Goal: Task Accomplishment & Management: Use online tool/utility

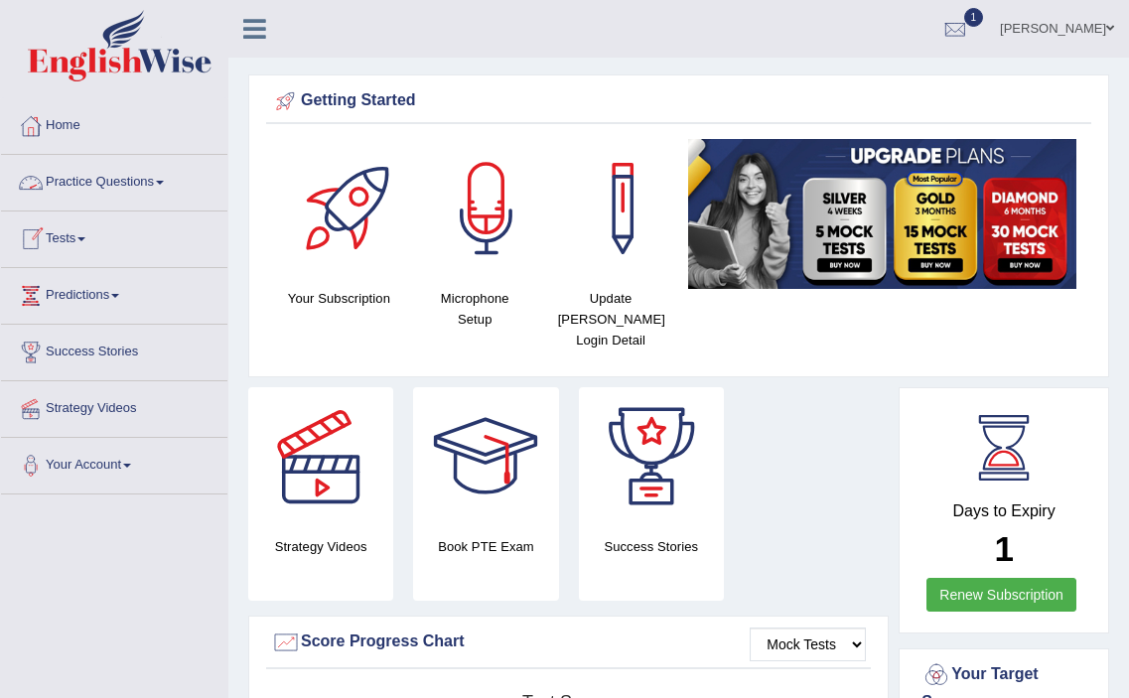
click at [143, 181] on link "Practice Questions" at bounding box center [114, 180] width 226 height 50
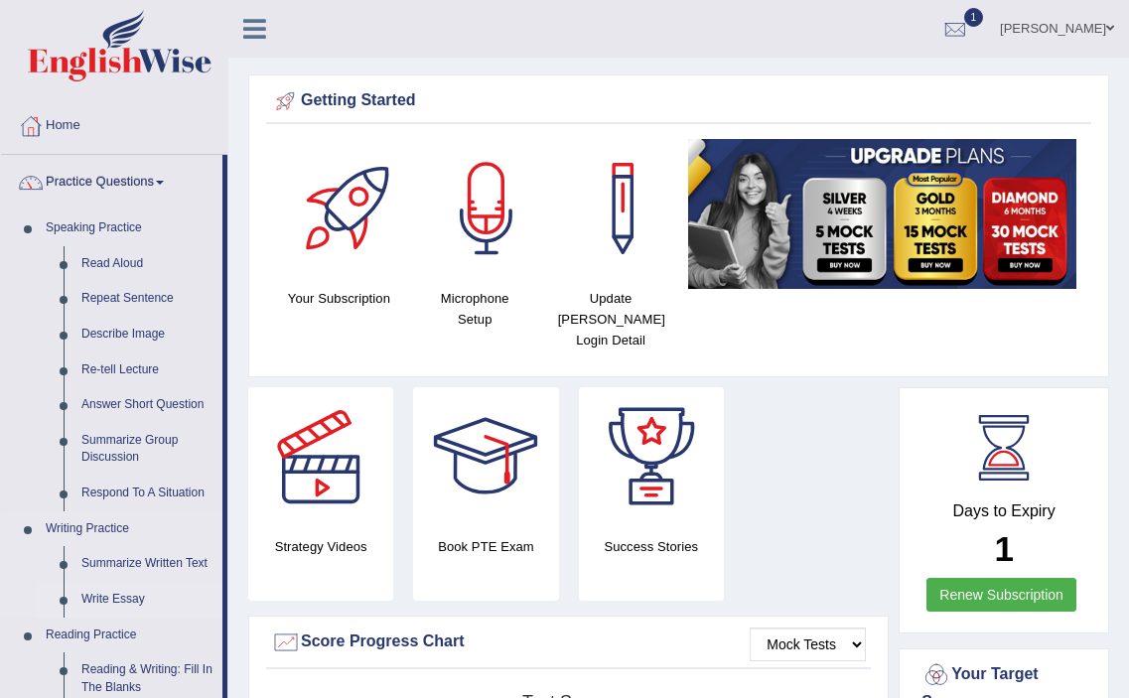
click at [118, 599] on link "Write Essay" at bounding box center [148, 600] width 150 height 36
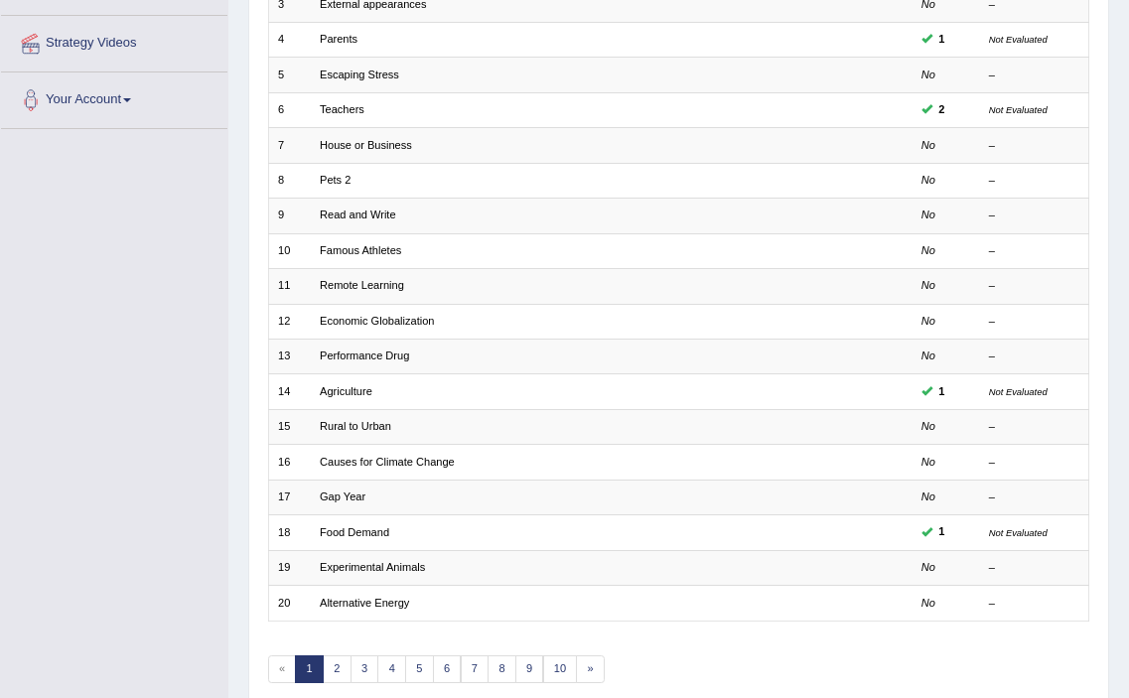
scroll to position [371, 0]
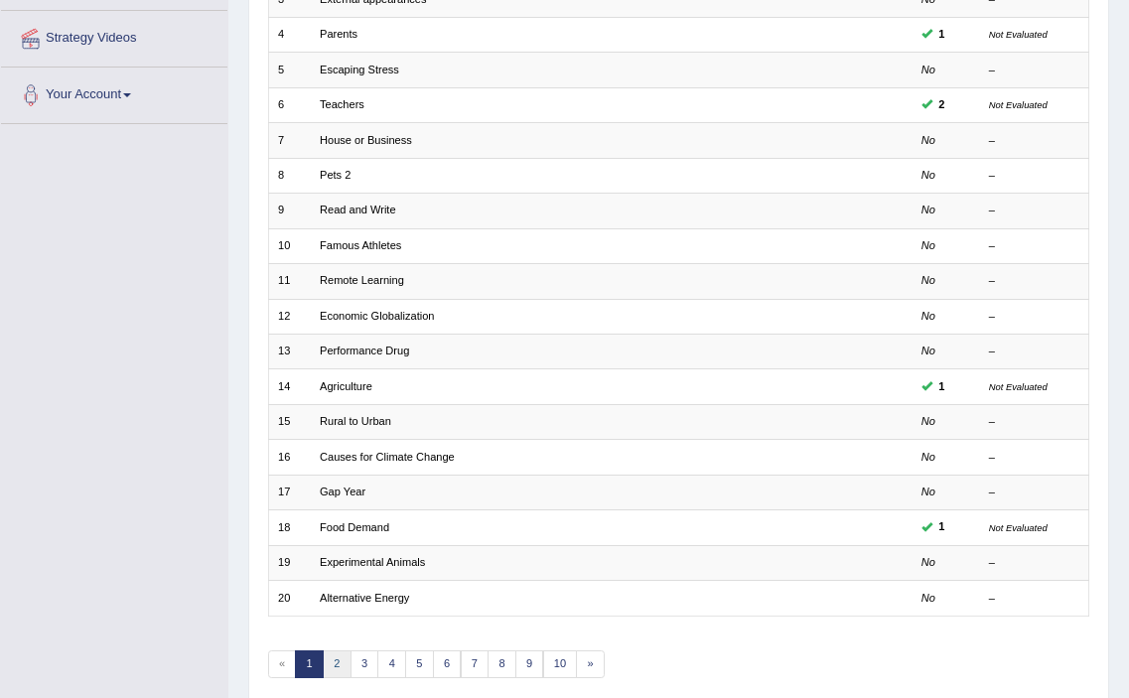
click at [336, 663] on link "2" at bounding box center [337, 665] width 29 height 28
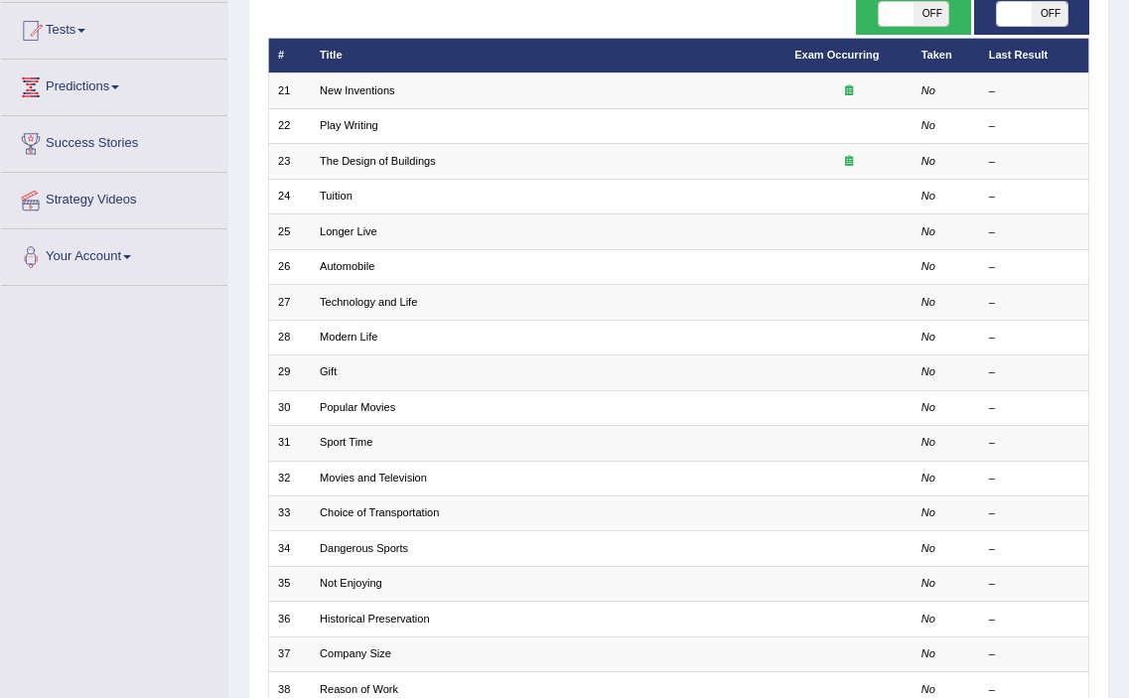
scroll to position [200, 0]
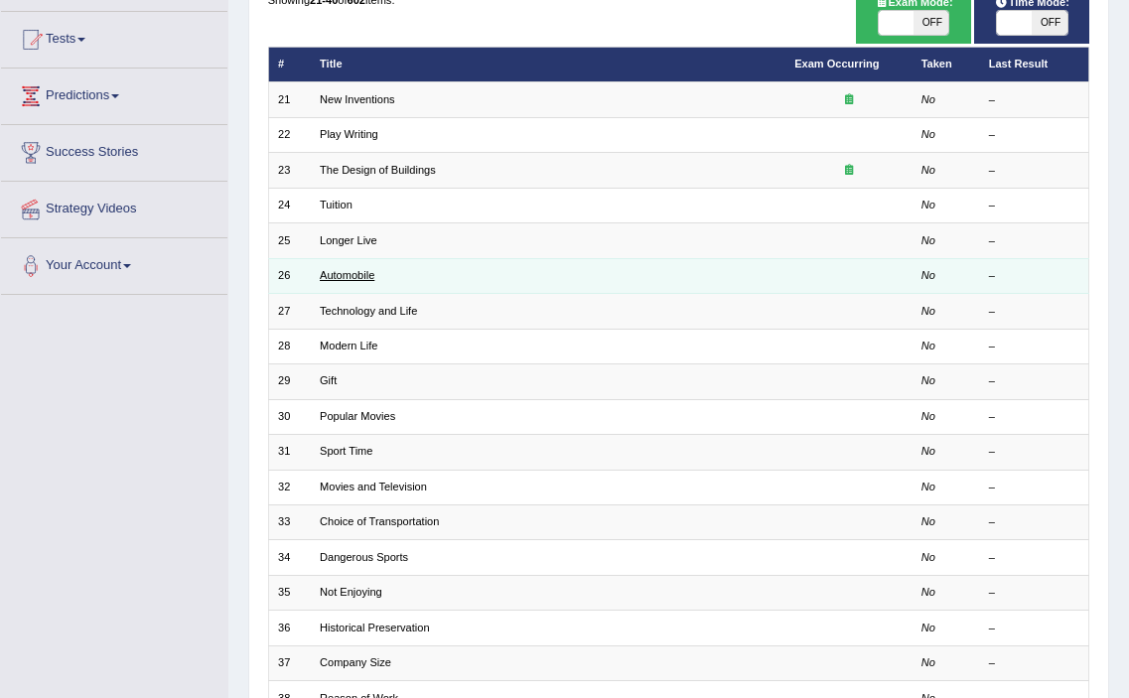
click at [363, 278] on link "Automobile" at bounding box center [347, 275] width 55 height 12
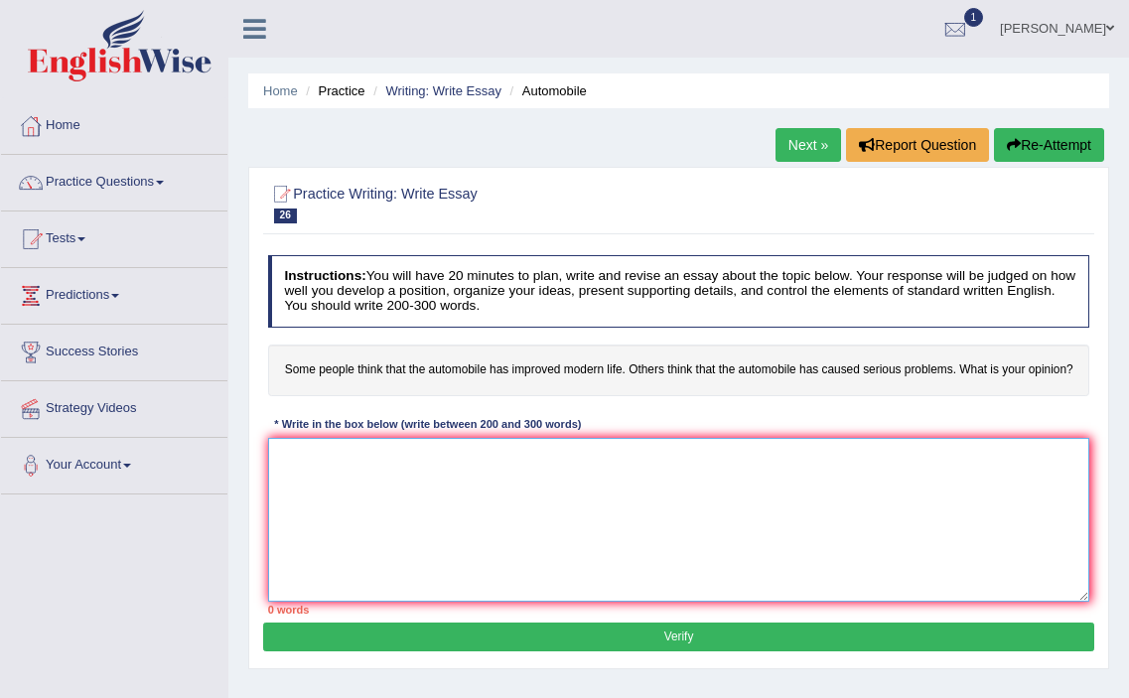
click at [371, 474] on textarea at bounding box center [679, 520] width 822 height 164
paste textarea "Imagine you have been assigned on the study of climate change. Which area of cl…"
type textarea "Imagine you have been assigned on the study of climate change. Which area of cl…"
drag, startPoint x: 1024, startPoint y: 462, endPoint x: 274, endPoint y: 461, distance: 750.0
click at [274, 461] on textarea "Imagine you have been assigned on the study of climate change. Which area of cl…" at bounding box center [679, 520] width 822 height 164
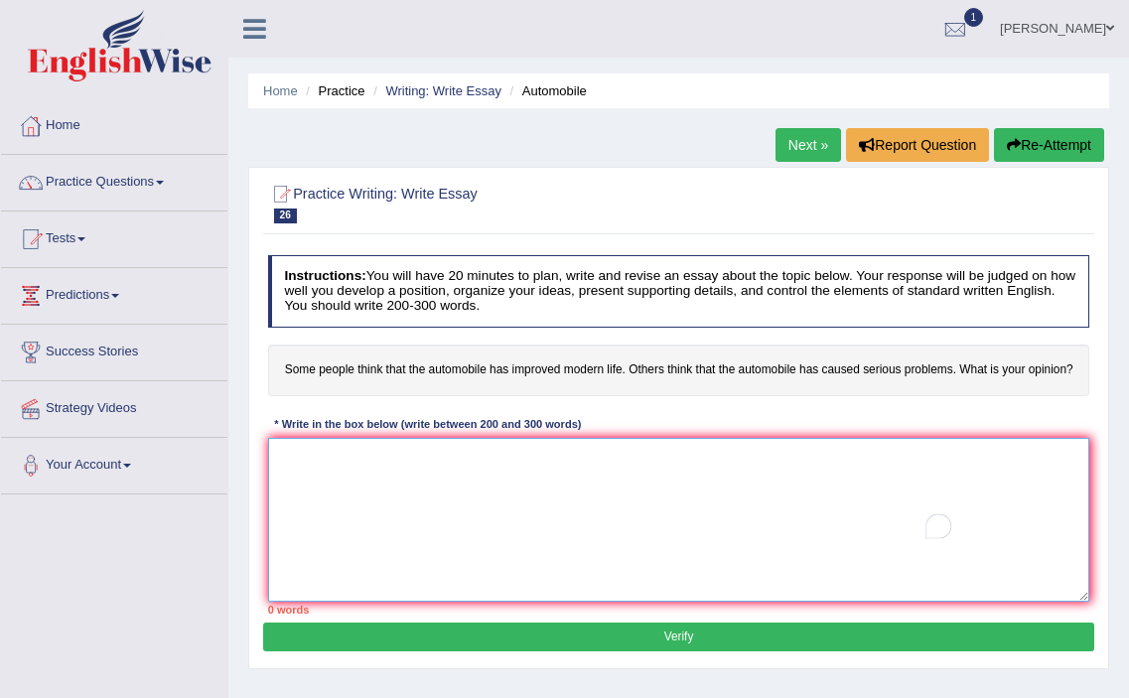
click at [453, 474] on textarea "To enrich screen reader interactions, please activate Accessibility in Grammarl…" at bounding box center [679, 520] width 822 height 164
paste textarea "In the current era of scientific and technological progress, we find ourselves …"
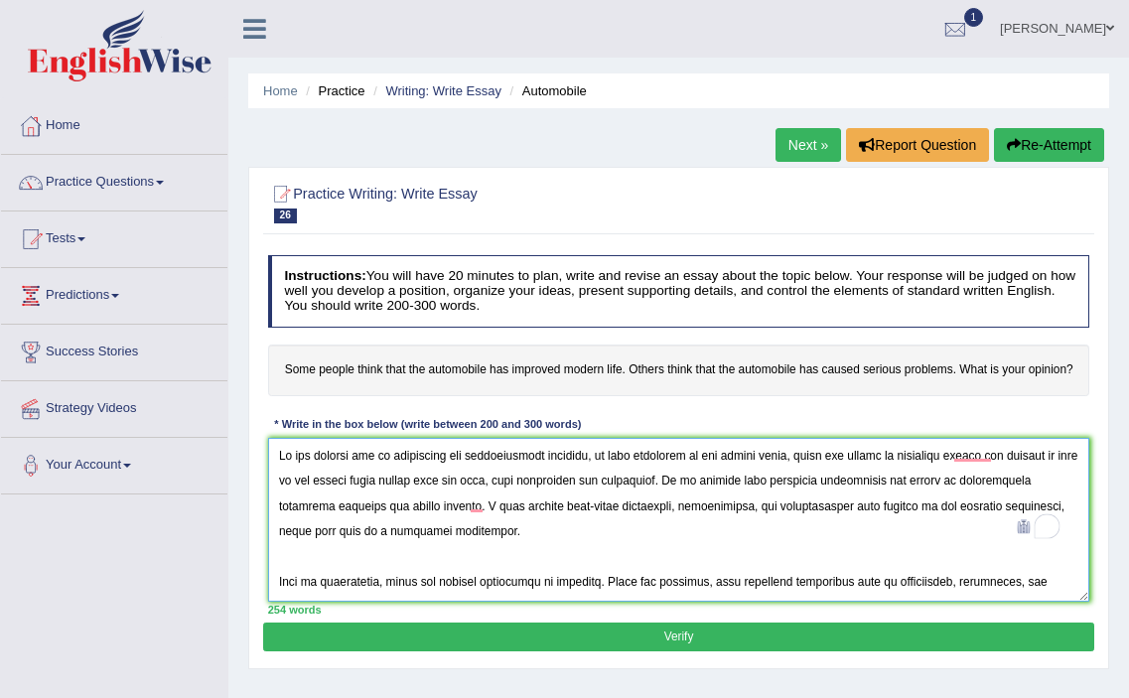
drag, startPoint x: 833, startPoint y: 480, endPoint x: 692, endPoint y: 518, distance: 146.0
click at [692, 518] on textarea "To enrich screen reader interactions, please activate Accessibility in Grammarl…" at bounding box center [679, 520] width 822 height 164
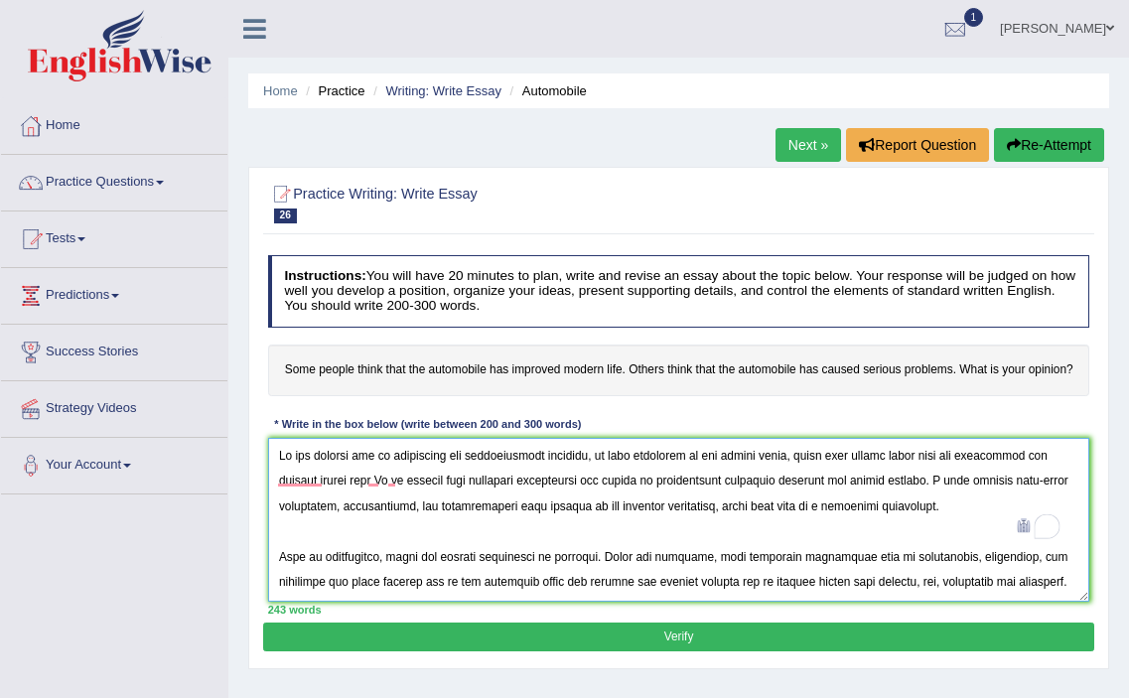
click at [295, 504] on textarea "To enrich screen reader interactions, please activate Accessibility in Grammarl…" at bounding box center [679, 520] width 822 height 164
click at [299, 506] on textarea "To enrich screen reader interactions, please activate Accessibility in Grammarl…" at bounding box center [679, 520] width 822 height 164
click at [390, 512] on textarea "To enrich screen reader interactions, please activate Accessibility in Grammarl…" at bounding box center [679, 520] width 822 height 164
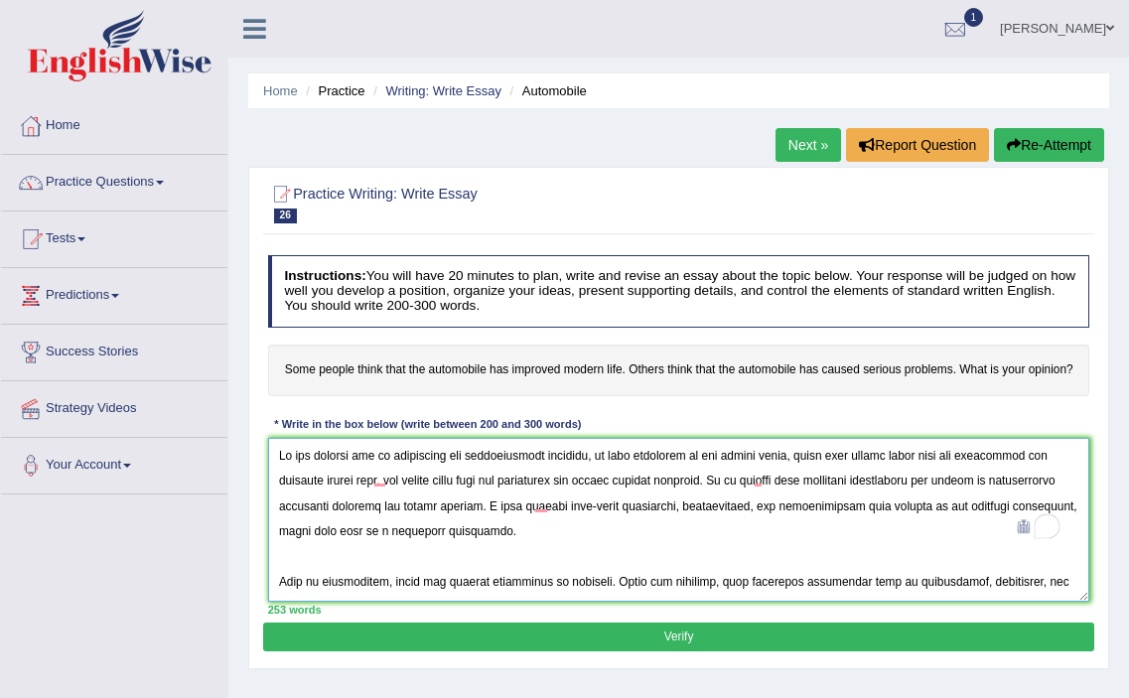
click at [541, 531] on textarea "To enrich screen reader interactions, please activate Accessibility in Grammarl…" at bounding box center [679, 520] width 822 height 164
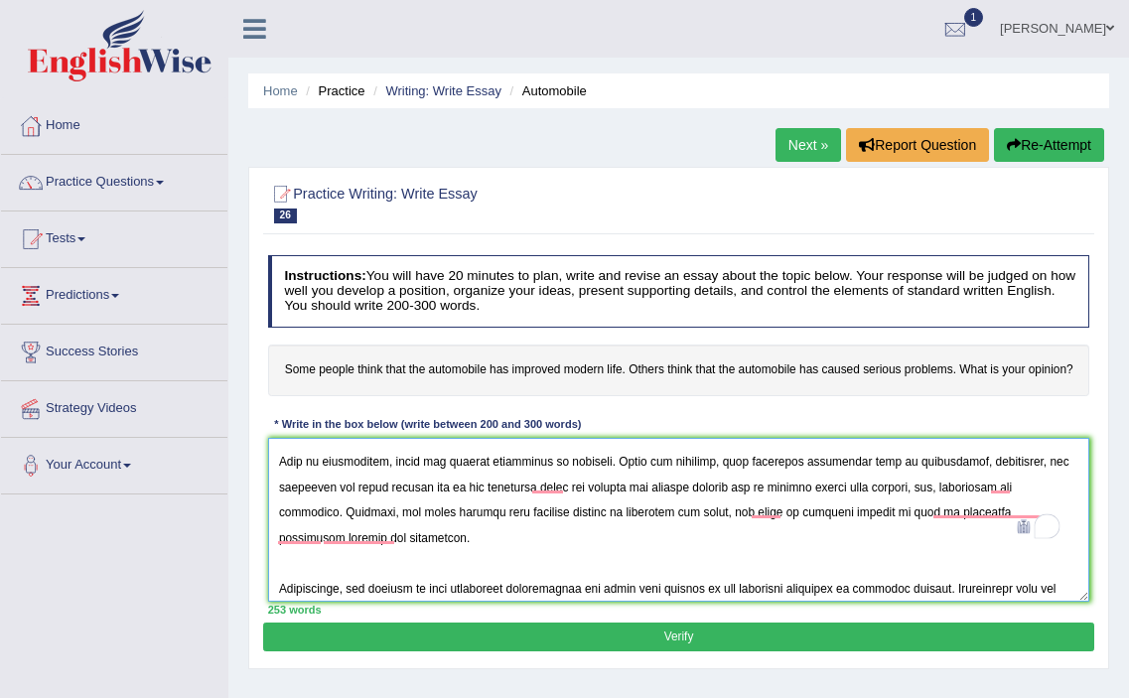
scroll to position [146, 0]
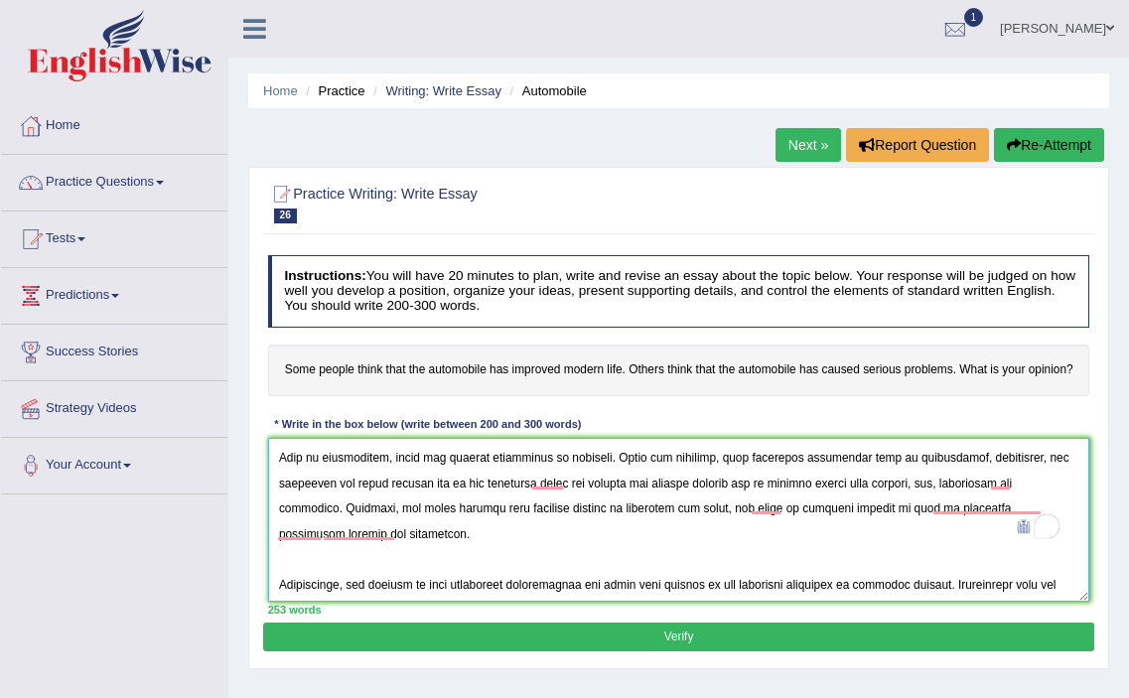
drag, startPoint x: 897, startPoint y: 485, endPoint x: 333, endPoint y: 512, distance: 564.8
click at [333, 512] on textarea "To enrich screen reader interactions, please activate Accessibility in Grammarl…" at bounding box center [679, 520] width 822 height 164
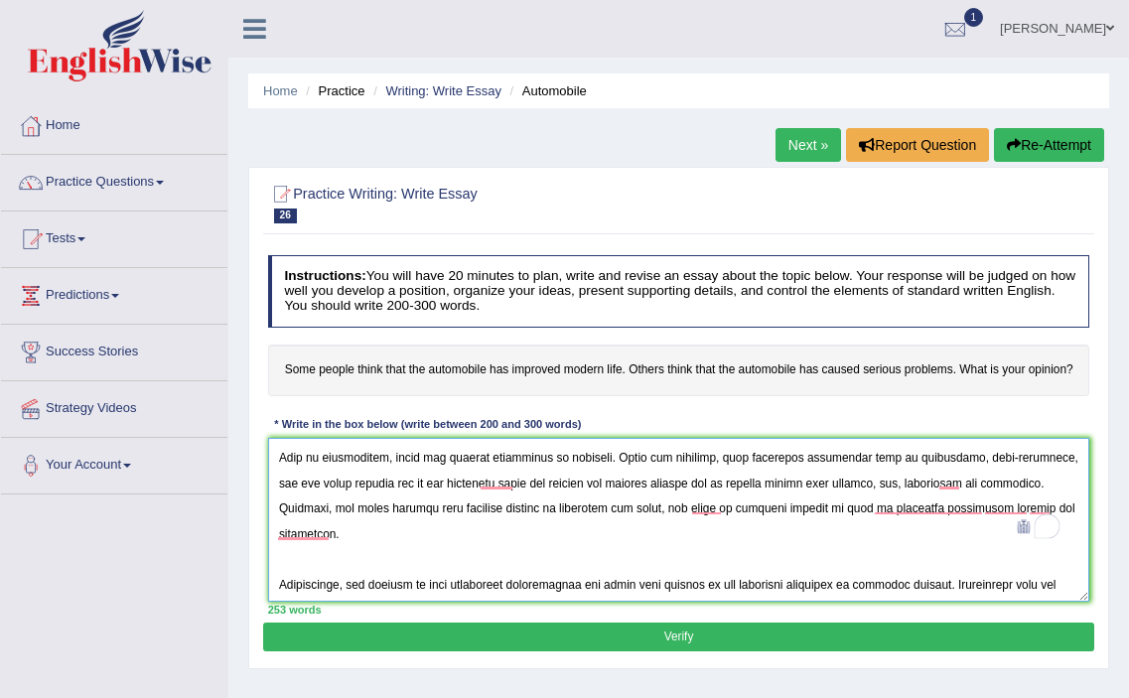
click at [1039, 486] on textarea "To enrich screen reader interactions, please activate Accessibility in Grammarl…" at bounding box center [679, 520] width 822 height 164
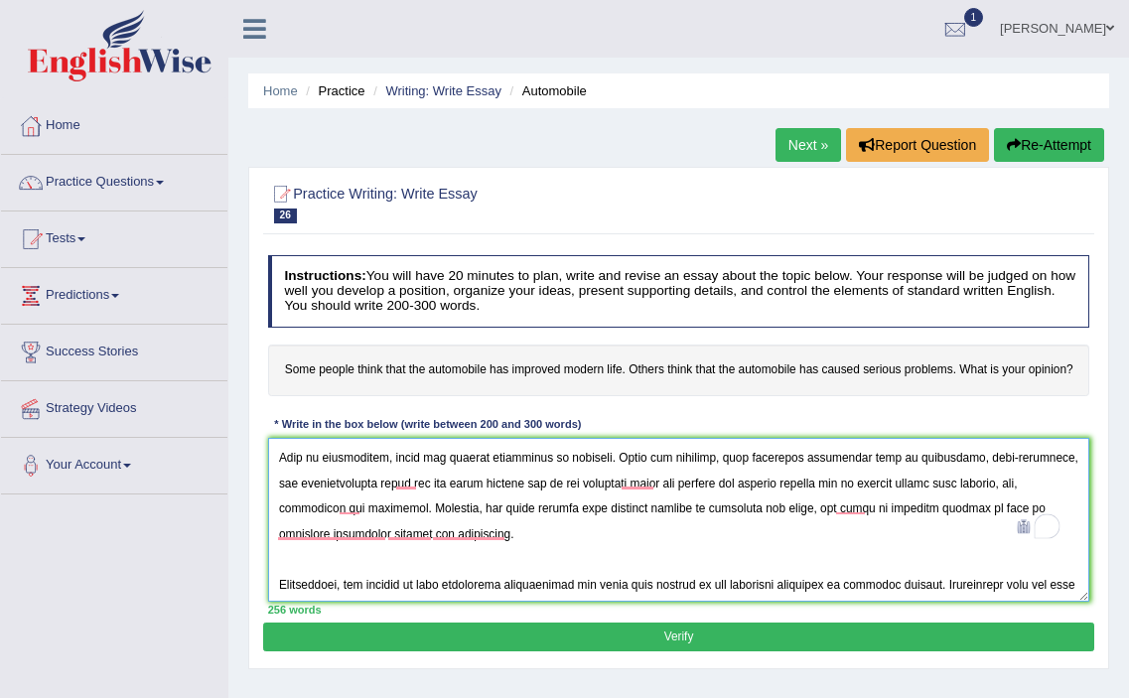
click at [1041, 484] on textarea "To enrich screen reader interactions, please activate Accessibility in Grammarl…" at bounding box center [679, 520] width 822 height 164
click at [643, 508] on textarea "To enrich screen reader interactions, please activate Accessibility in Grammarl…" at bounding box center [679, 520] width 822 height 164
drag, startPoint x: 694, startPoint y: 538, endPoint x: 713, endPoint y: 558, distance: 27.4
click at [713, 558] on textarea "To enrich screen reader interactions, please activate Accessibility in Grammarl…" at bounding box center [679, 520] width 822 height 164
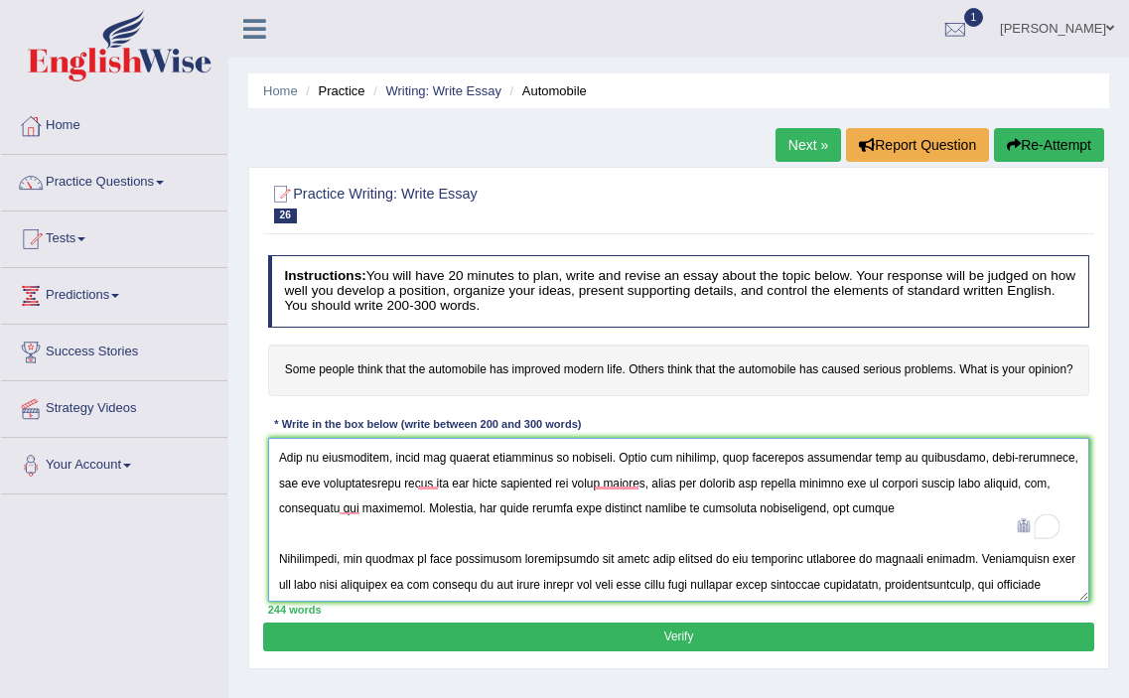
click at [812, 534] on textarea "To enrich screen reader interactions, please activate Accessibility in Grammarl…" at bounding box center [679, 520] width 822 height 164
click at [982, 536] on textarea "To enrich screen reader interactions, please activate Accessibility in Grammarl…" at bounding box center [679, 520] width 822 height 164
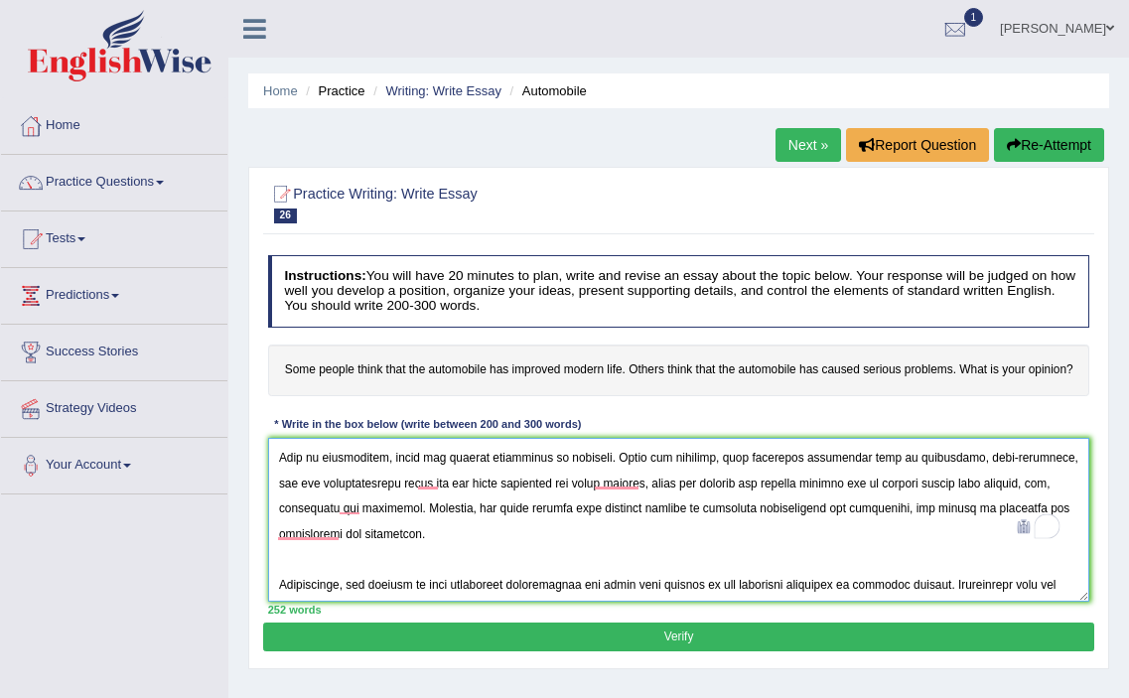
click at [316, 557] on textarea "To enrich screen reader interactions, please activate Accessibility in Grammarl…" at bounding box center [679, 520] width 822 height 164
click at [456, 573] on textarea "To enrich screen reader interactions, please activate Accessibility in Grammarl…" at bounding box center [679, 520] width 822 height 164
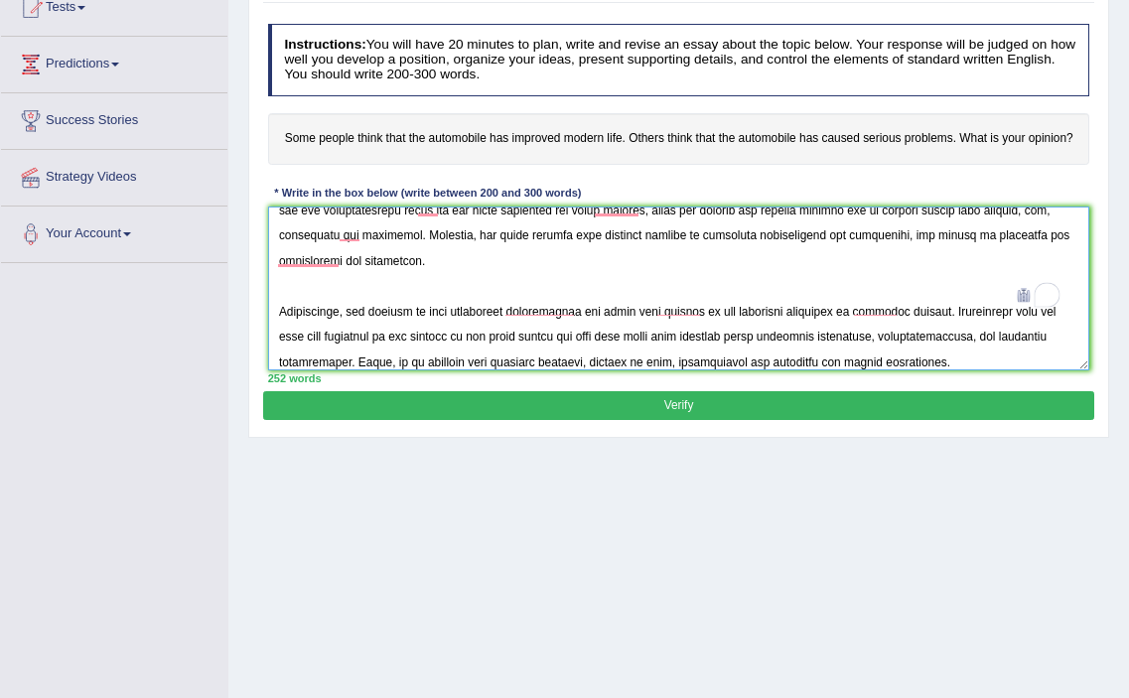
scroll to position [145, 0]
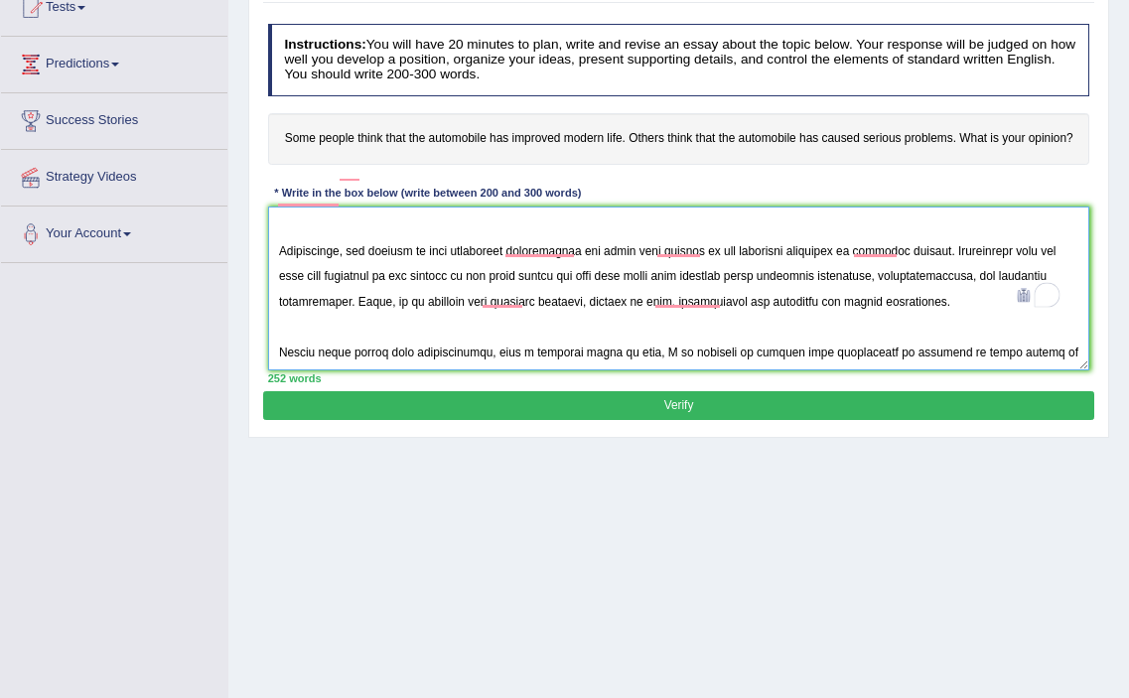
drag, startPoint x: 897, startPoint y: 274, endPoint x: 857, endPoint y: 284, distance: 41.0
click at [857, 284] on textarea "To enrich screen reader interactions, please activate Accessibility in Grammarl…" at bounding box center [679, 289] width 822 height 164
click at [875, 301] on textarea "To enrich screen reader interactions, please activate Accessibility in Grammarl…" at bounding box center [679, 289] width 822 height 164
click at [340, 322] on textarea "To enrich screen reader interactions, please activate Accessibility in Grammarl…" at bounding box center [679, 289] width 822 height 164
click at [586, 322] on textarea "To enrich screen reader interactions, please activate Accessibility in Grammarl…" at bounding box center [679, 289] width 822 height 164
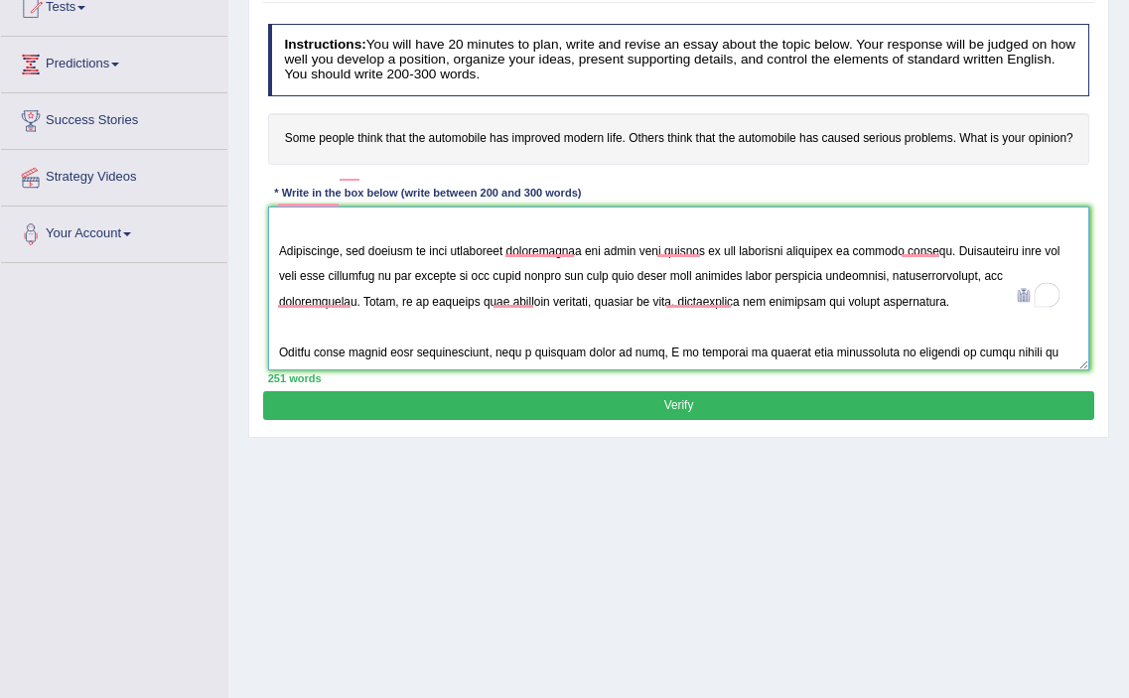
click at [734, 329] on textarea "To enrich screen reader interactions, please activate Accessibility in Grammarl…" at bounding box center [679, 289] width 822 height 164
click at [710, 328] on textarea "To enrich screen reader interactions, please activate Accessibility in Grammarl…" at bounding box center [679, 289] width 822 height 164
click at [776, 329] on textarea "To enrich screen reader interactions, please activate Accessibility in Grammarl…" at bounding box center [679, 289] width 822 height 164
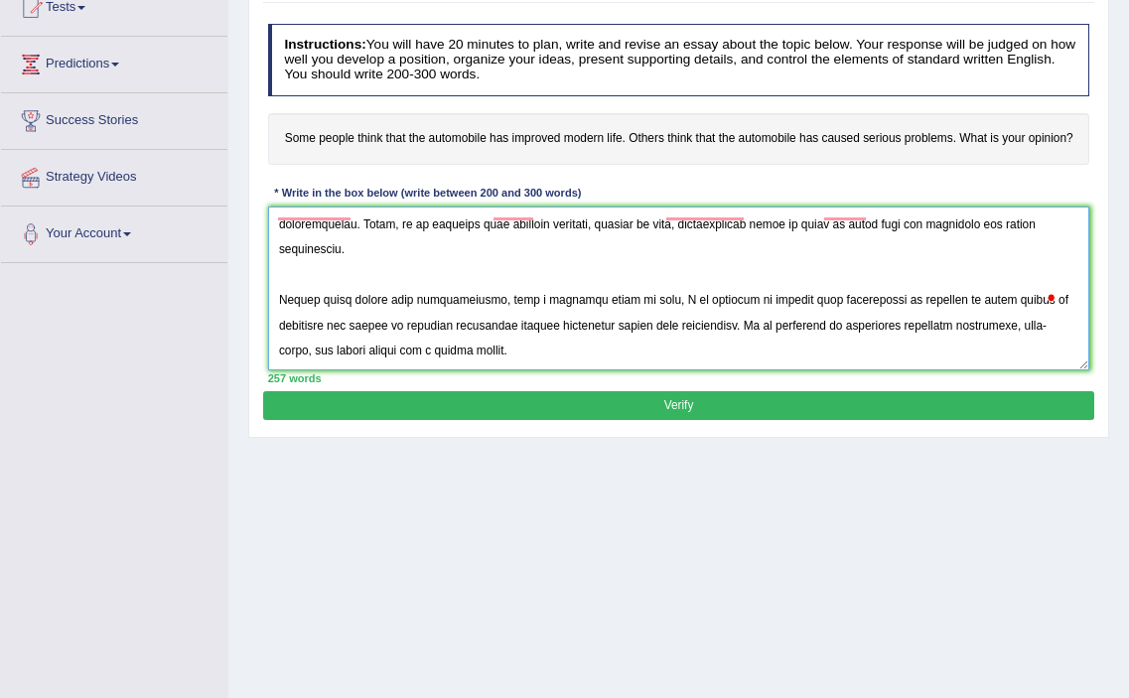
scroll to position [391, 0]
drag, startPoint x: 770, startPoint y: 293, endPoint x: 928, endPoint y: 296, distance: 158.0
click at [928, 296] on textarea "To enrich screen reader interactions, please activate Accessibility in Grammarl…" at bounding box center [679, 289] width 822 height 164
drag, startPoint x: 450, startPoint y: 319, endPoint x: 281, endPoint y: 325, distance: 169.0
click at [281, 325] on textarea "To enrich screen reader interactions, please activate Accessibility in Grammarl…" at bounding box center [679, 289] width 822 height 164
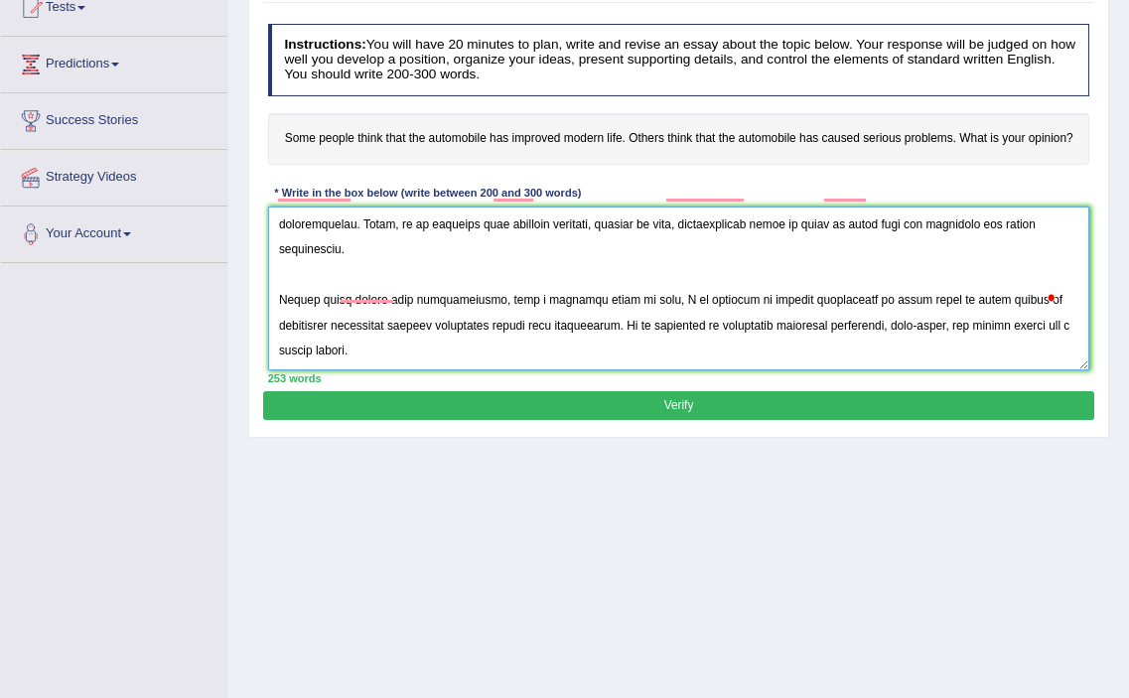
drag, startPoint x: 941, startPoint y: 295, endPoint x: 1020, endPoint y: 297, distance: 79.5
click at [1020, 297] on textarea "To enrich screen reader interactions, please activate Accessibility in Grammarl…" at bounding box center [679, 289] width 822 height 164
drag, startPoint x: 717, startPoint y: 321, endPoint x: 988, endPoint y: 311, distance: 271.4
click at [988, 311] on textarea "To enrich screen reader interactions, please activate Accessibility in Grammarl…" at bounding box center [679, 289] width 822 height 164
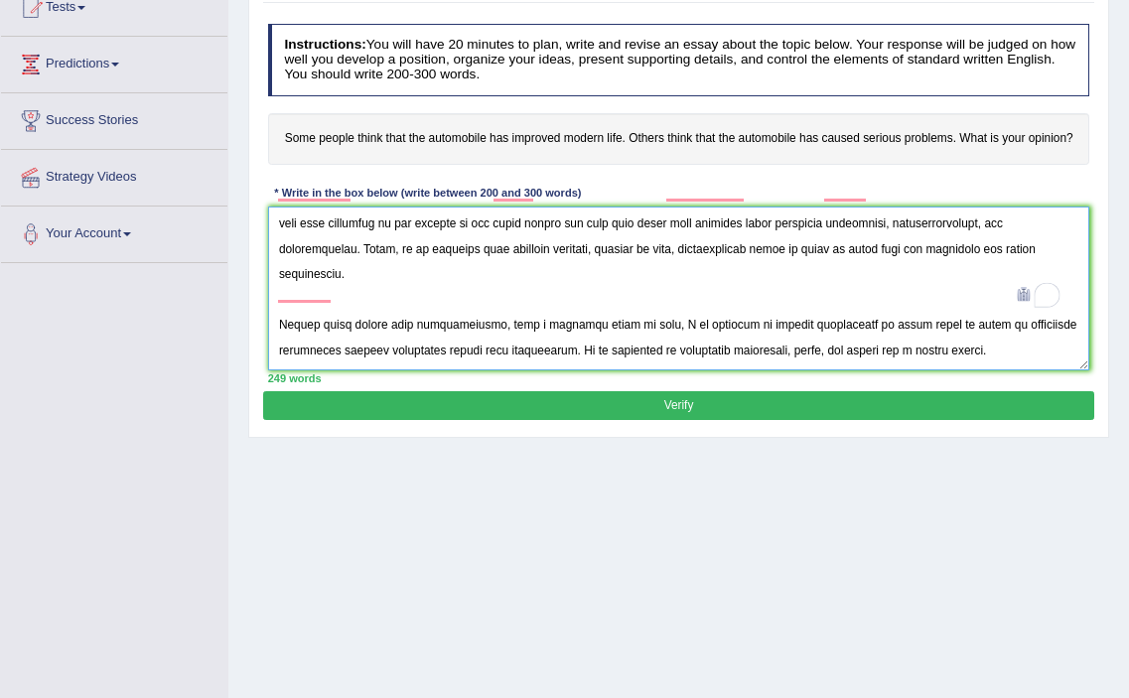
type textarea "In the current era of scientific and technological progress, we find ourselves …"
click at [686, 402] on button "Verify" at bounding box center [678, 405] width 830 height 29
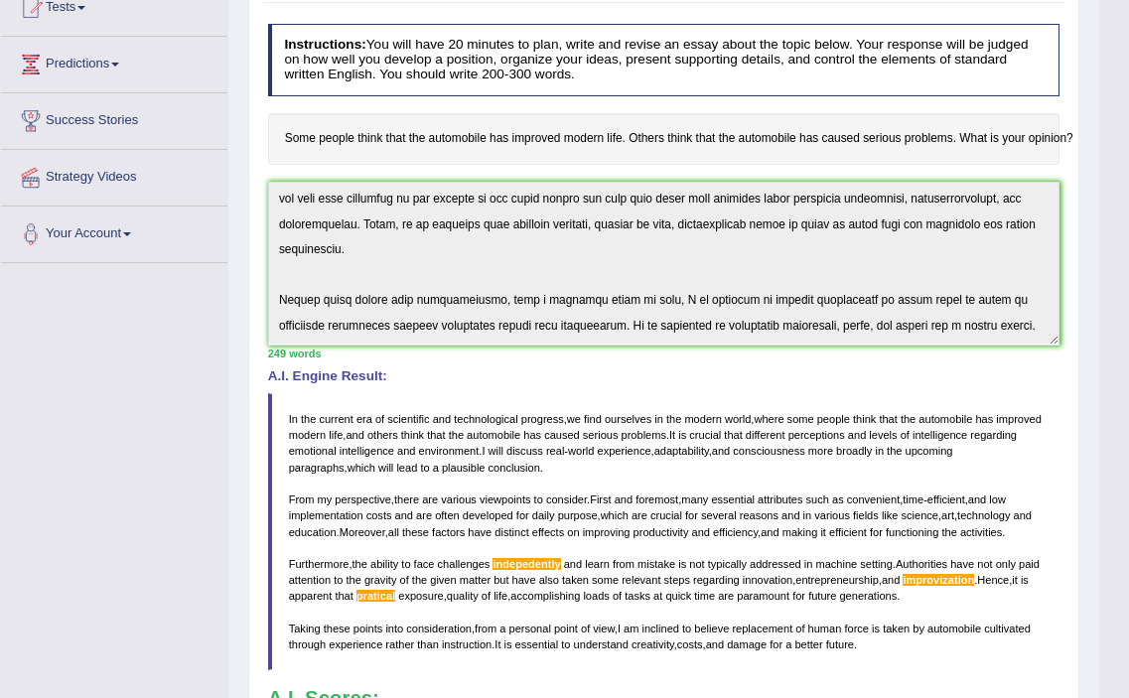
scroll to position [664, 0]
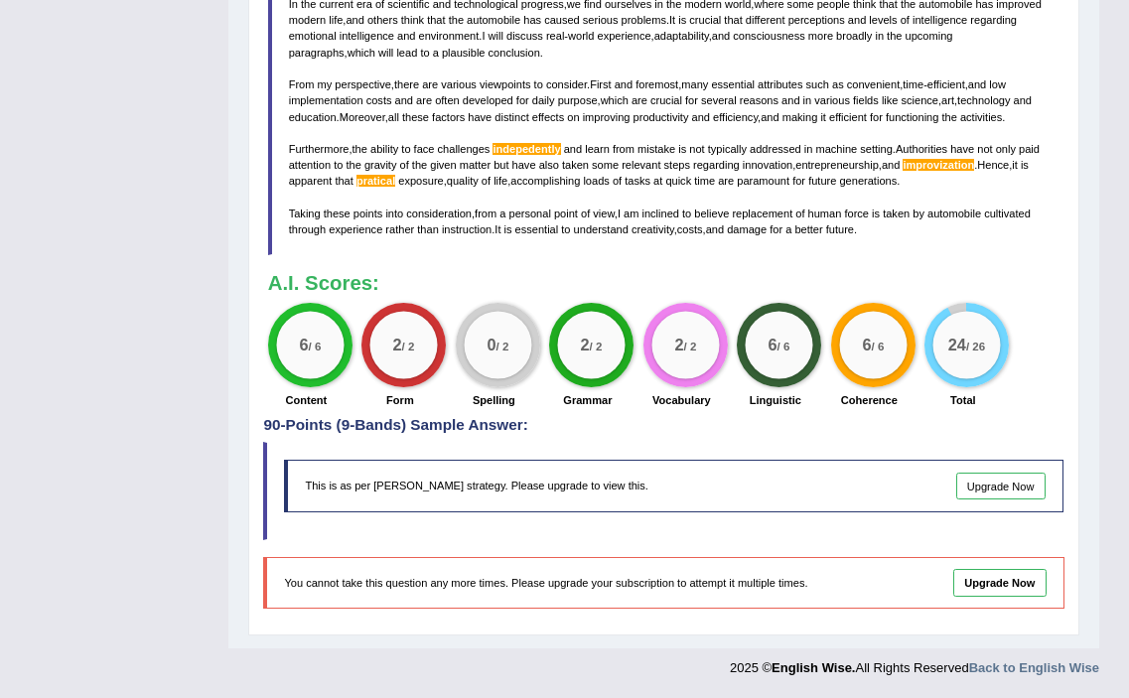
click at [929, 224] on blockquote "In the current era of scientific and technological progress , we find ourselves…" at bounding box center [664, 117] width 793 height 278
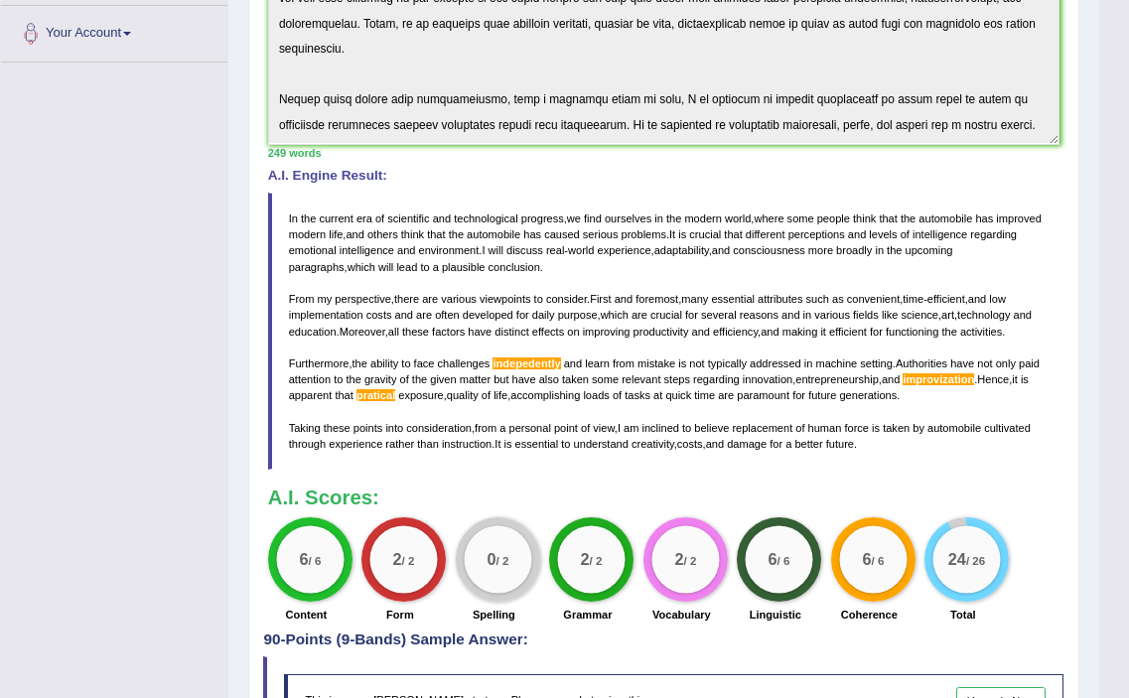
click at [304, 224] on blockquote "In the current era of scientific and technological progress , we find ourselves…" at bounding box center [664, 332] width 793 height 278
click at [306, 223] on span "the" at bounding box center [308, 219] width 15 height 12
drag, startPoint x: 289, startPoint y: 215, endPoint x: 864, endPoint y: 479, distance: 632.9
click at [797, 471] on blockquote "In the current era of scientific and technological progress , we find ourselves…" at bounding box center [664, 332] width 793 height 278
drag, startPoint x: 928, startPoint y: 458, endPoint x: 175, endPoint y: 162, distance: 809.0
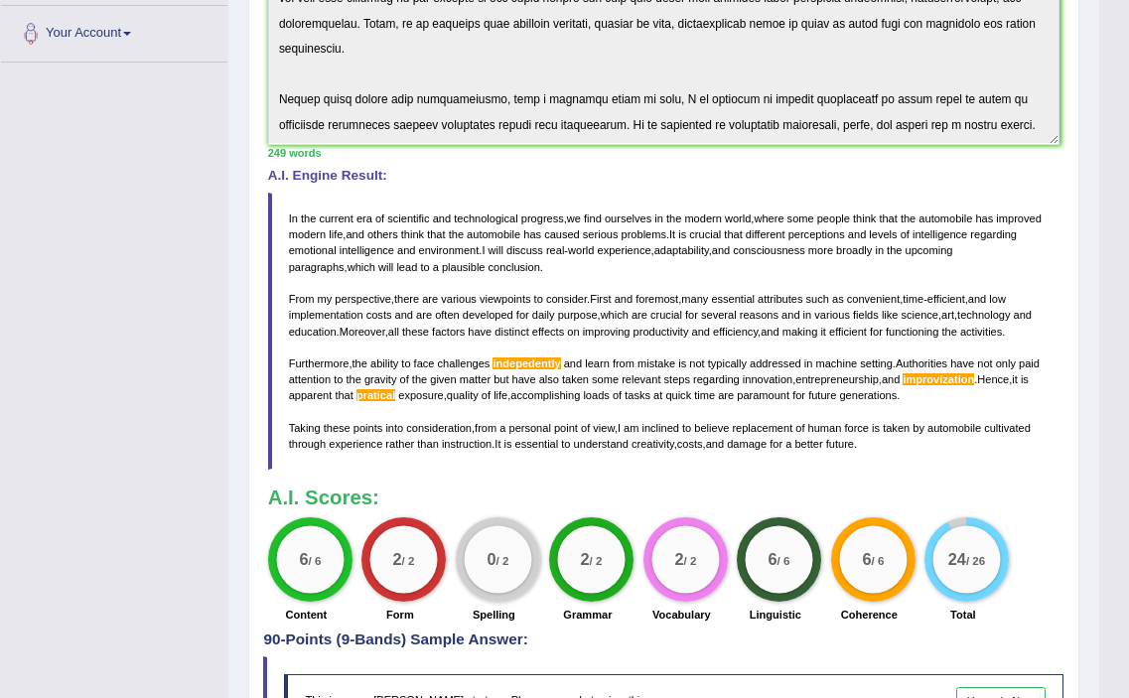
click at [180, 167] on div "Toggle navigation Home Practice Questions Speaking Practice Read Aloud Repeat S…" at bounding box center [550, 235] width 1100 height 1335
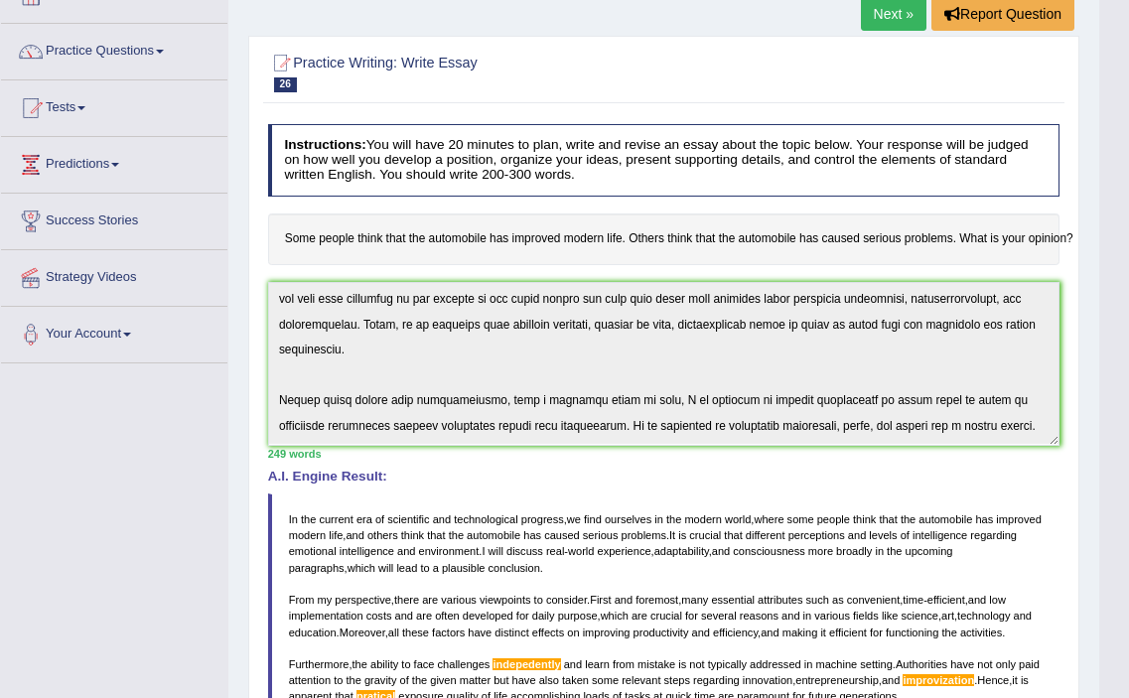
scroll to position [0, 0]
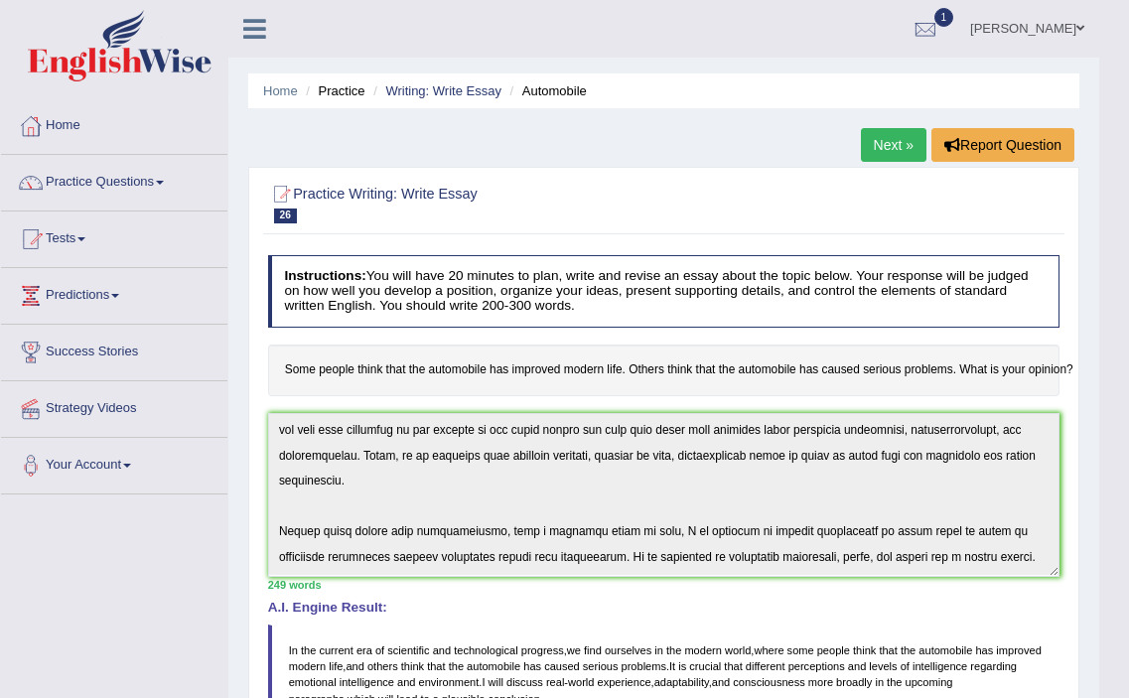
click at [880, 147] on link "Next »" at bounding box center [894, 145] width 66 height 34
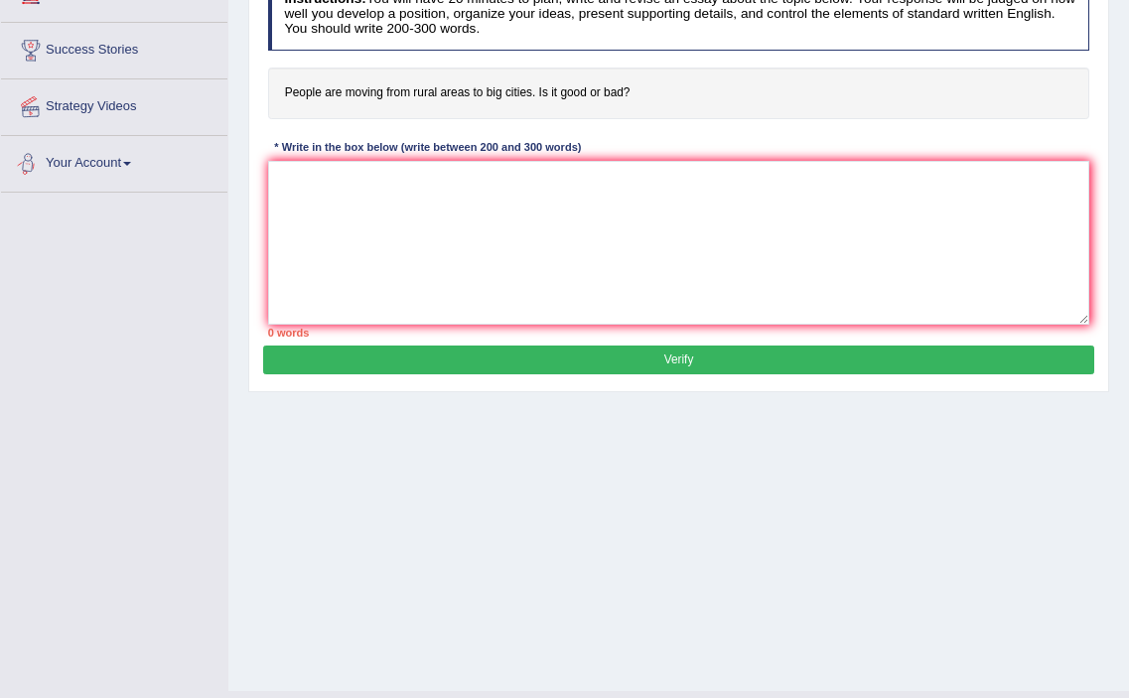
scroll to position [345, 0]
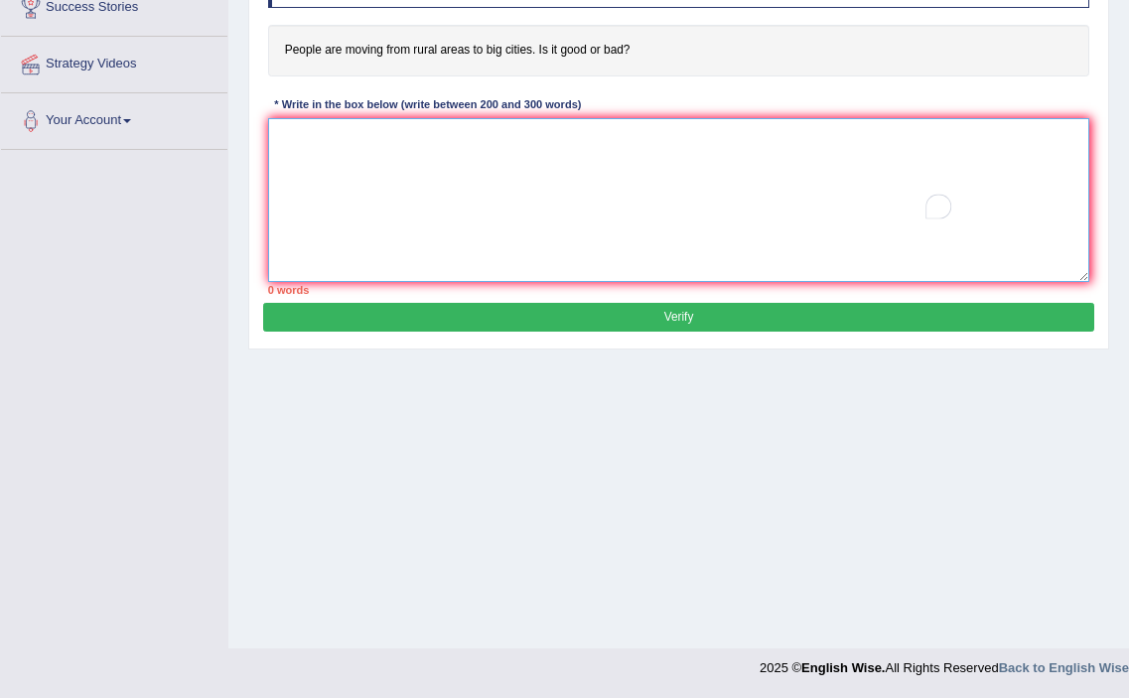
paste textarea "In the current era of scientific and technological progress, we find ourselves …"
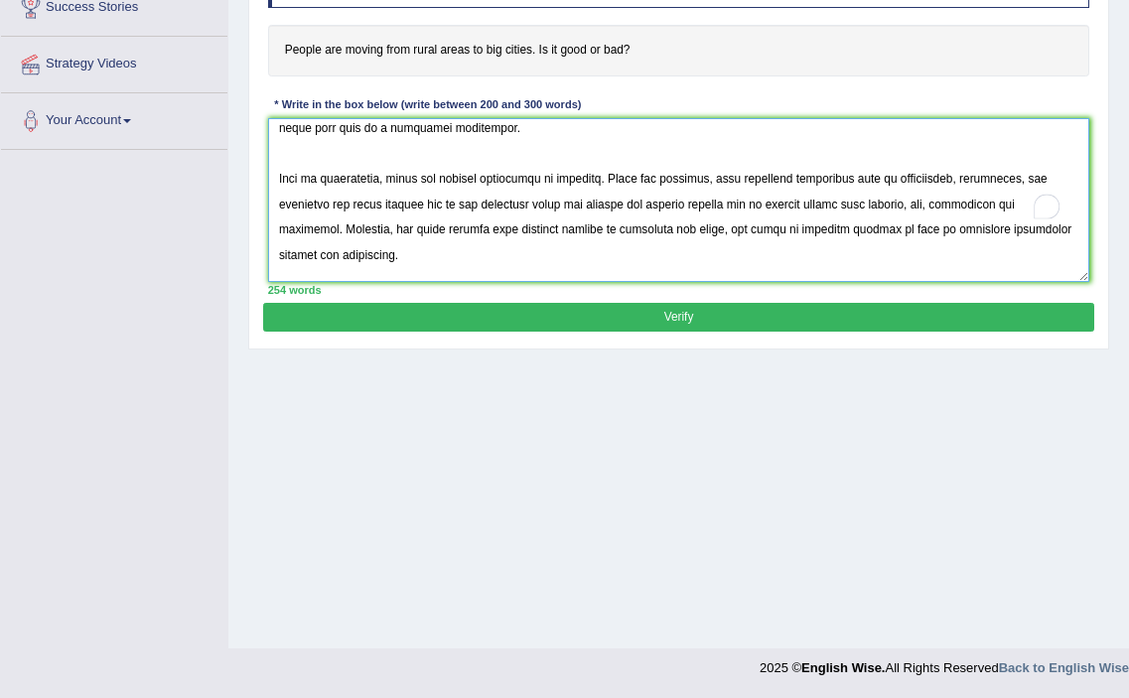
scroll to position [0, 0]
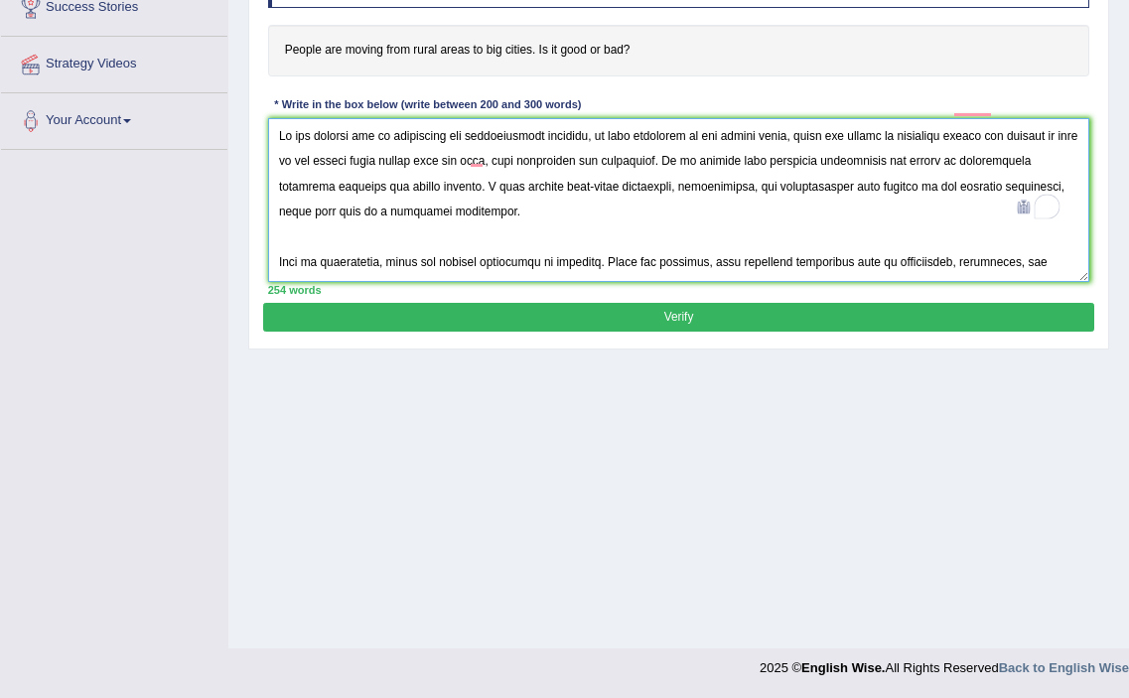
drag, startPoint x: 832, startPoint y: 131, endPoint x: 688, endPoint y: 157, distance: 146.3
click at [688, 157] on textarea "To enrich screen reader interactions, please activate Accessibility in Grammarl…" at bounding box center [679, 200] width 822 height 164
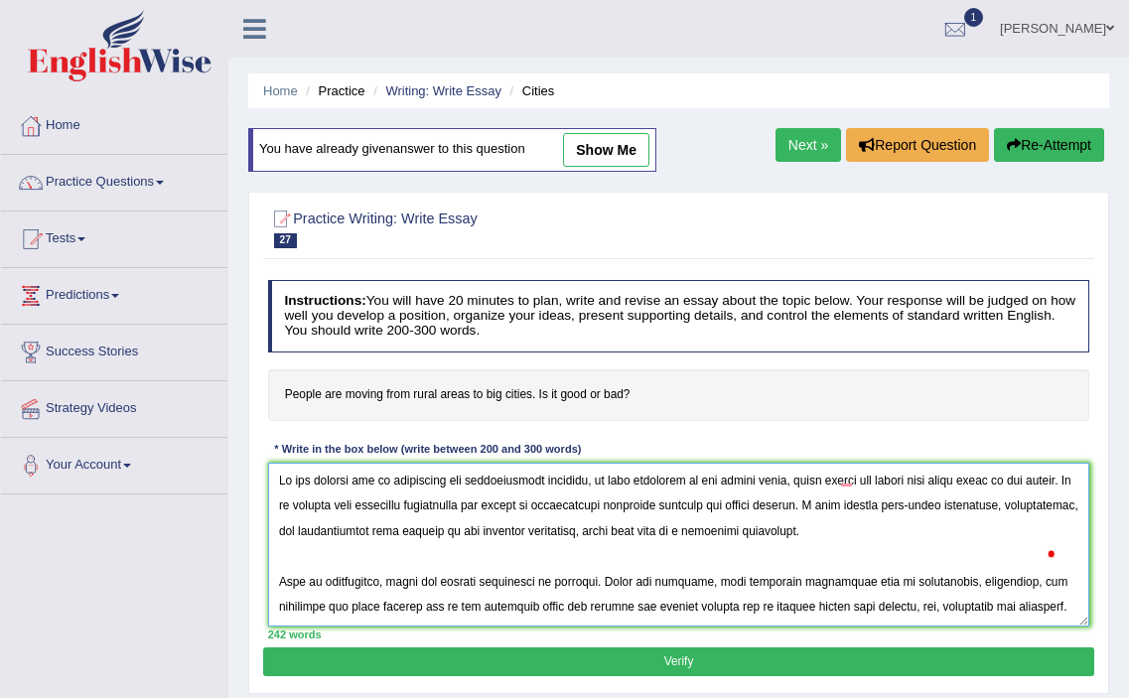
drag, startPoint x: 704, startPoint y: 508, endPoint x: 848, endPoint y: 510, distance: 144.0
click at [848, 510] on textarea "To enrich screen reader interactions, please activate Accessibility in Grammarl…" at bounding box center [679, 545] width 822 height 164
click at [852, 583] on textarea "To enrich screen reader interactions, please activate Accessibility in Grammarl…" at bounding box center [679, 545] width 822 height 164
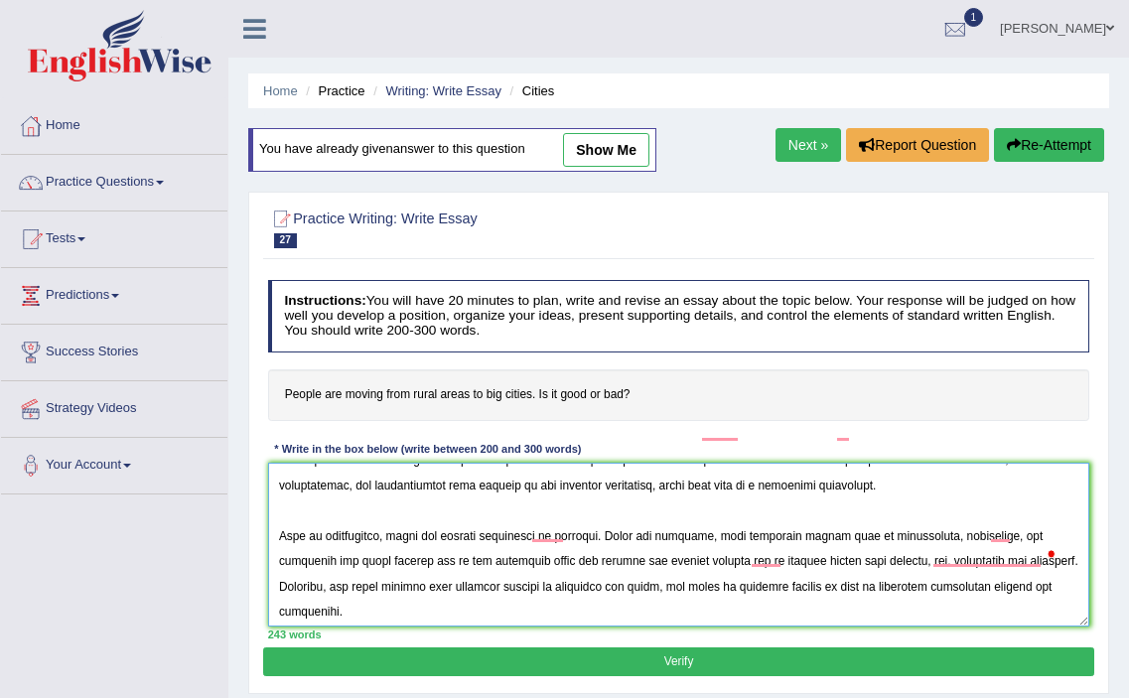
scroll to position [79, 0]
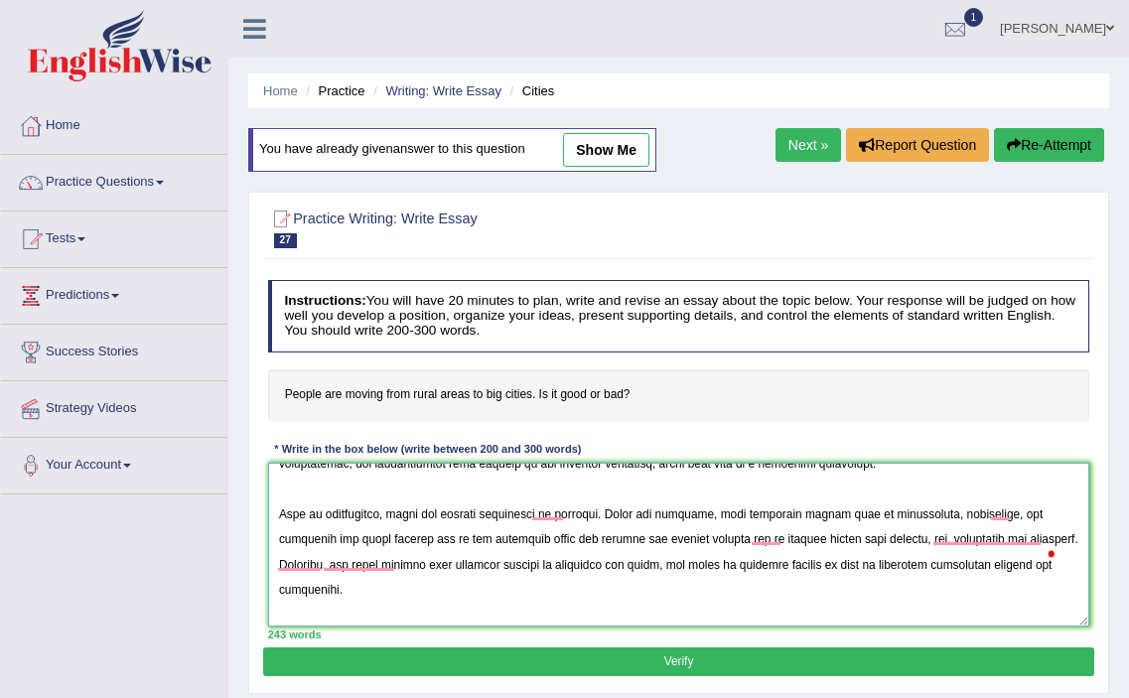
drag, startPoint x: 875, startPoint y: 580, endPoint x: 331, endPoint y: 539, distance: 545.9
click at [331, 539] on textarea "To enrich screen reader interactions, please activate Accessibility in Grammarl…" at bounding box center [679, 545] width 822 height 164
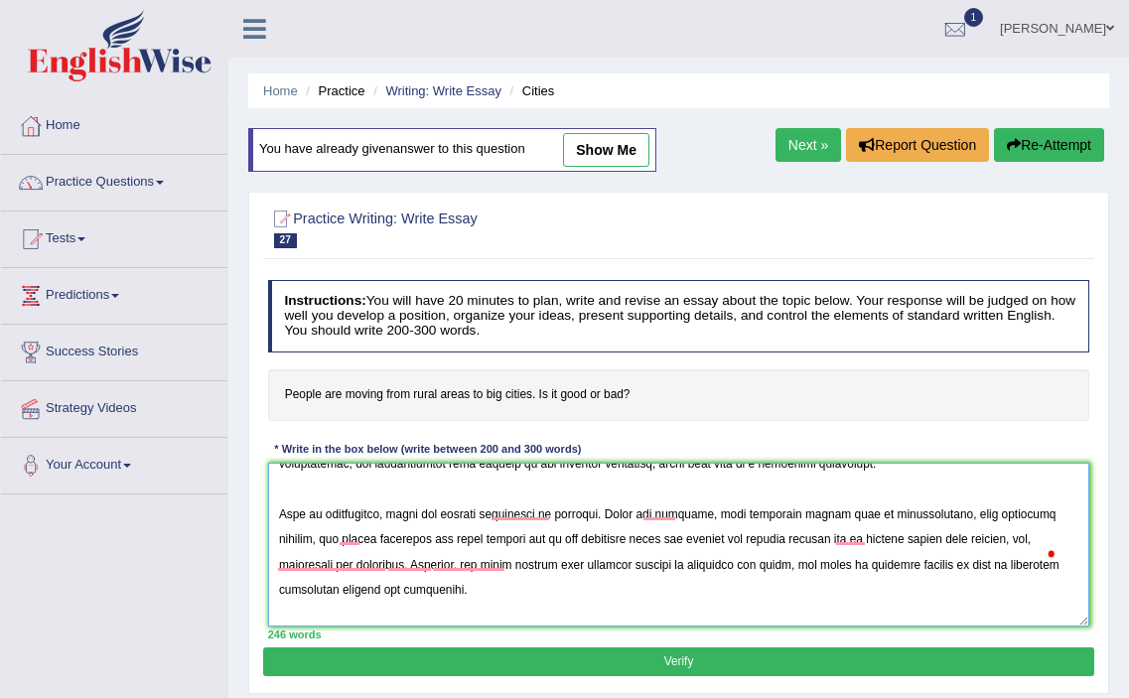
drag, startPoint x: 498, startPoint y: 538, endPoint x: 645, endPoint y: 538, distance: 147.0
click at [645, 538] on textarea "To enrich screen reader interactions, please activate Accessibility in Grammarl…" at bounding box center [679, 545] width 822 height 164
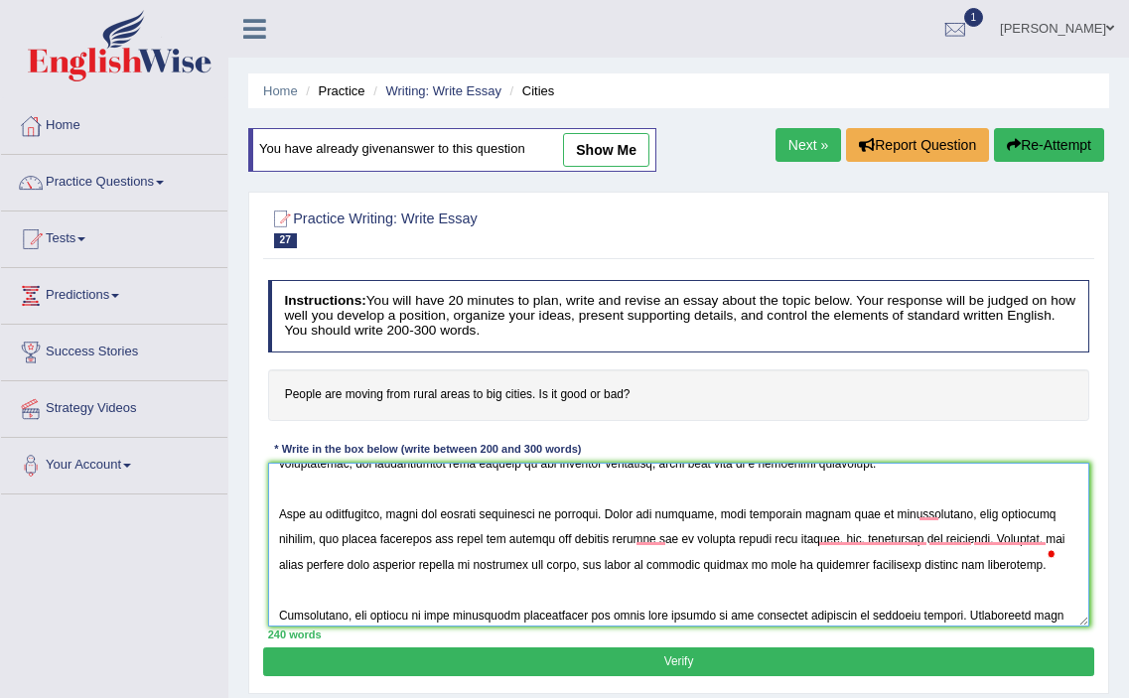
click at [871, 512] on textarea "To enrich screen reader interactions, please activate Accessibility in Grammarl…" at bounding box center [679, 545] width 822 height 164
click at [875, 511] on textarea "To enrich screen reader interactions, please activate Accessibility in Grammarl…" at bounding box center [679, 545] width 822 height 164
click at [462, 539] on textarea "To enrich screen reader interactions, please activate Accessibility in Grammarl…" at bounding box center [679, 545] width 822 height 164
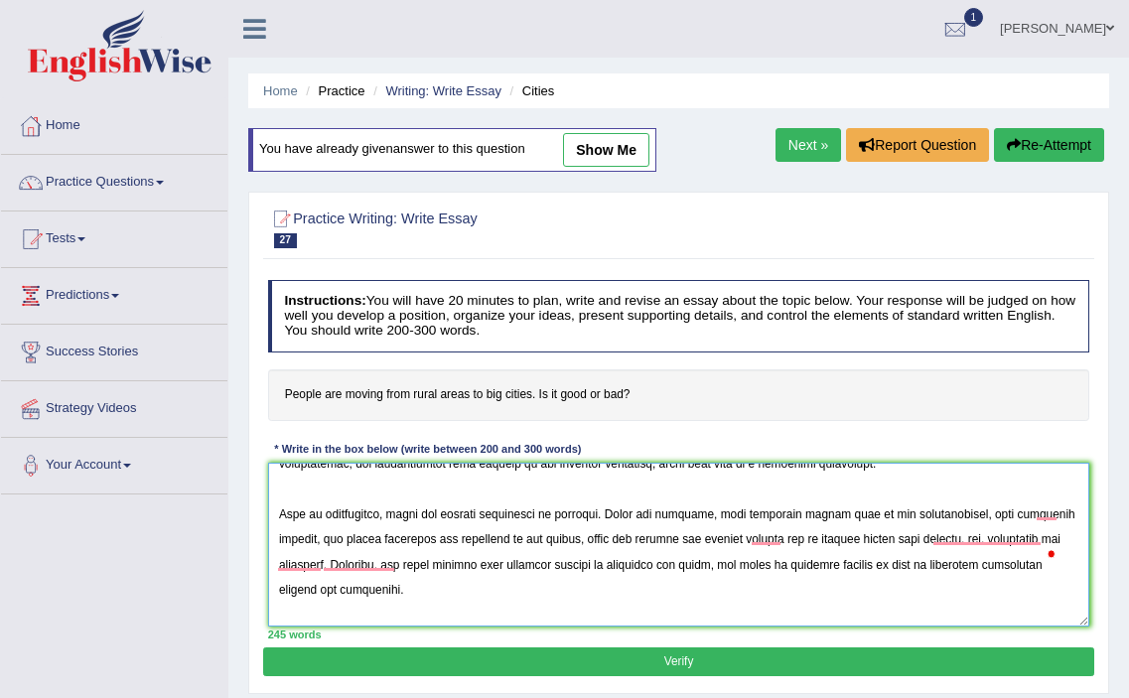
drag, startPoint x: 609, startPoint y: 568, endPoint x: 638, endPoint y: 594, distance: 38.7
click at [638, 594] on textarea "To enrich screen reader interactions, please activate Accessibility in Grammarl…" at bounding box center [679, 545] width 822 height 164
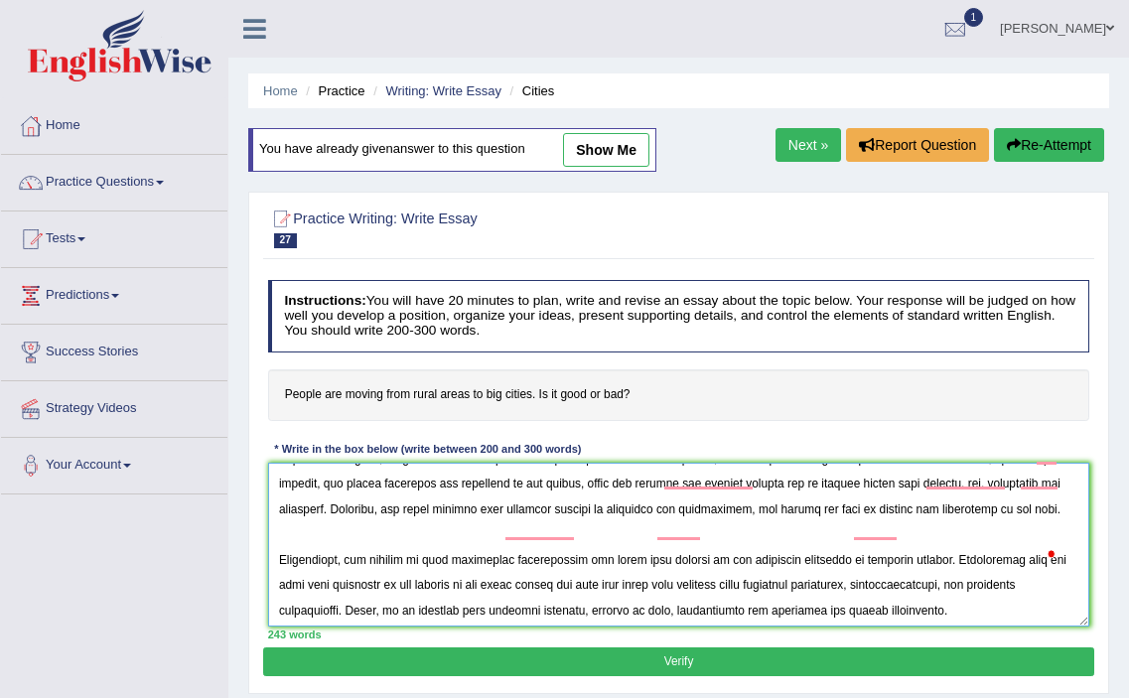
scroll to position [154, 0]
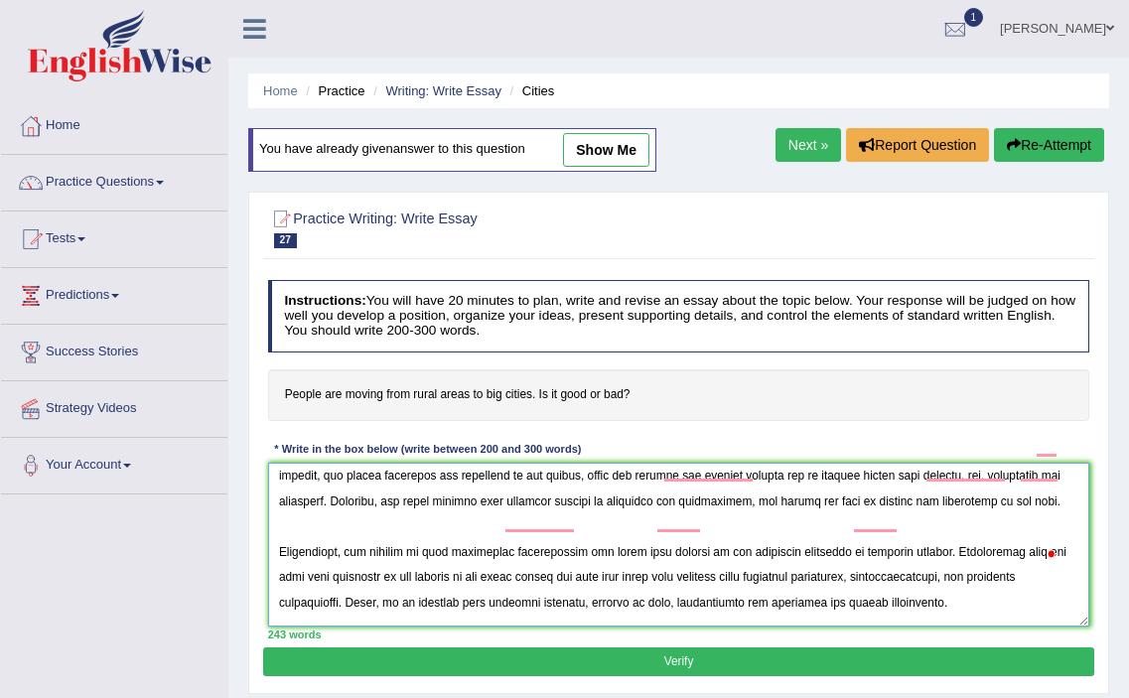
drag, startPoint x: 350, startPoint y: 551, endPoint x: 936, endPoint y: 551, distance: 586.1
click at [936, 551] on textarea "To enrich screen reader interactions, please activate Accessibility in Grammarl…" at bounding box center [679, 545] width 822 height 164
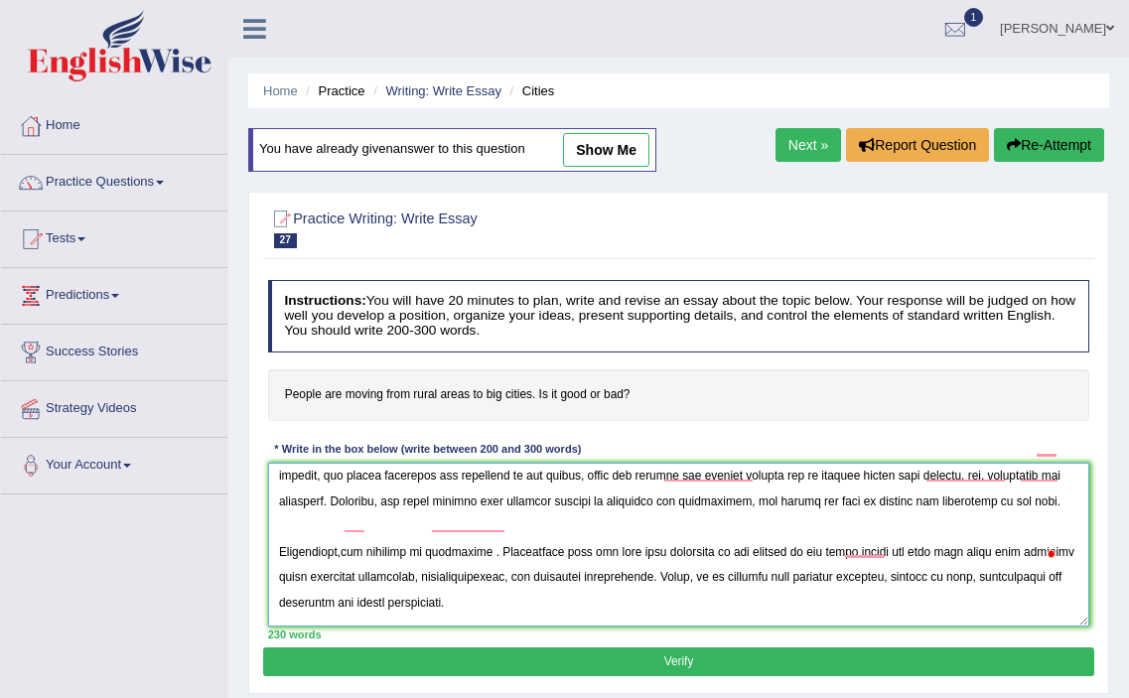
click at [350, 550] on textarea "To enrich screen reader interactions, please activate Accessibility in Grammarl…" at bounding box center [679, 545] width 822 height 164
click at [502, 551] on textarea "To enrich screen reader interactions, please activate Accessibility in Grammarl…" at bounding box center [679, 545] width 822 height 164
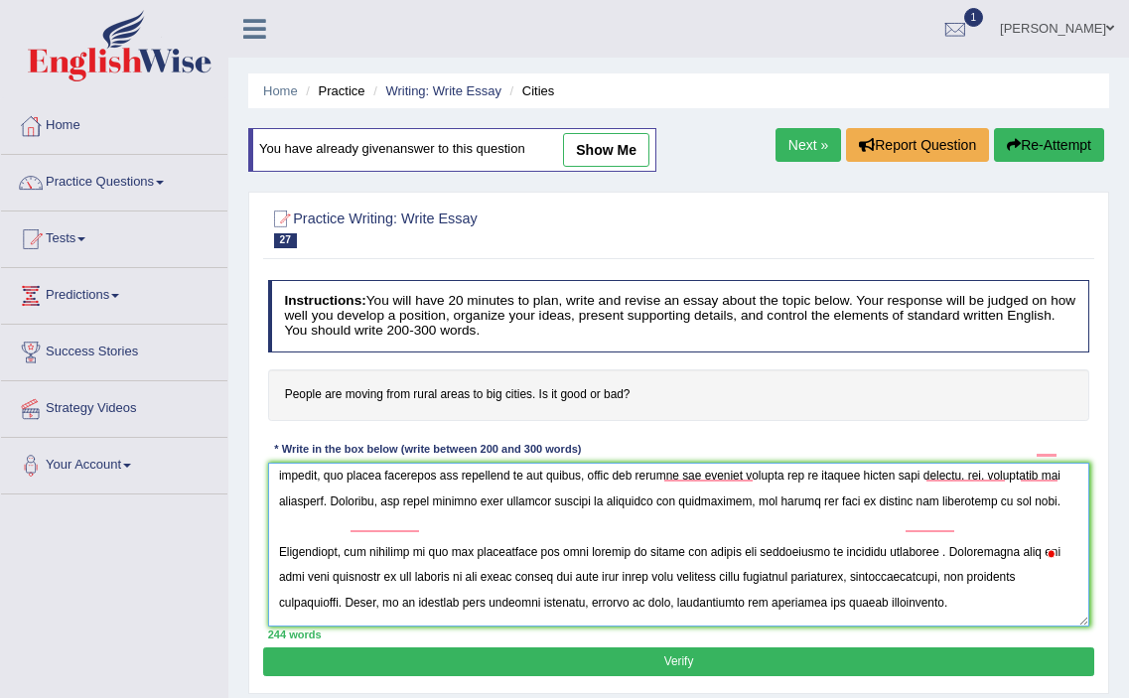
click at [896, 576] on textarea "To enrich screen reader interactions, please activate Accessibility in Grammarl…" at bounding box center [679, 545] width 822 height 164
click at [516, 601] on textarea "To enrich screen reader interactions, please activate Accessibility in Grammarl…" at bounding box center [679, 545] width 822 height 164
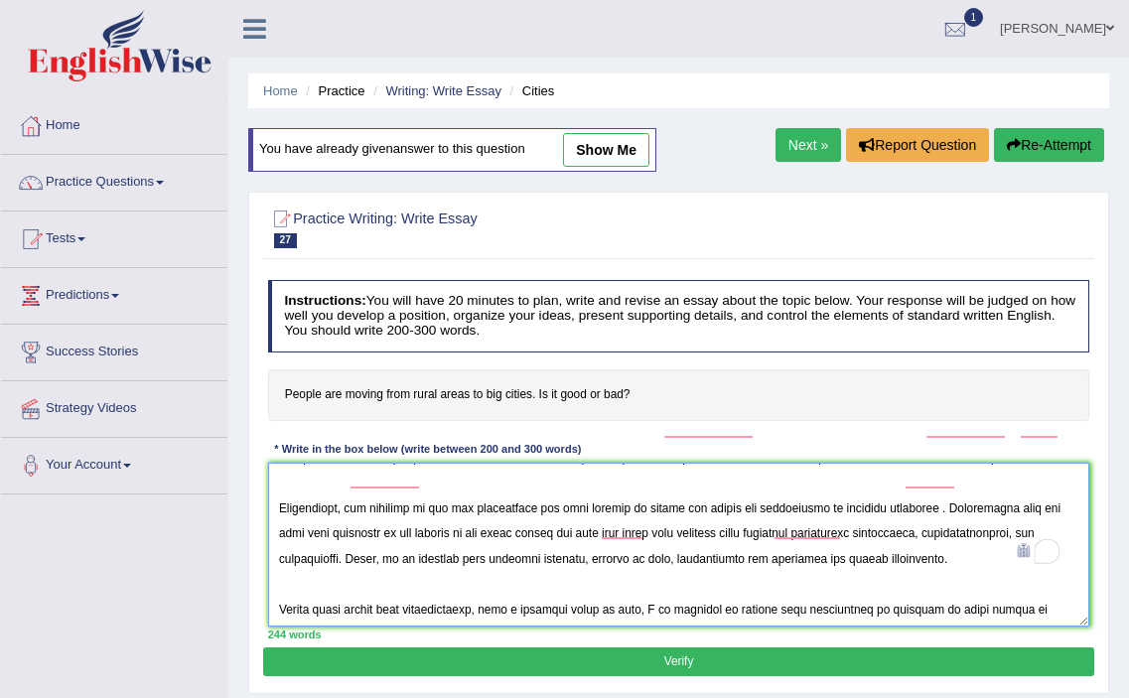
scroll to position [210, 0]
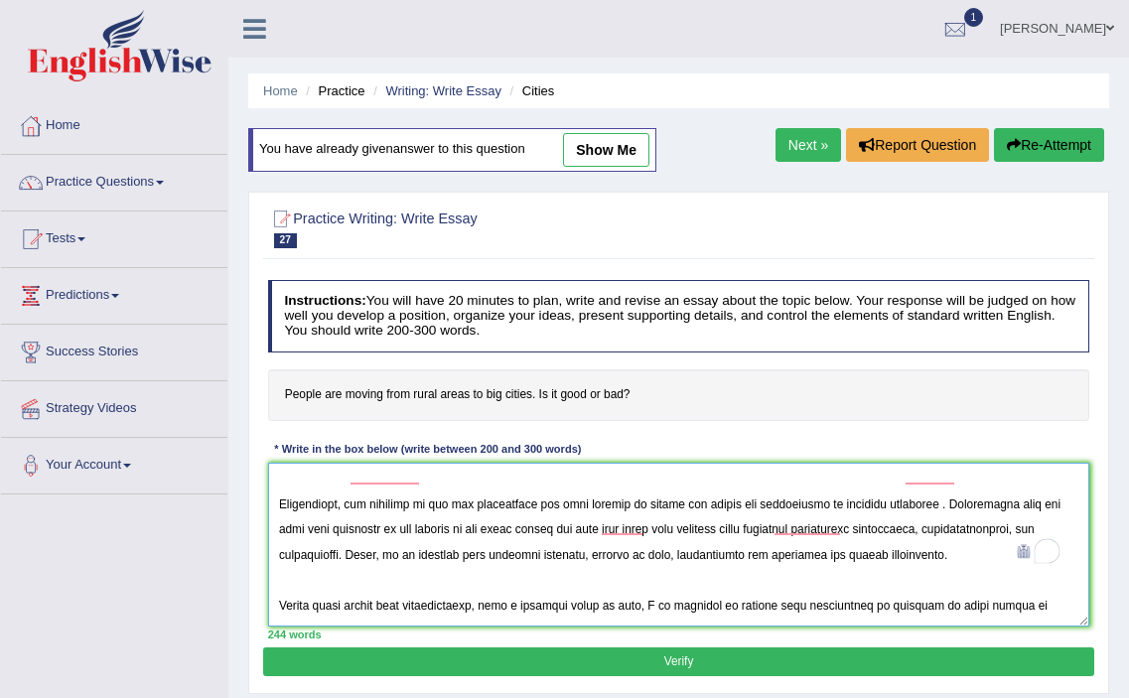
click at [692, 552] on textarea "To enrich screen reader interactions, please activate Accessibility in Grammarl…" at bounding box center [679, 545] width 822 height 164
click at [693, 585] on textarea "To enrich screen reader interactions, please activate Accessibility in Grammarl…" at bounding box center [679, 545] width 822 height 164
click at [619, 555] on textarea "To enrich screen reader interactions, please activate Accessibility in Grammarl…" at bounding box center [679, 545] width 822 height 164
click at [654, 590] on textarea "To enrich screen reader interactions, please activate Accessibility in Grammarl…" at bounding box center [679, 545] width 822 height 164
click at [698, 555] on textarea "To enrich screen reader interactions, please activate Accessibility in Grammarl…" at bounding box center [679, 545] width 822 height 164
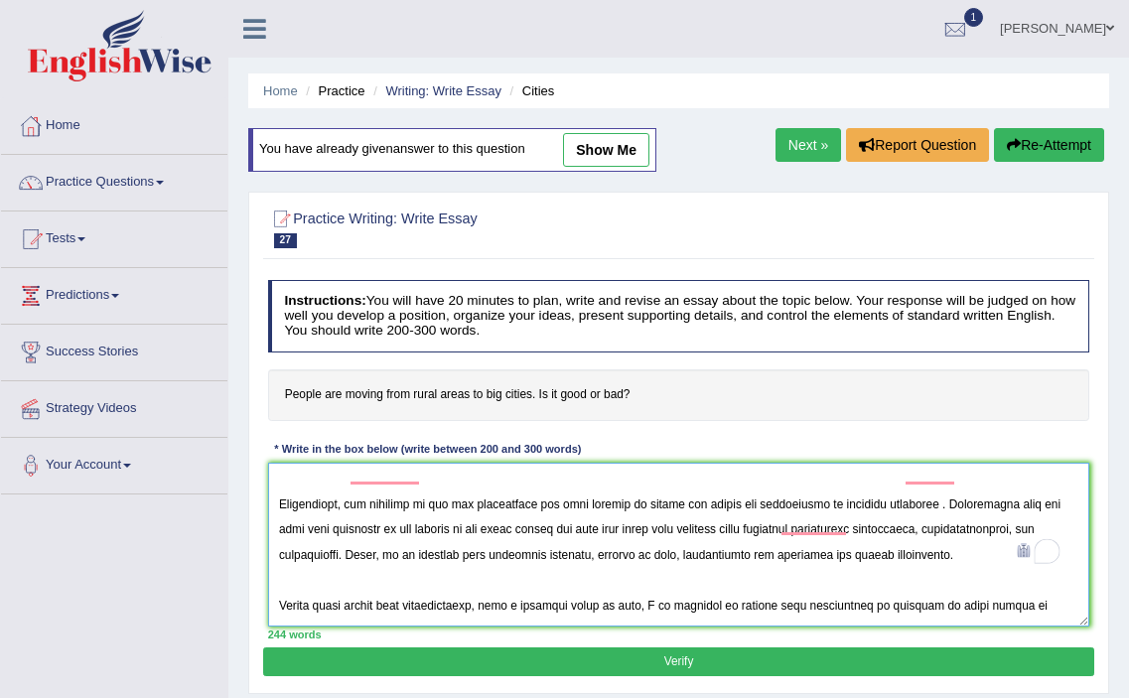
click at [699, 554] on textarea "To enrich screen reader interactions, please activate Accessibility in Grammarl…" at bounding box center [679, 545] width 822 height 164
click at [697, 556] on textarea "To enrich screen reader interactions, please activate Accessibility in Grammarl…" at bounding box center [679, 545] width 822 height 164
click at [769, 558] on textarea "To enrich screen reader interactions, please activate Accessibility in Grammarl…" at bounding box center [679, 545] width 822 height 164
click at [638, 556] on textarea "To enrich screen reader interactions, please activate Accessibility in Grammarl…" at bounding box center [679, 545] width 822 height 164
click at [710, 555] on textarea "To enrich screen reader interactions, please activate Accessibility in Grammarl…" at bounding box center [679, 545] width 822 height 164
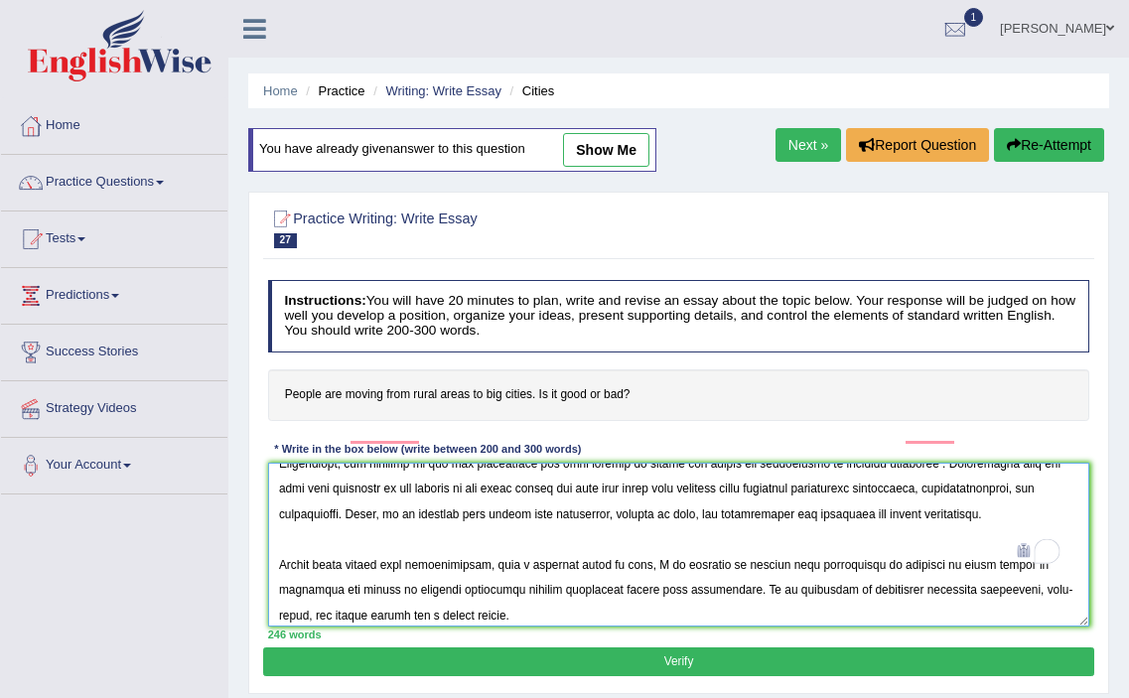
scroll to position [327, 0]
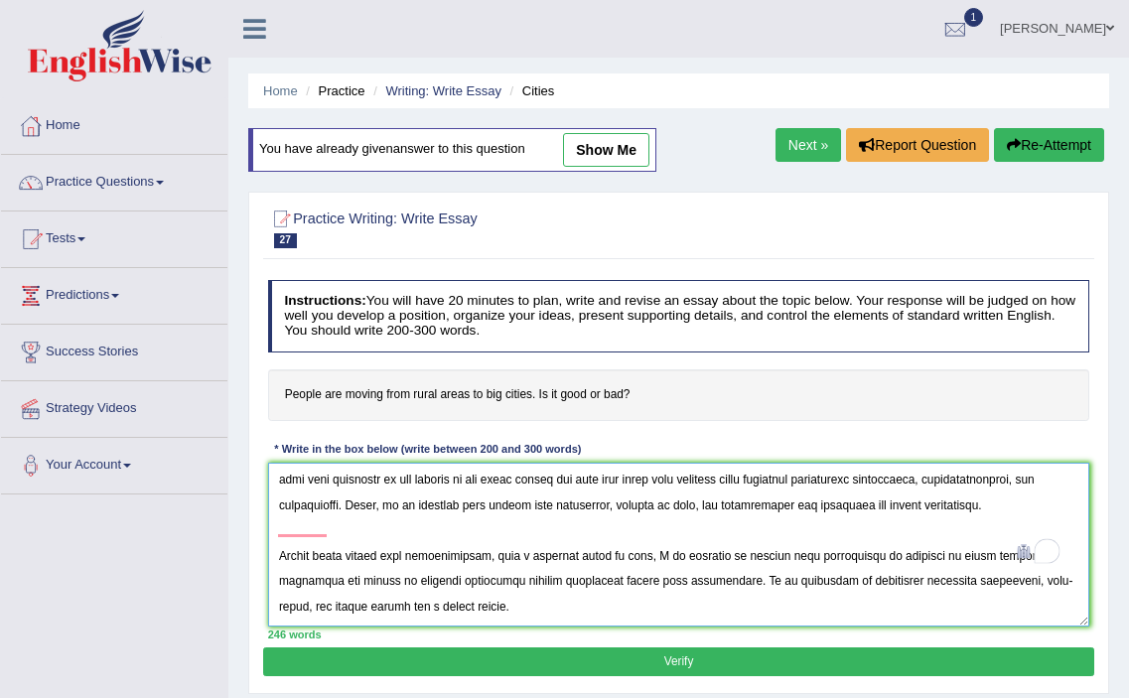
drag, startPoint x: 772, startPoint y: 530, endPoint x: 505, endPoint y: 552, distance: 268.1
click at [505, 552] on textarea "To enrich screen reader interactions, please activate Accessibility in Grammarl…" at bounding box center [679, 545] width 822 height 164
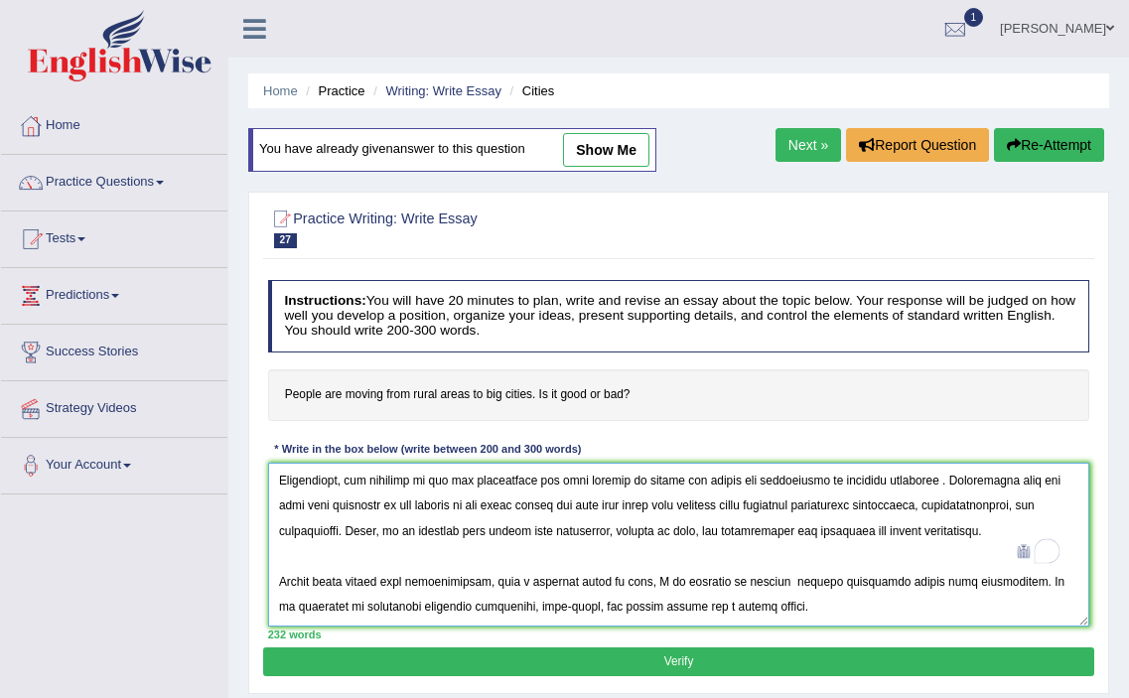
scroll to position [298, 0]
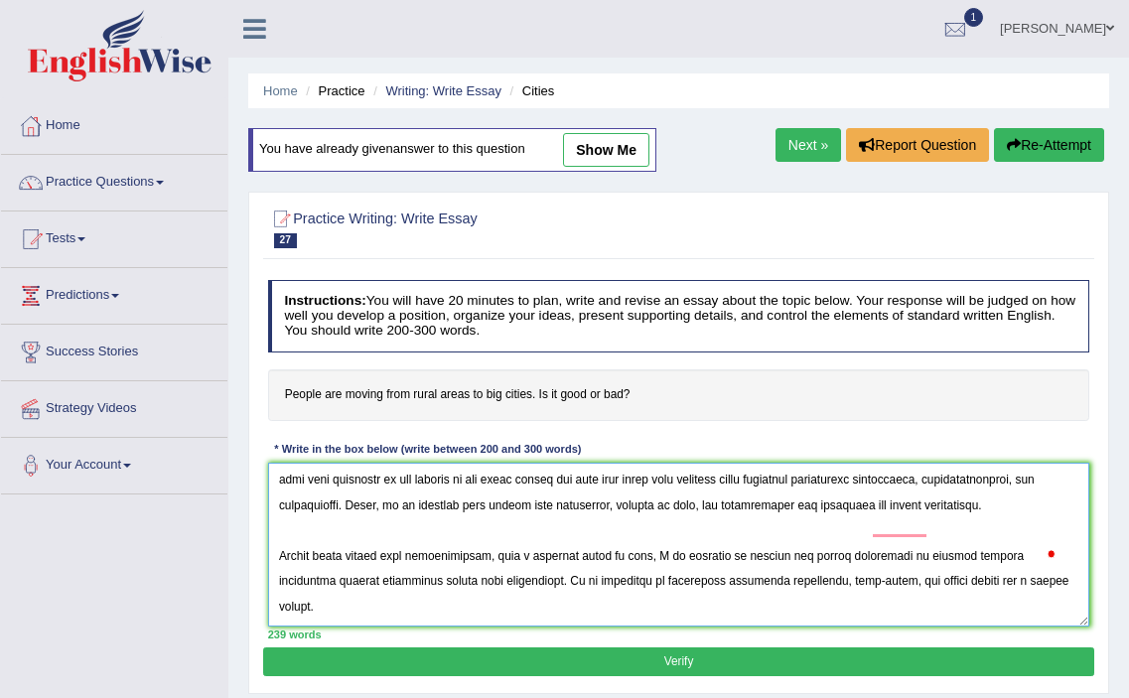
type textarea "In the current era of scientific and technological progress, we find ourselves …"
click at [838, 662] on button "Verify" at bounding box center [678, 662] width 830 height 29
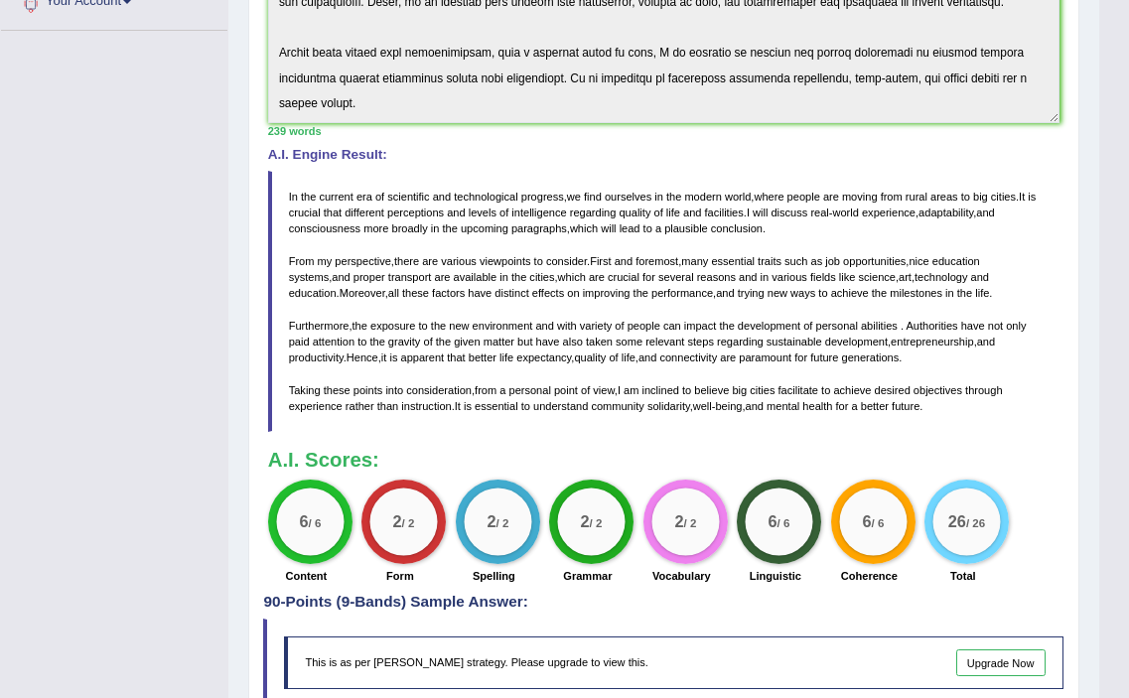
scroll to position [0, 0]
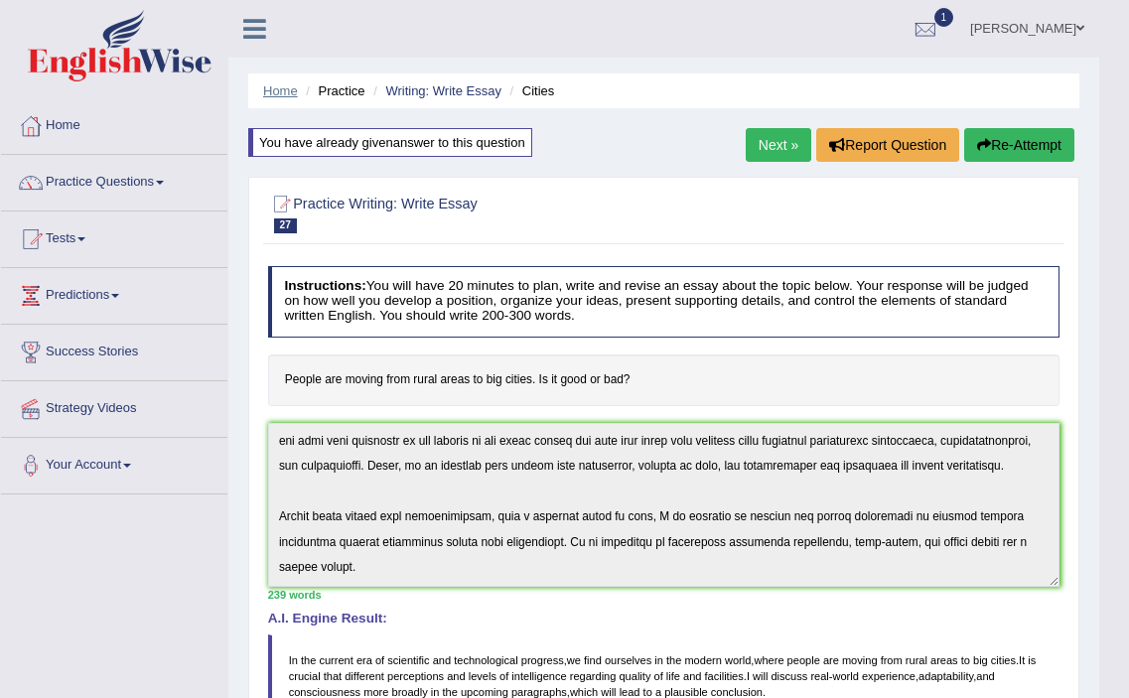
click at [281, 88] on link "Home" at bounding box center [280, 90] width 35 height 15
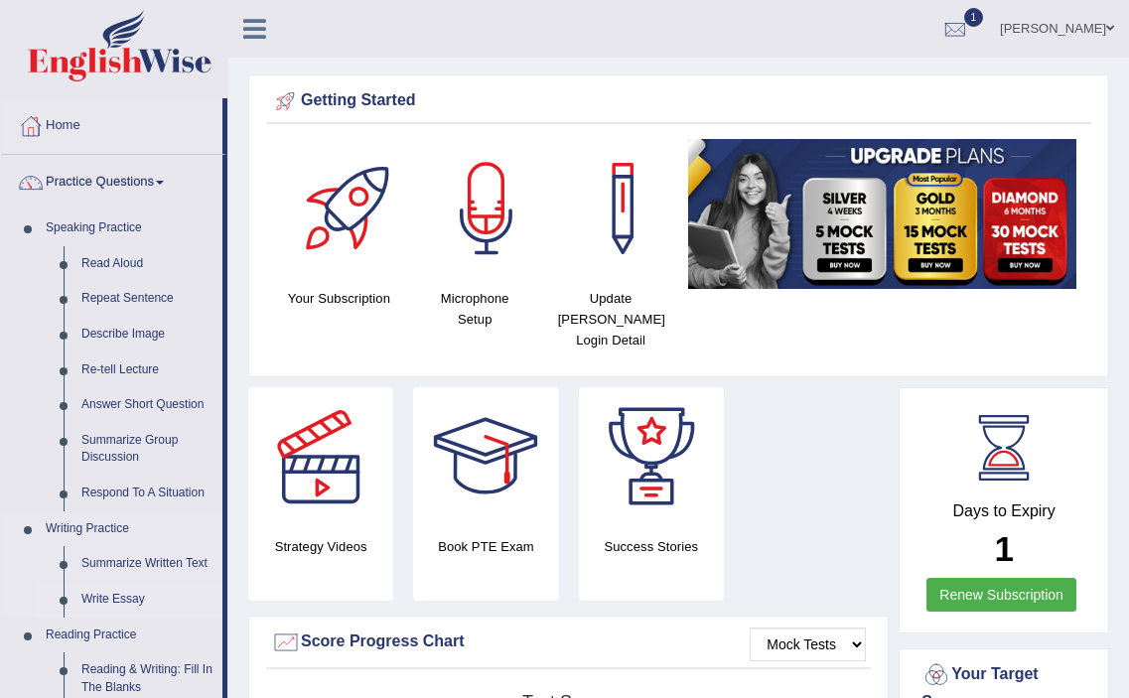
click at [125, 593] on link "Write Essay" at bounding box center [148, 600] width 150 height 36
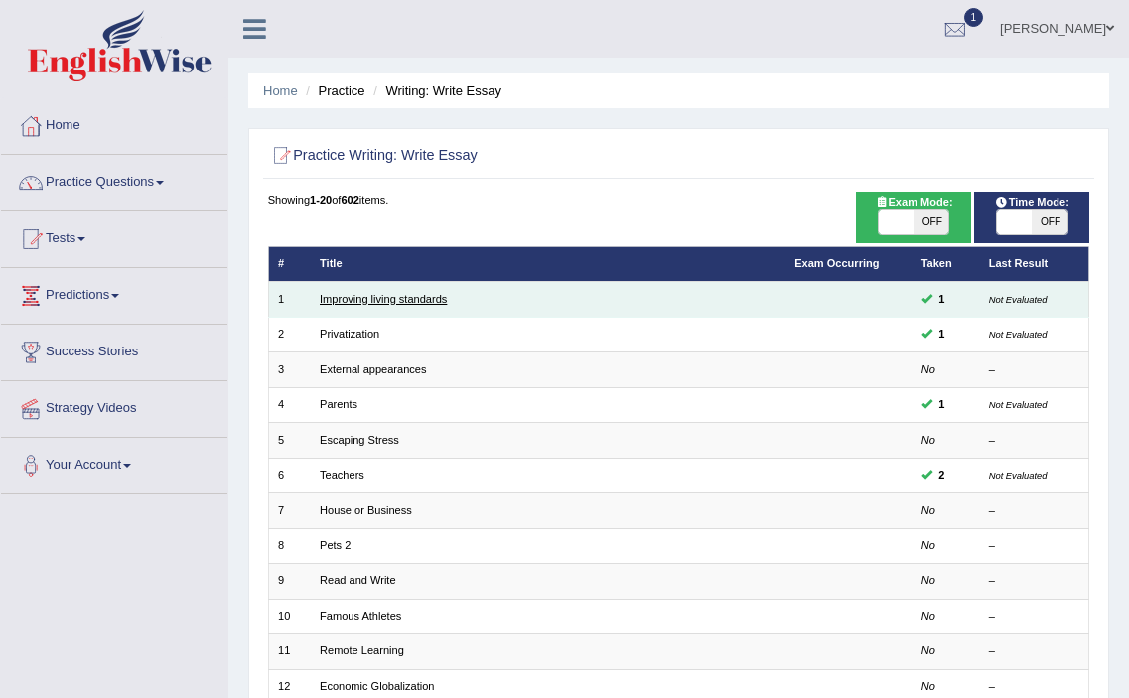
click at [429, 297] on link "Improving living standards" at bounding box center [383, 299] width 127 height 12
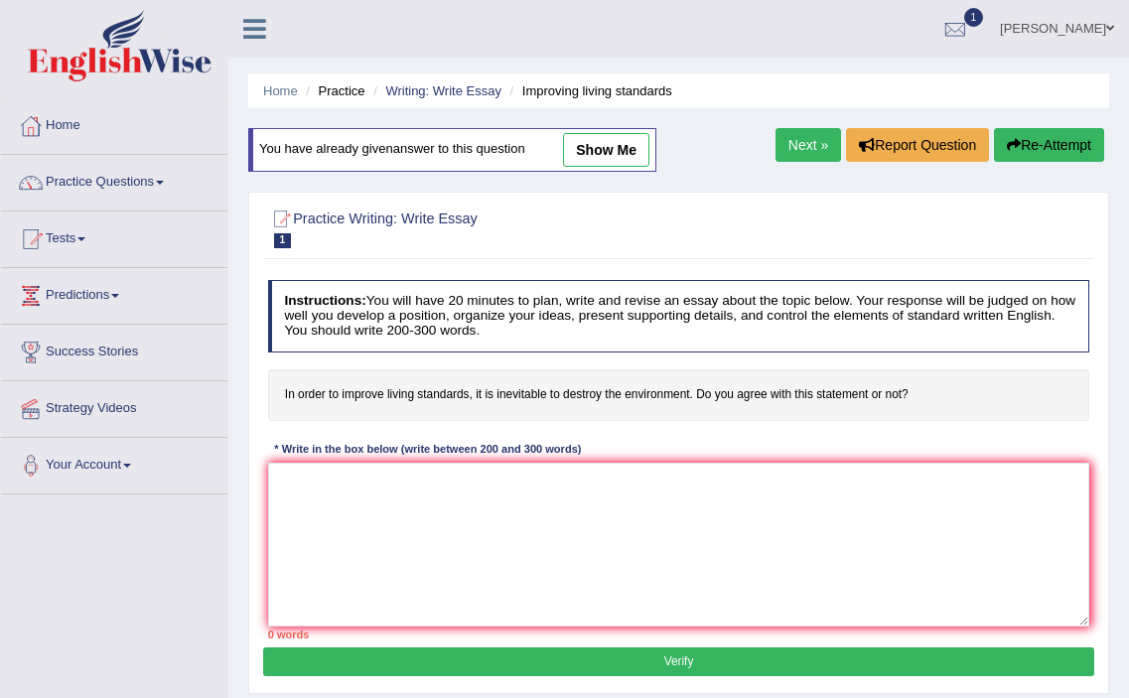
click at [602, 141] on link "show me" at bounding box center [606, 150] width 86 height 34
type textarea "The increasing influence of living standards on our lives has ignited numerous …"
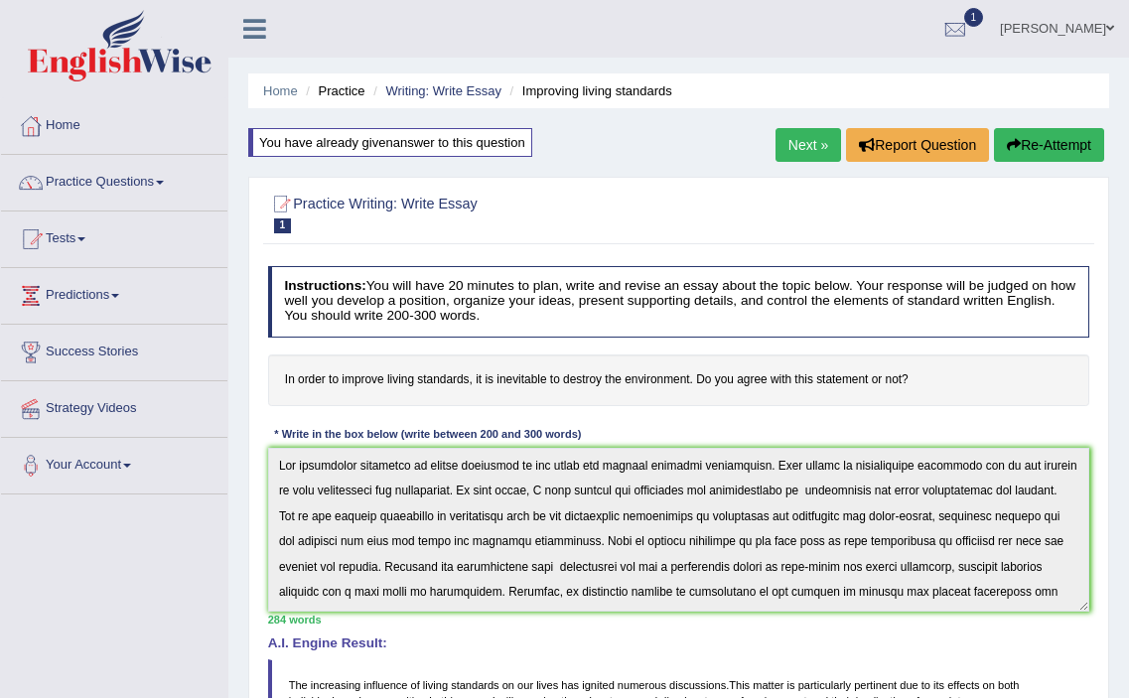
click at [802, 144] on link "Next »" at bounding box center [809, 145] width 66 height 34
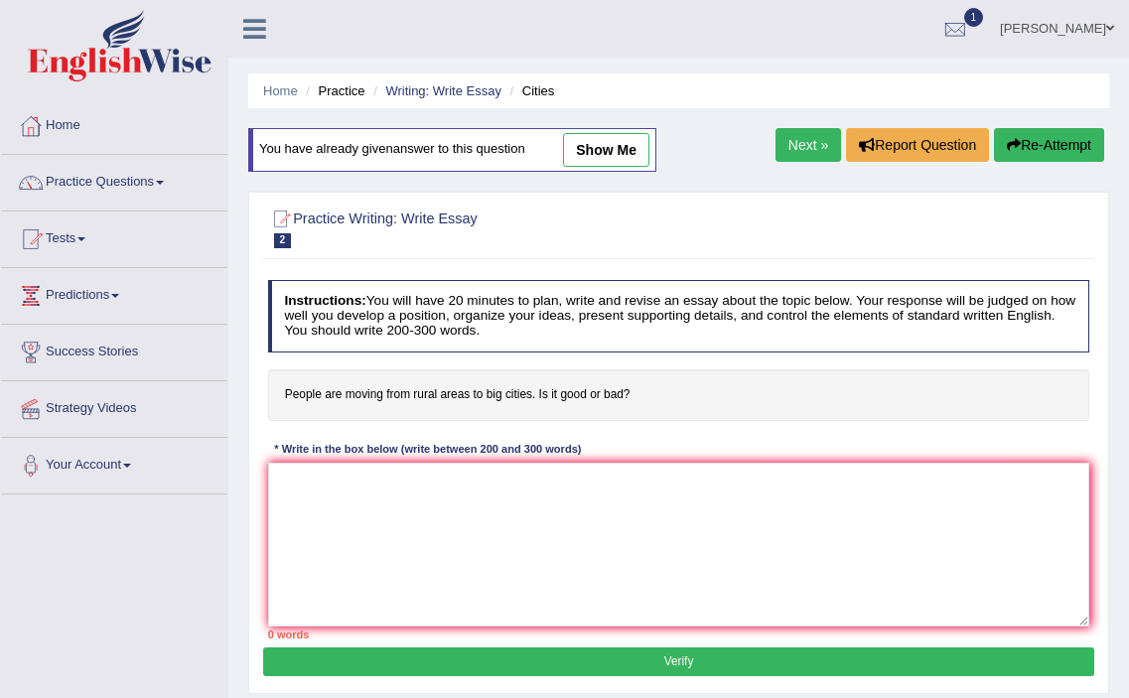
click at [616, 151] on link "show me" at bounding box center [606, 150] width 86 height 34
type textarea "In the current era of scientific and technological progress, we find ourselves …"
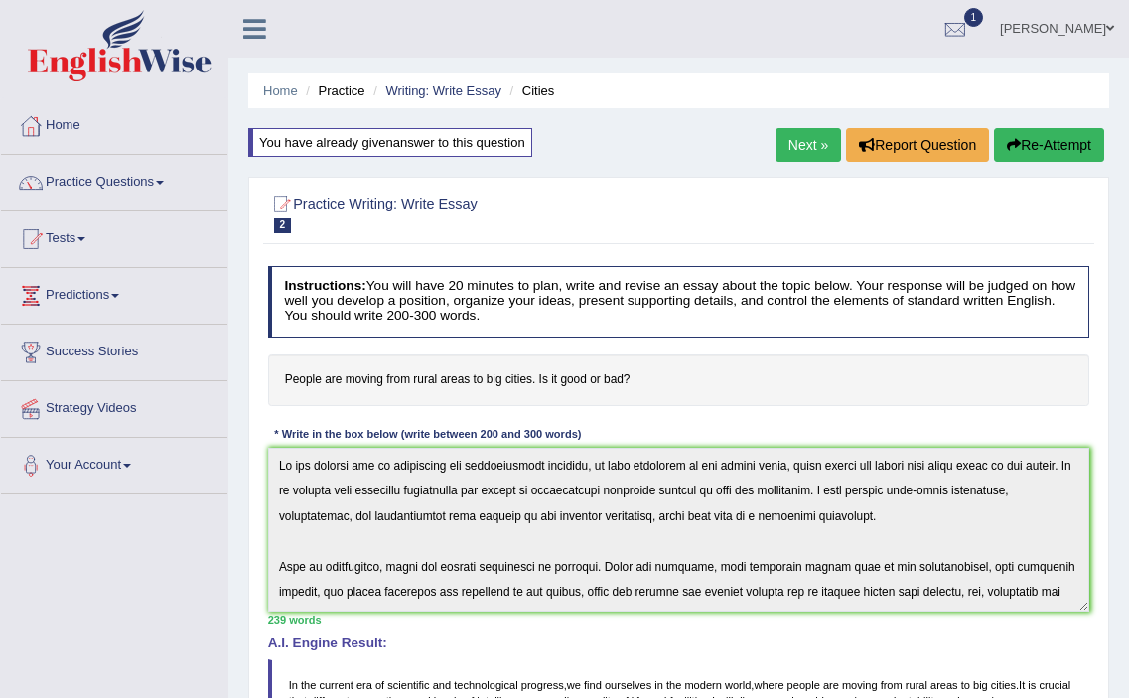
click at [785, 138] on link "Next »" at bounding box center [809, 145] width 66 height 34
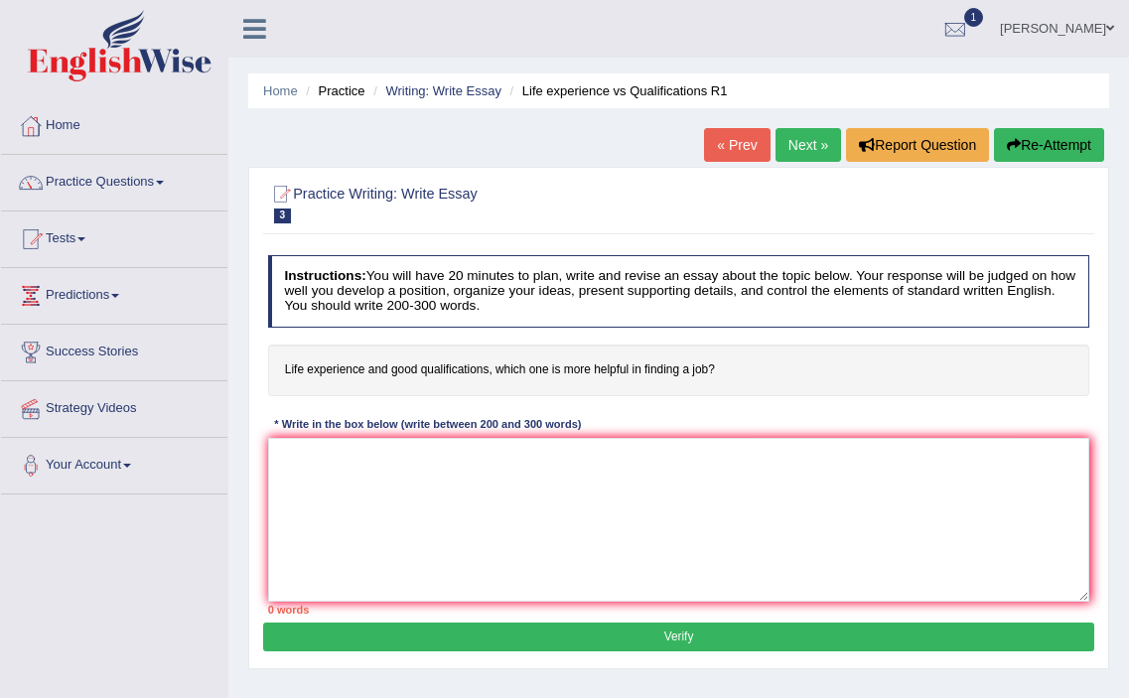
click at [785, 143] on link "Next »" at bounding box center [809, 145] width 66 height 34
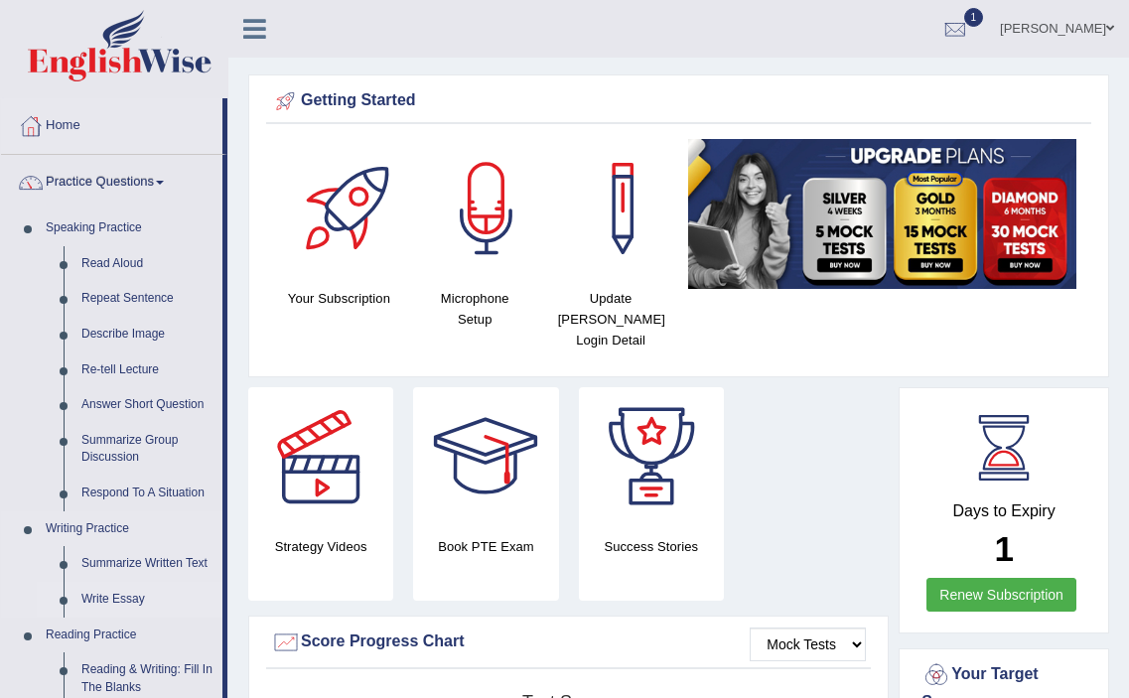
click at [126, 599] on link "Write Essay" at bounding box center [148, 600] width 150 height 36
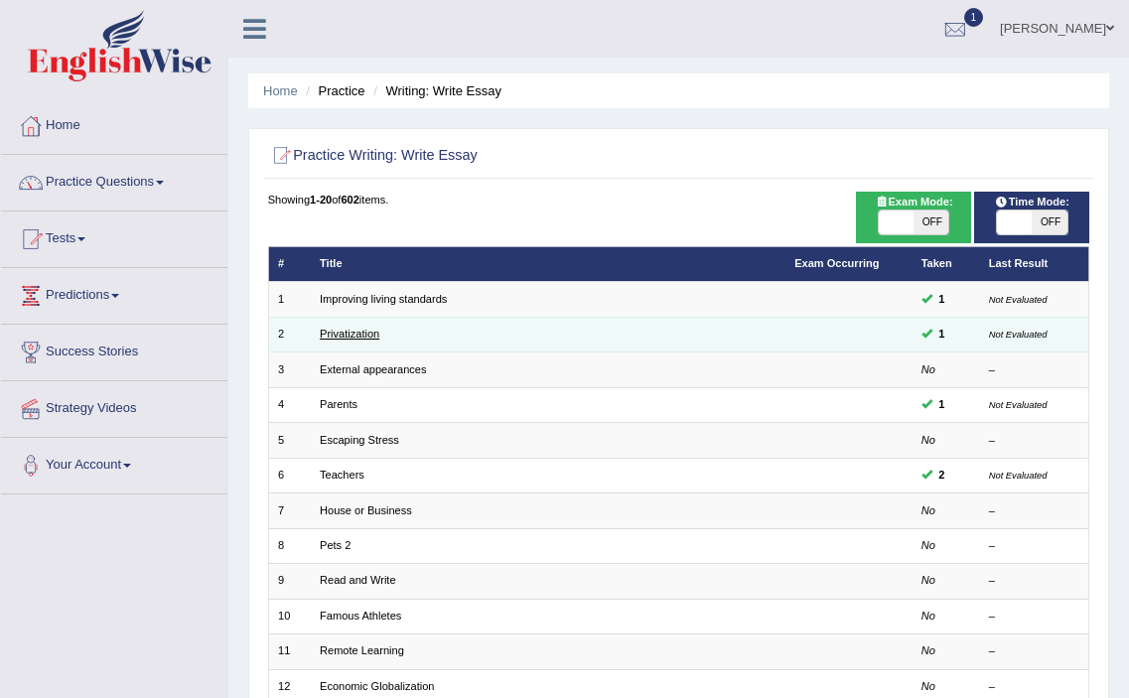
click at [351, 330] on link "Privatization" at bounding box center [350, 334] width 60 height 12
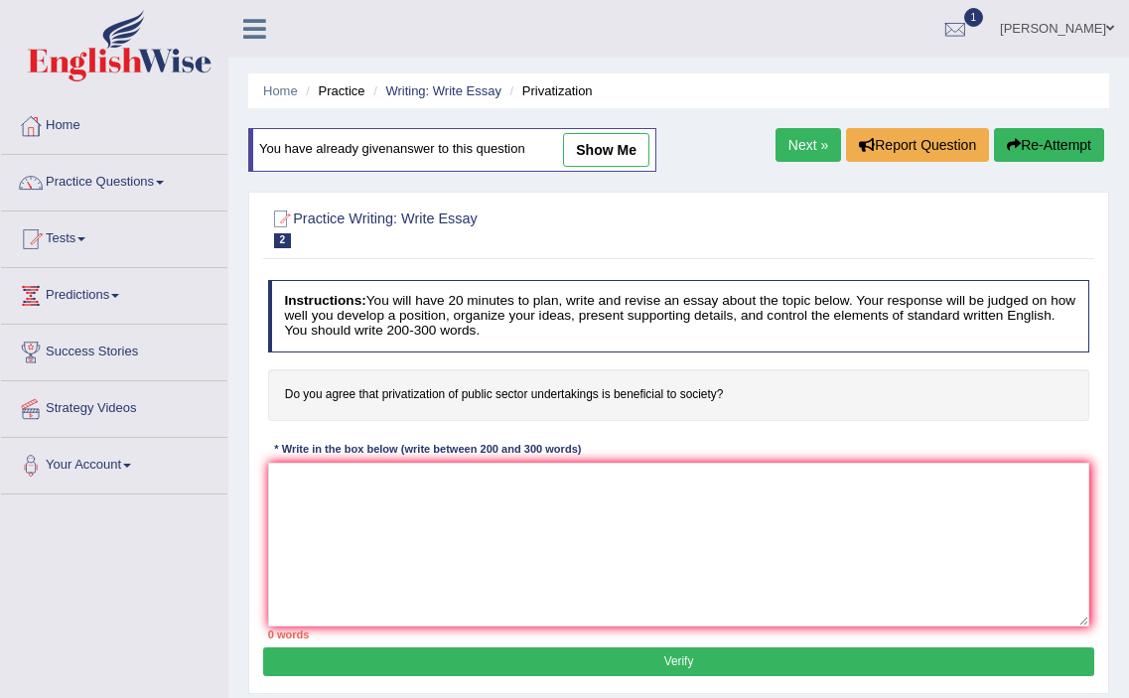
click at [612, 145] on link "show me" at bounding box center [606, 150] width 86 height 34
type textarea "In [DATE] fast-paced world, the importance of privatization cannot be overstate…"
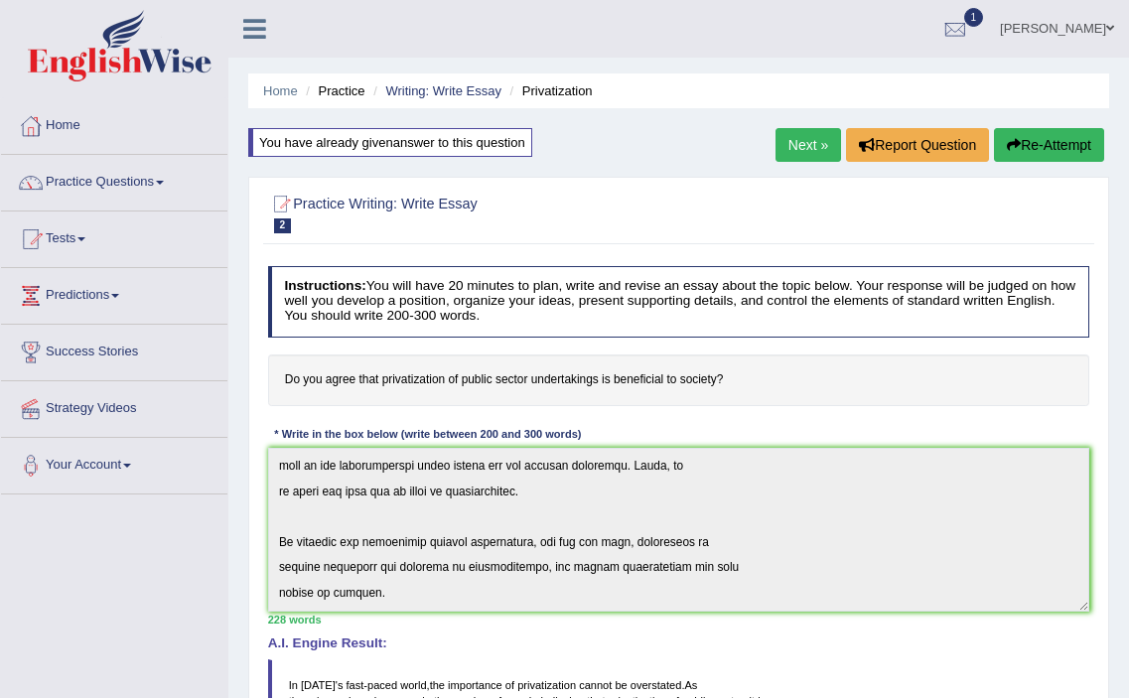
click at [794, 138] on link "Next »" at bounding box center [809, 145] width 66 height 34
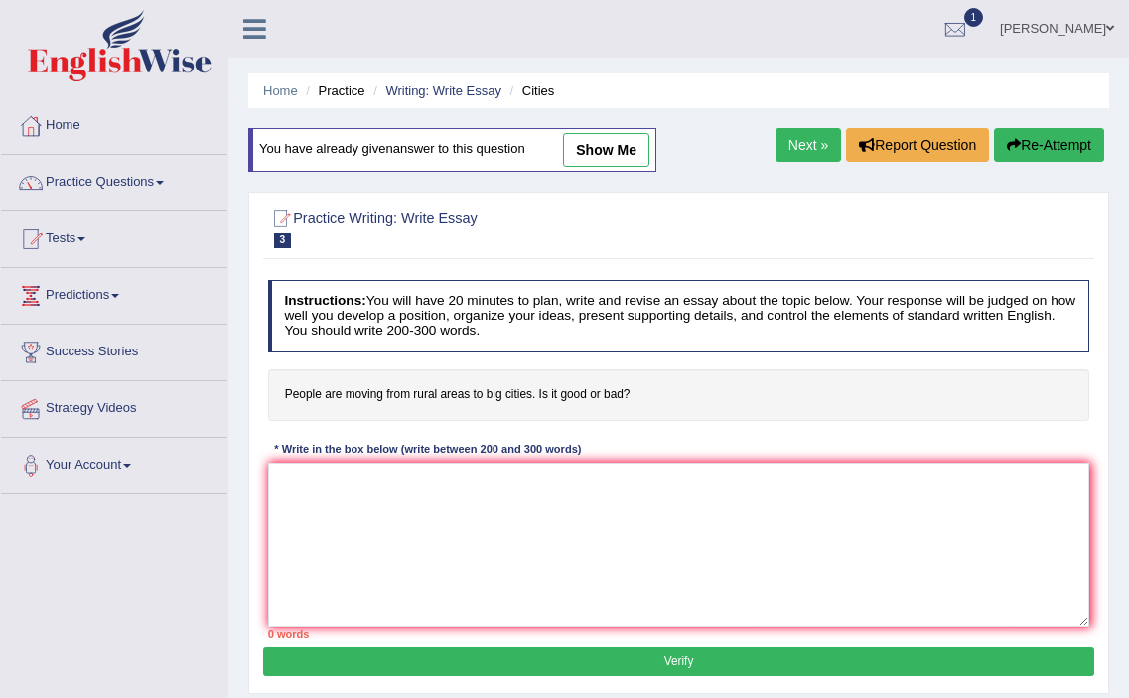
click at [803, 148] on link "Next »" at bounding box center [809, 145] width 66 height 34
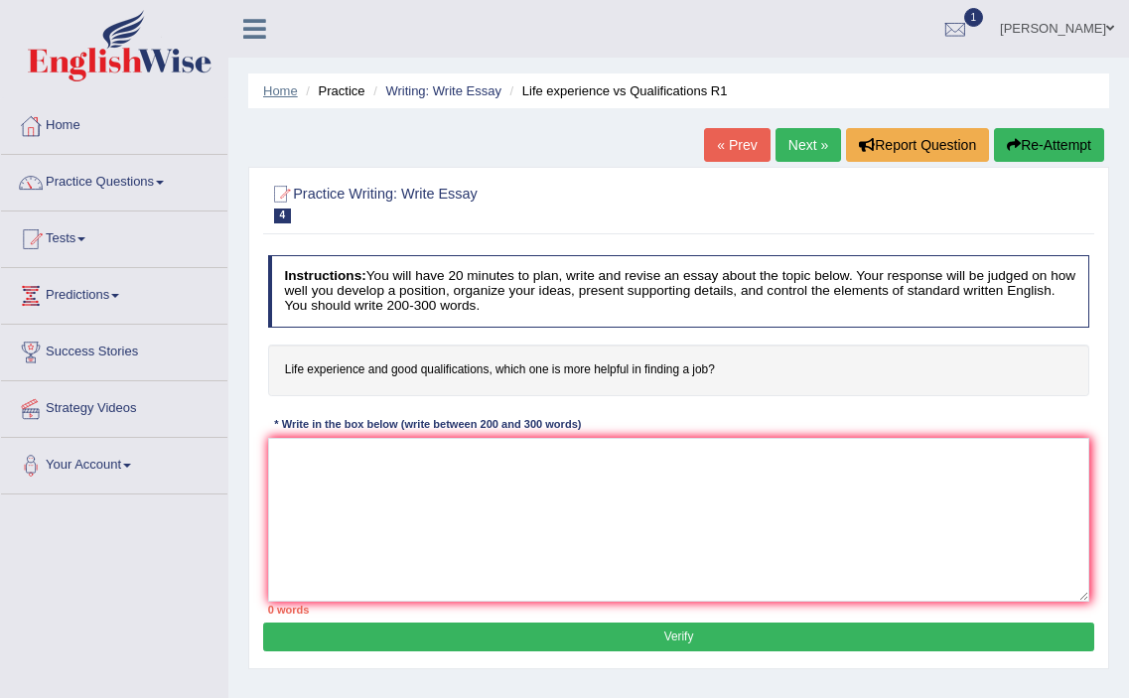
click at [289, 88] on link "Home" at bounding box center [280, 90] width 35 height 15
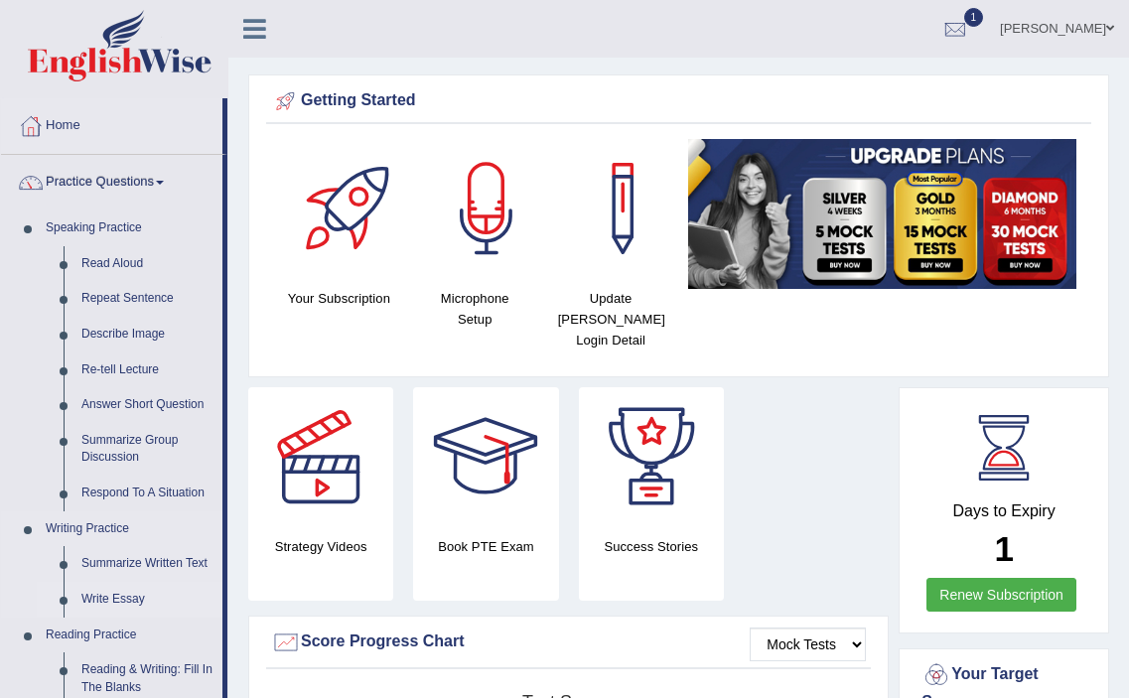
click at [104, 596] on link "Write Essay" at bounding box center [148, 600] width 150 height 36
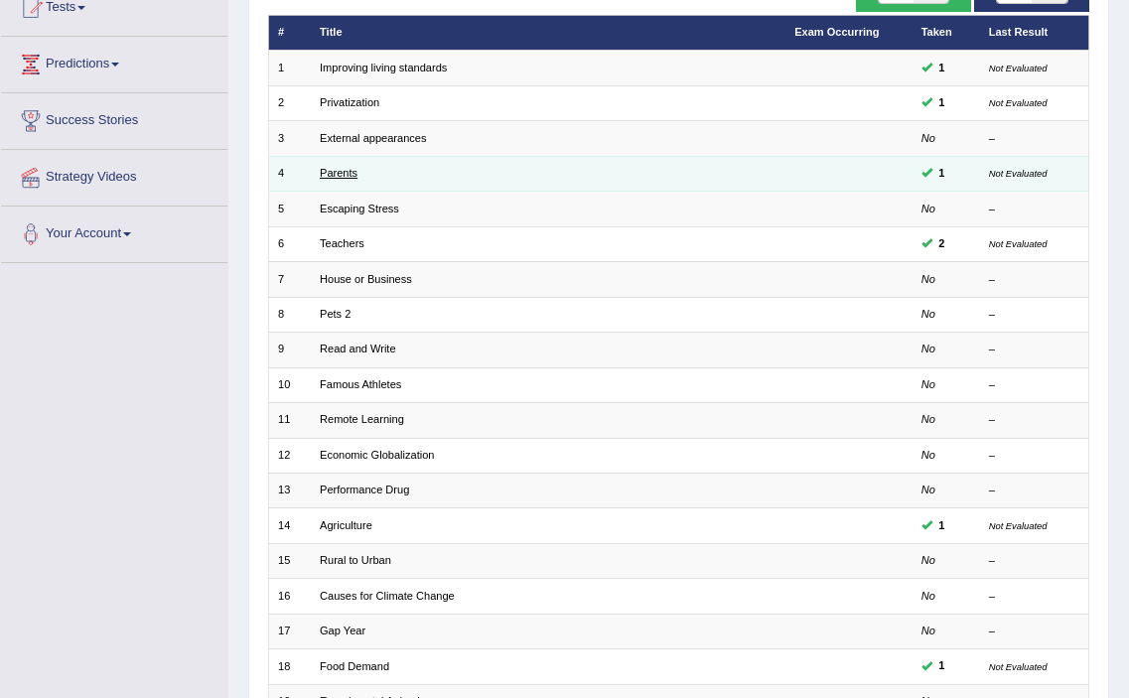
click at [341, 167] on link "Parents" at bounding box center [339, 173] width 38 height 12
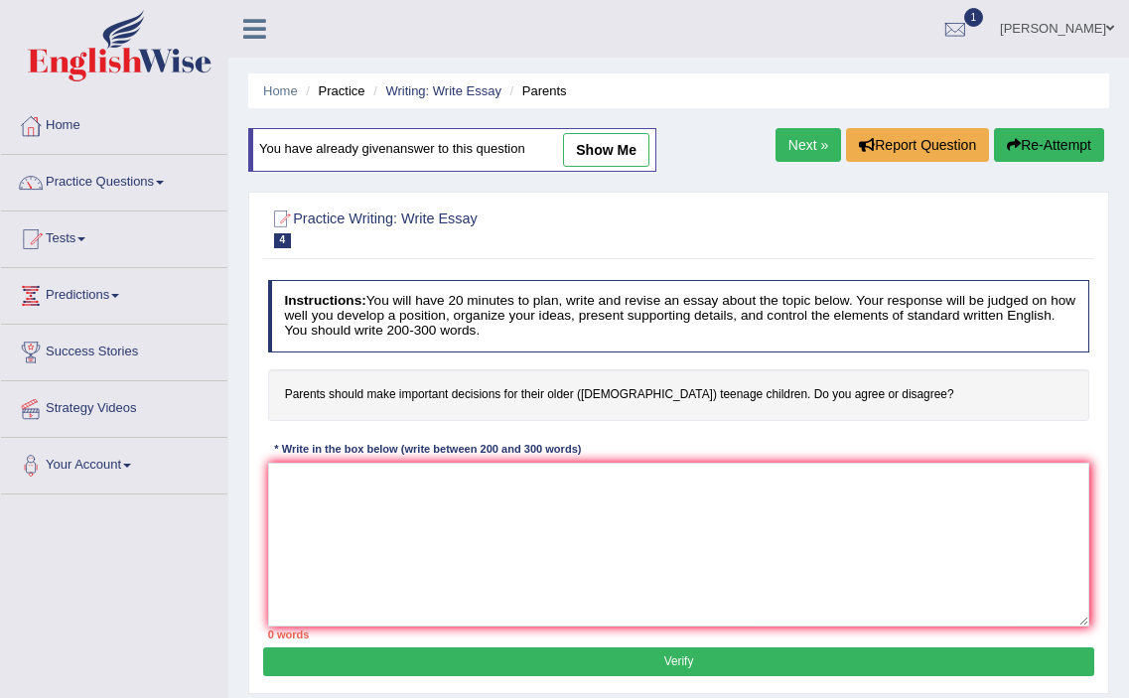
click at [612, 157] on link "show me" at bounding box center [606, 150] width 86 height 34
type textarea "The increasing influence of parents on our lives has ignited numerous discussio…"
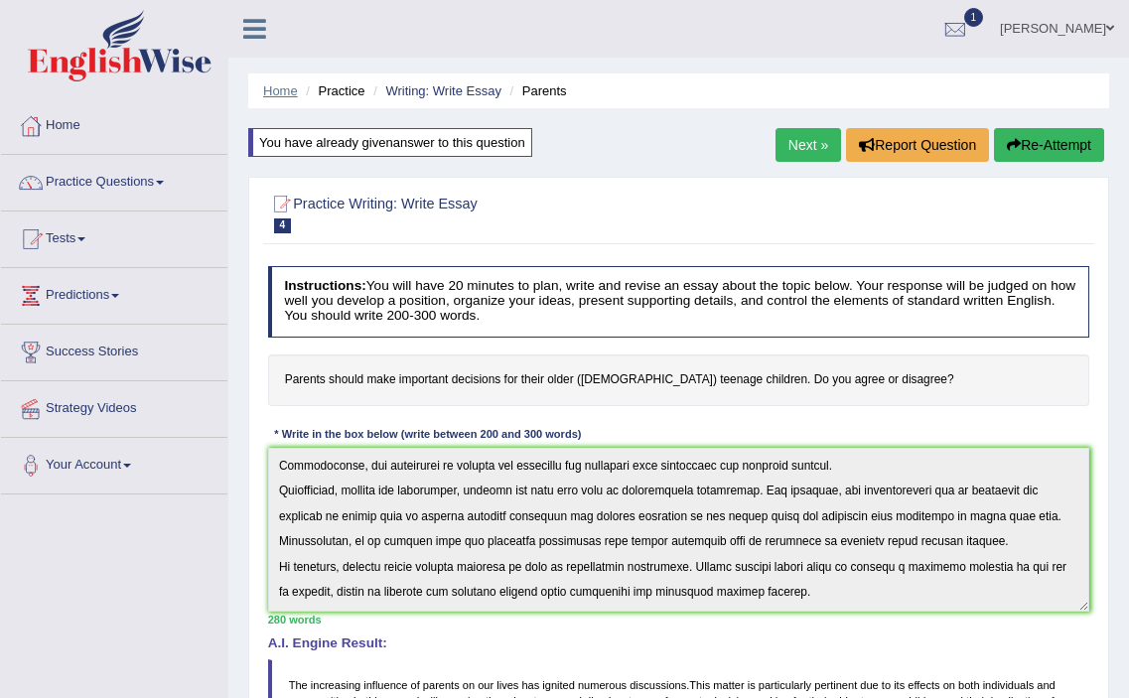
click at [272, 89] on link "Home" at bounding box center [280, 90] width 35 height 15
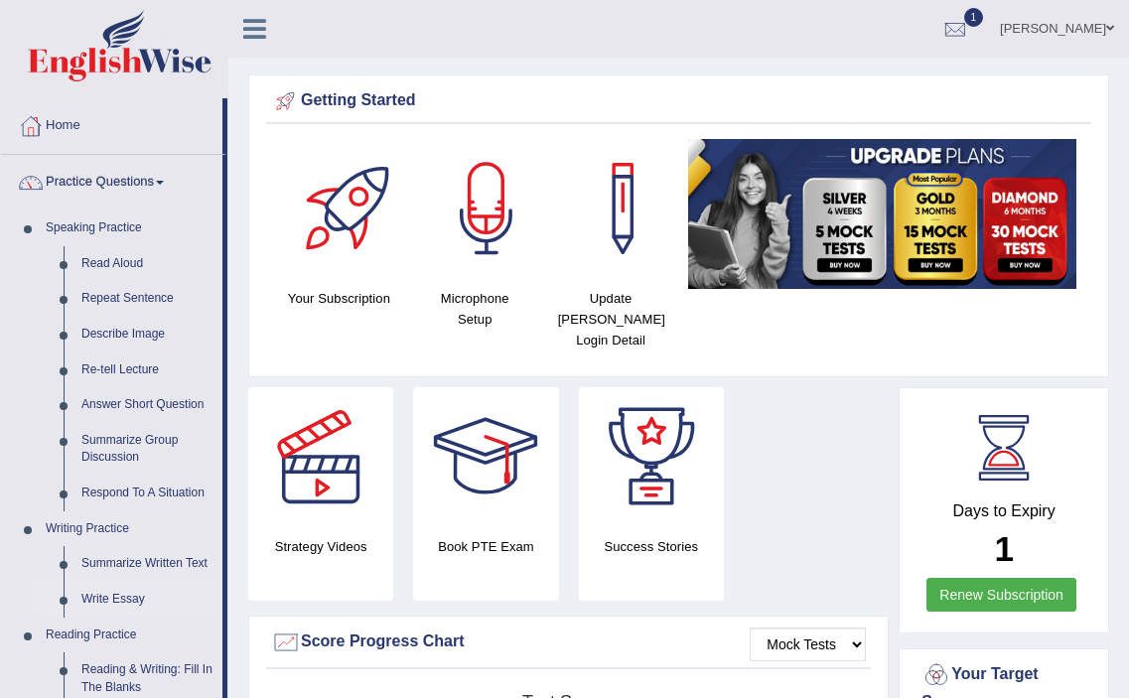
click at [124, 596] on link "Write Essay" at bounding box center [148, 600] width 150 height 36
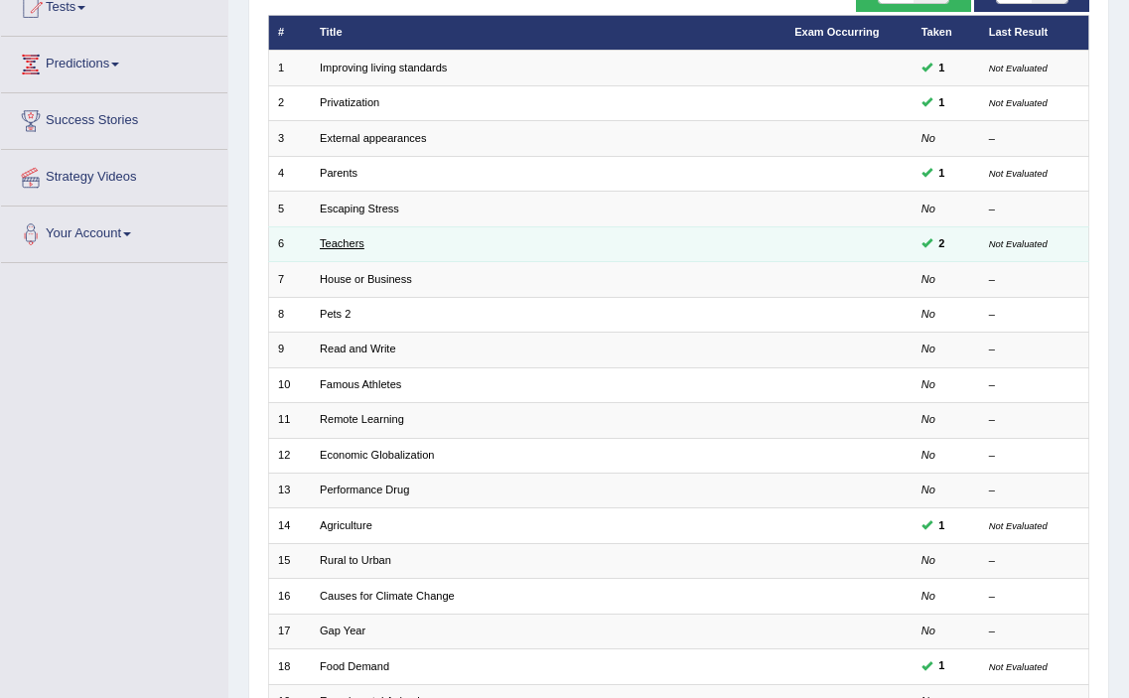
click at [345, 245] on link "Teachers" at bounding box center [342, 243] width 45 height 12
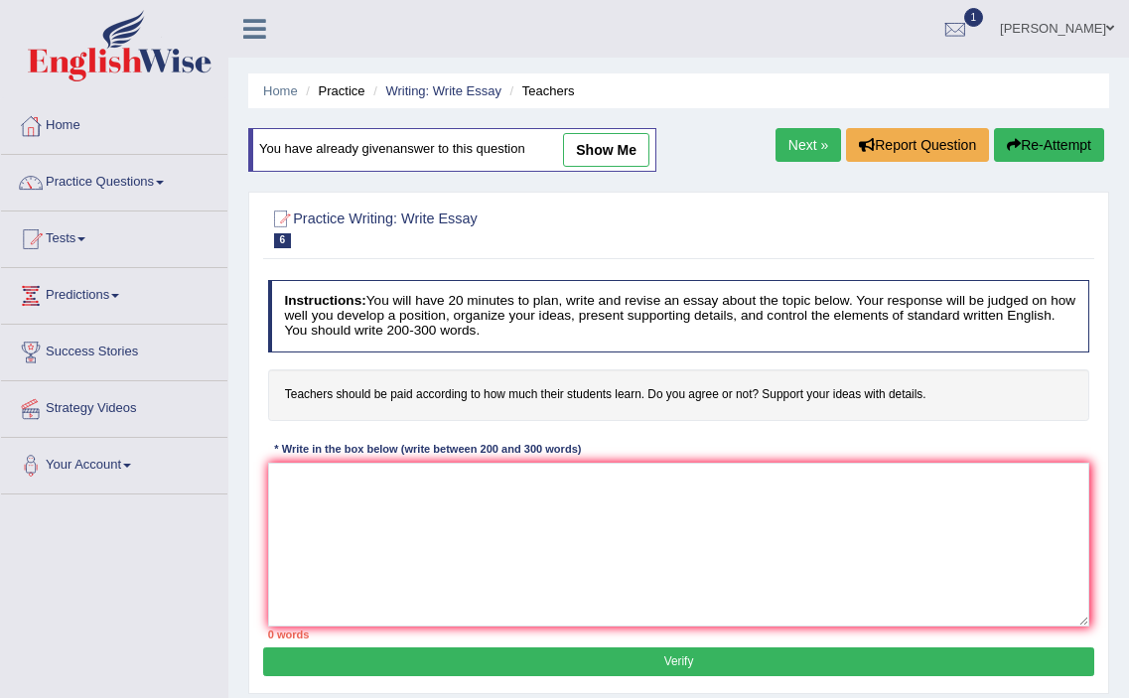
click at [631, 151] on link "show me" at bounding box center [606, 150] width 86 height 34
type textarea "The increasing influence of teachers on our lives has ignited numerous discussi…"
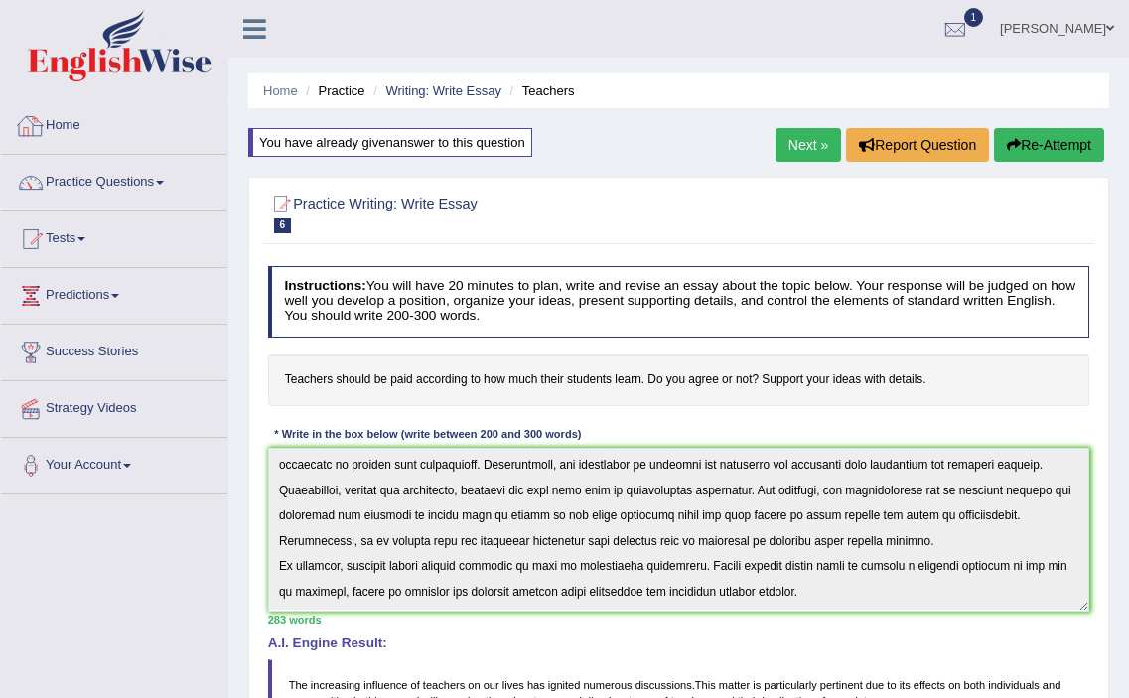
click at [90, 178] on link "Practice Questions" at bounding box center [114, 180] width 226 height 50
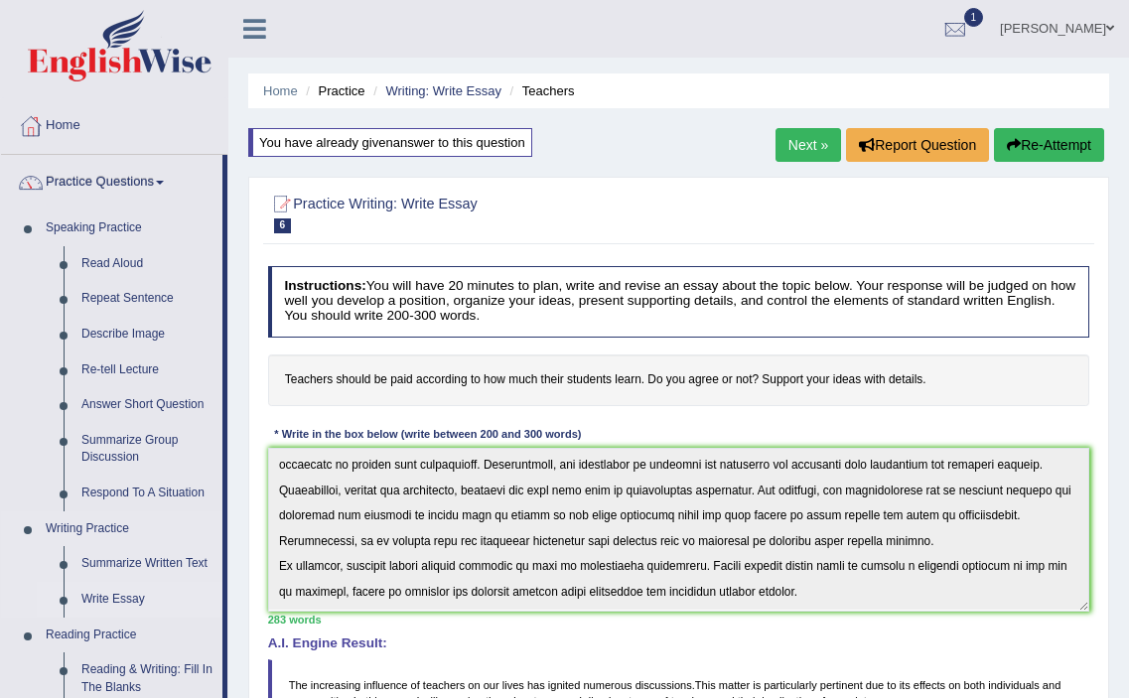
click at [128, 595] on link "Write Essay" at bounding box center [148, 600] width 150 height 36
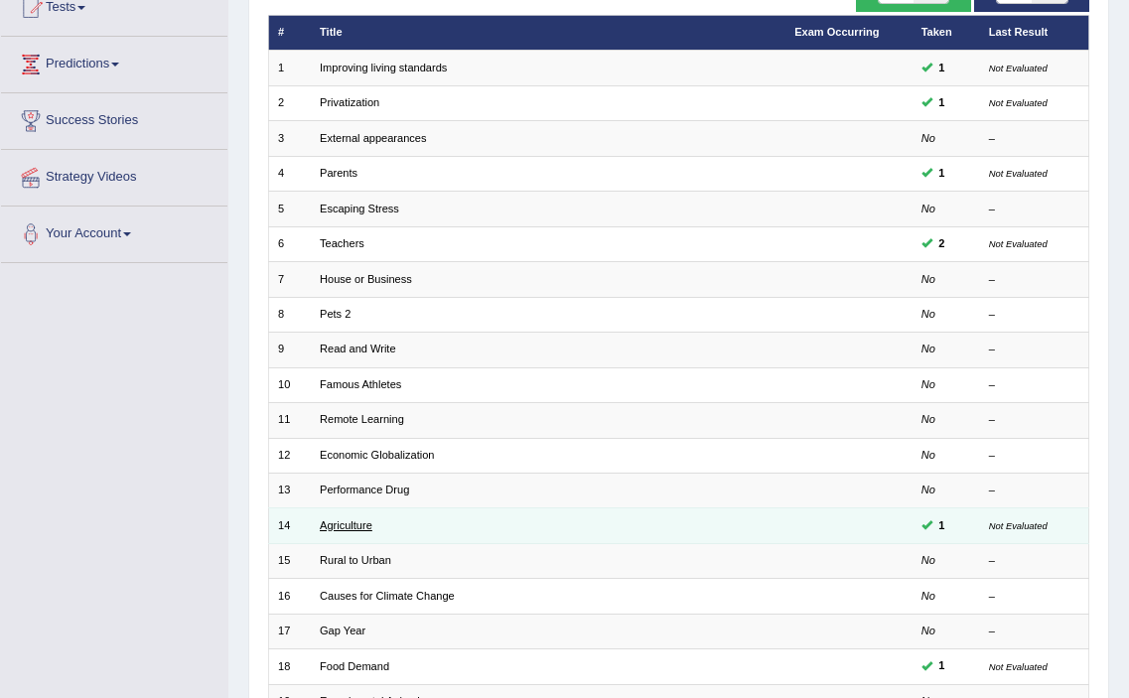
click at [348, 526] on link "Agriculture" at bounding box center [346, 526] width 53 height 12
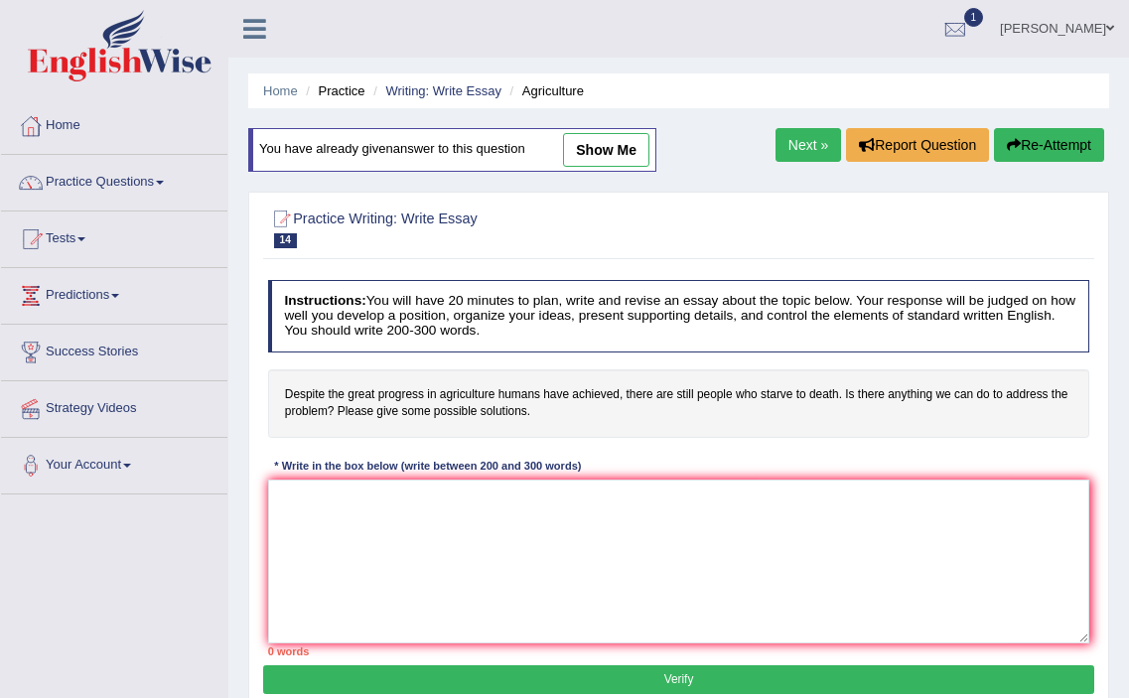
click at [627, 152] on link "show me" at bounding box center [606, 150] width 86 height 34
type textarea "The increasing influence of agriculture on our lives has ignited numerous discu…"
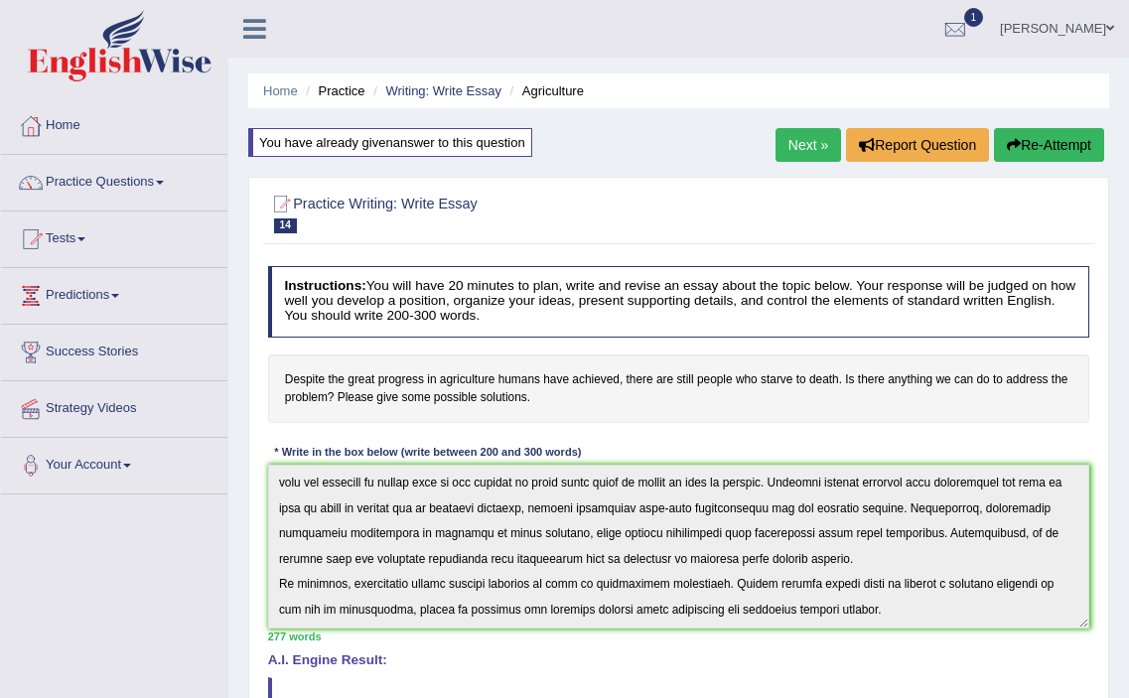
click at [1043, 139] on button "Re-Attempt" at bounding box center [1049, 145] width 110 height 34
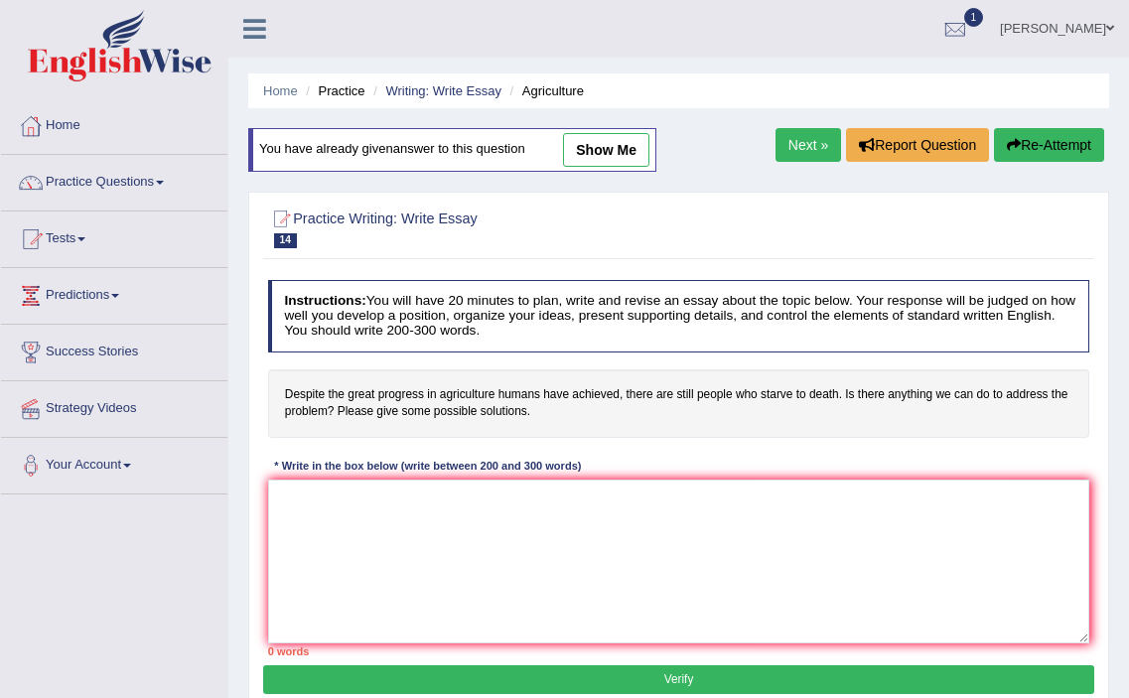
scroll to position [231, 0]
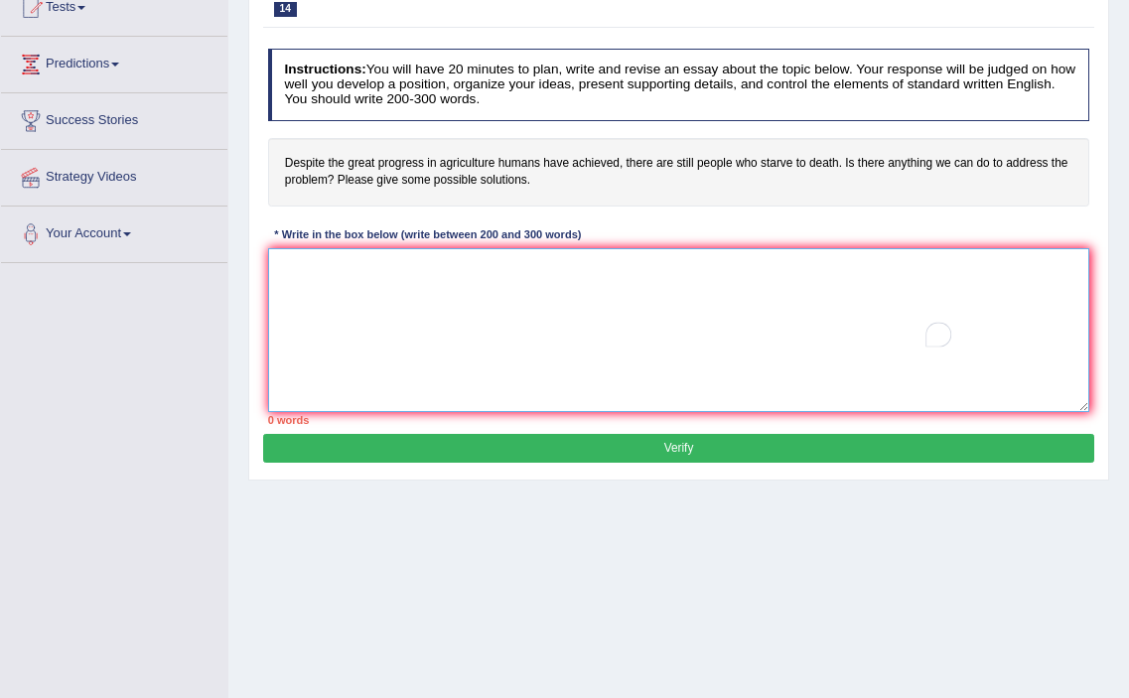
paste textarea "In the current era of scientific and technological progress, we find ourselves …"
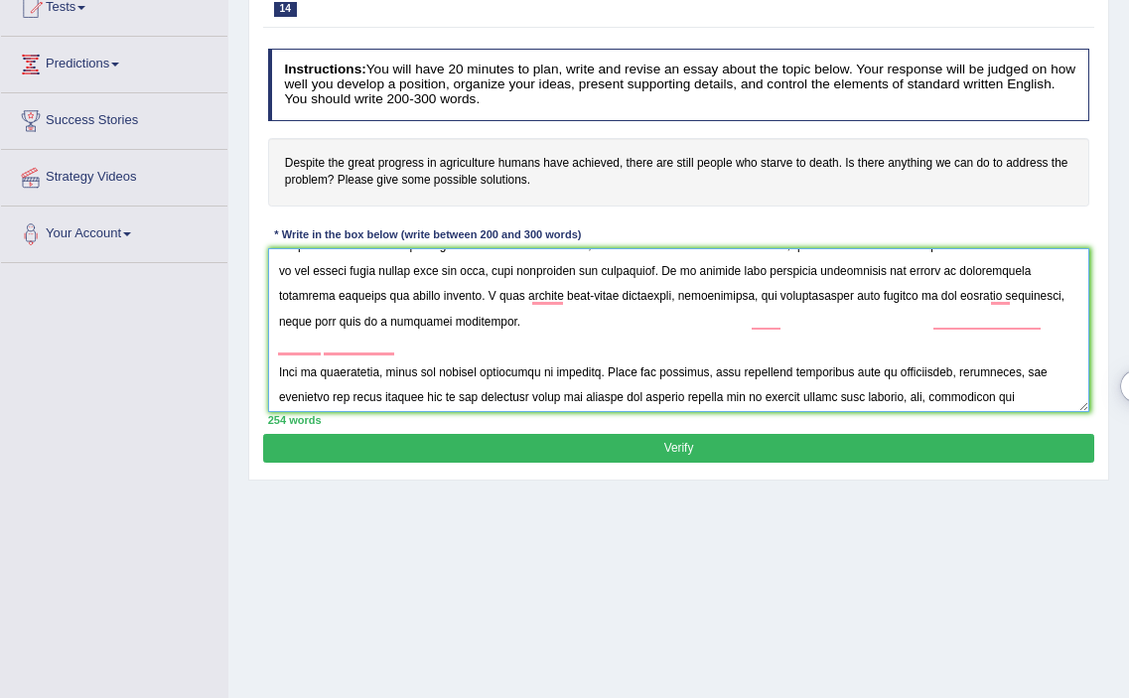
scroll to position [0, 0]
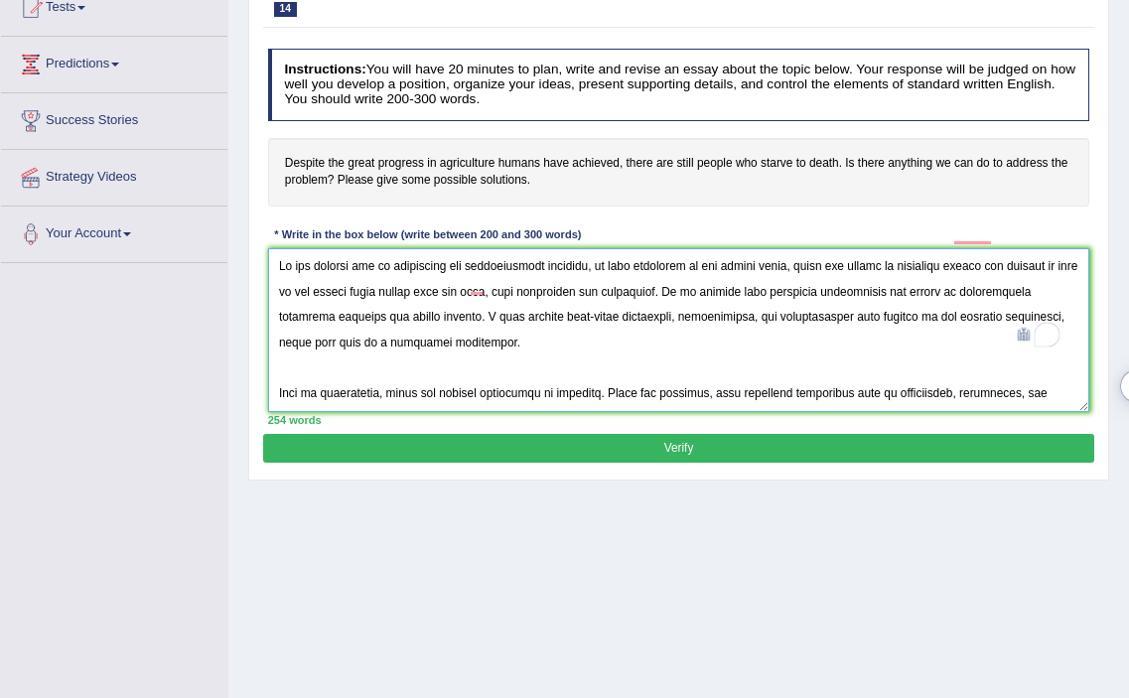
drag, startPoint x: 829, startPoint y: 262, endPoint x: 693, endPoint y: 294, distance: 139.7
click at [693, 294] on textarea "To enrich screen reader interactions, please activate Accessibility in Grammarl…" at bounding box center [679, 330] width 822 height 164
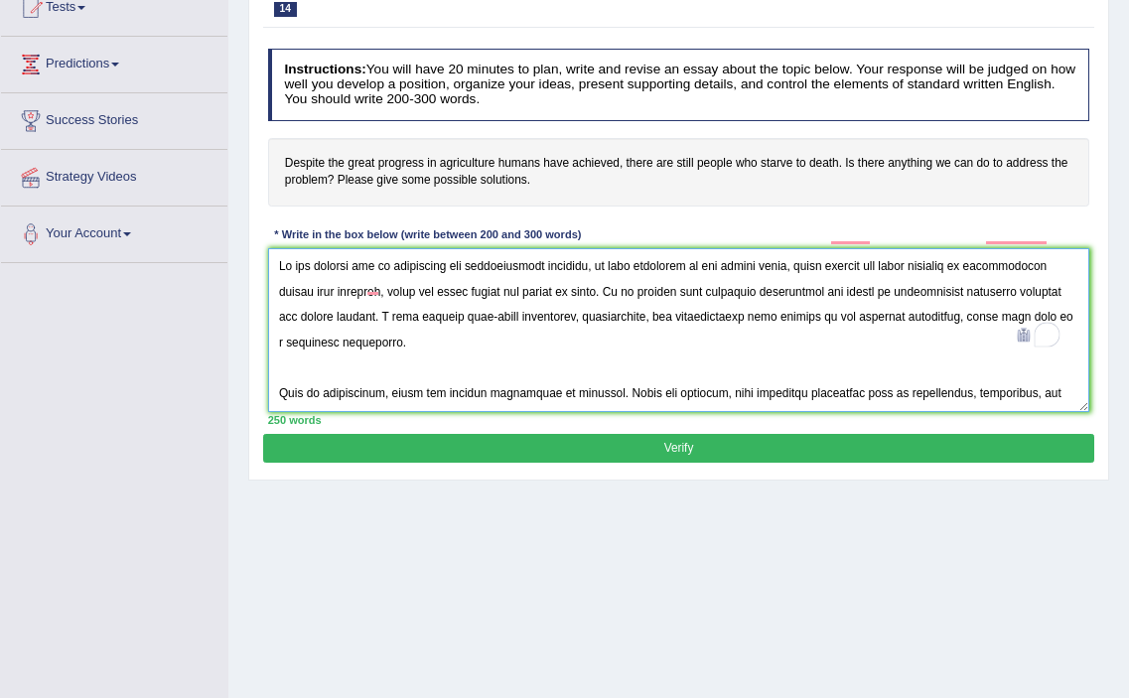
click at [374, 318] on textarea "To enrich screen reader interactions, please activate Accessibility in Grammarl…" at bounding box center [679, 330] width 822 height 164
click at [341, 319] on textarea "To enrich screen reader interactions, please activate Accessibility in Grammarl…" at bounding box center [679, 330] width 822 height 164
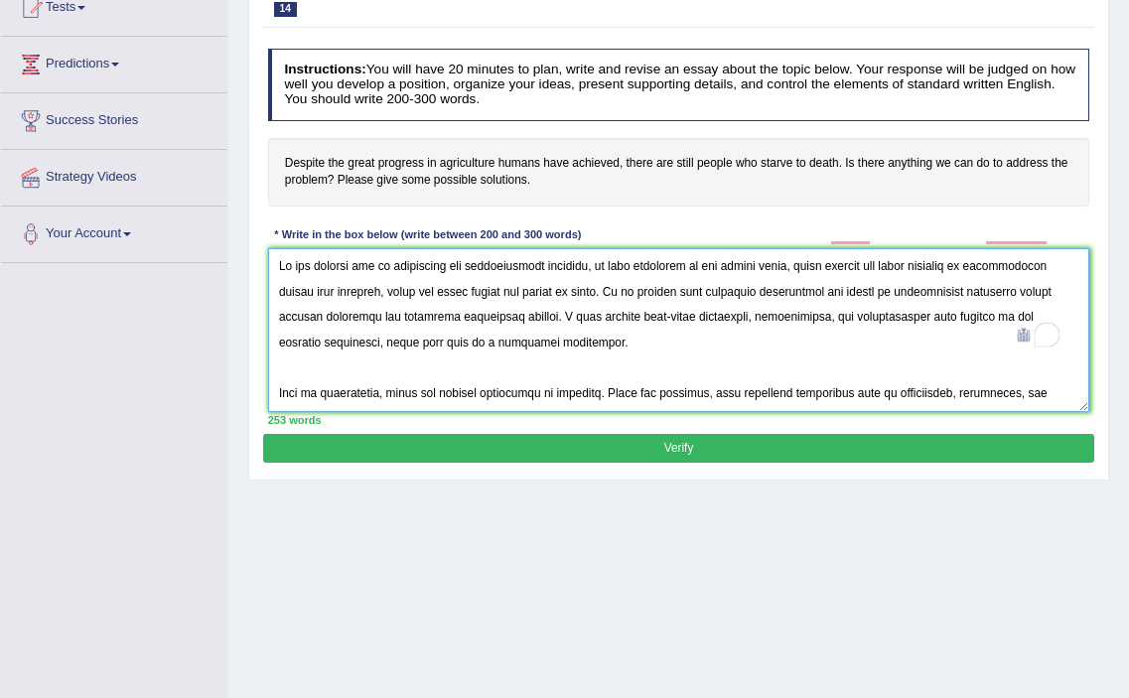
click at [666, 353] on textarea "To enrich screen reader interactions, please activate Accessibility in Grammarl…" at bounding box center [679, 330] width 822 height 164
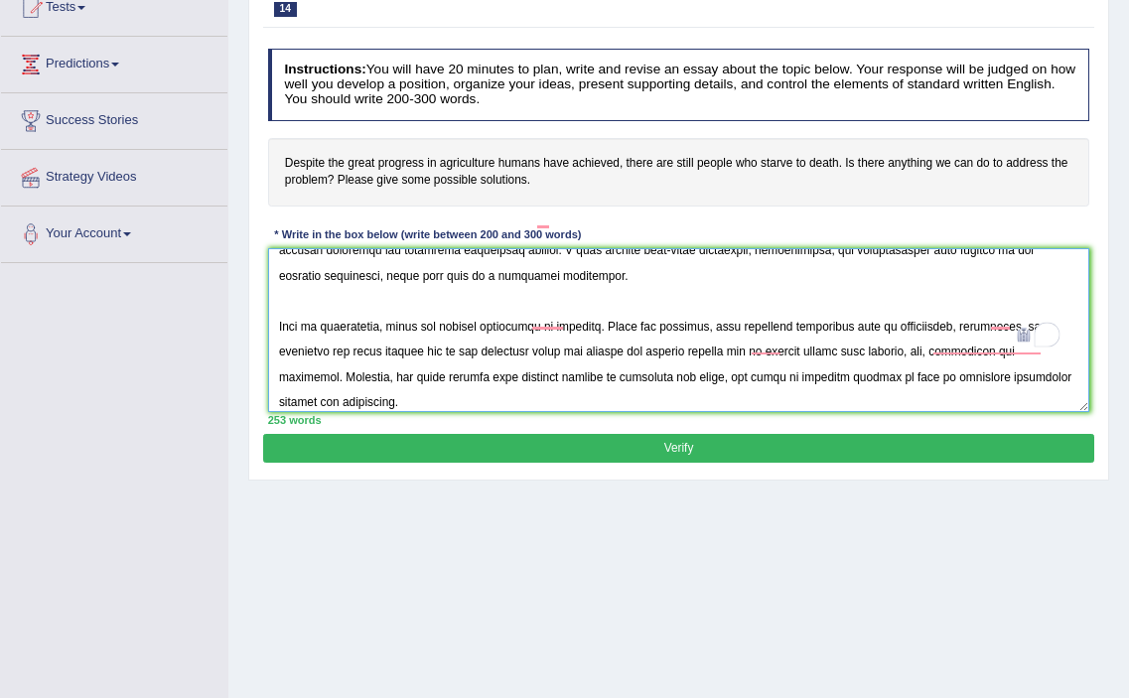
scroll to position [87, 0]
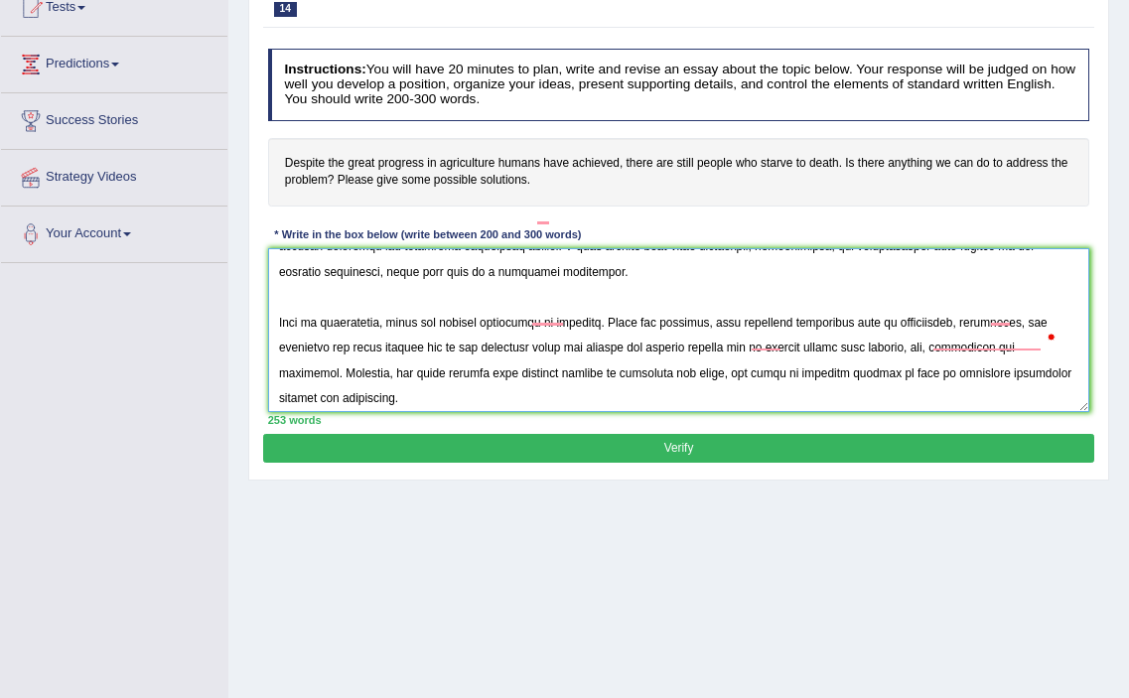
drag, startPoint x: 897, startPoint y: 323, endPoint x: 330, endPoint y: 359, distance: 568.3
click at [330, 359] on textarea "To enrich screen reader interactions, please activate Accessibility in Grammarl…" at bounding box center [679, 330] width 822 height 164
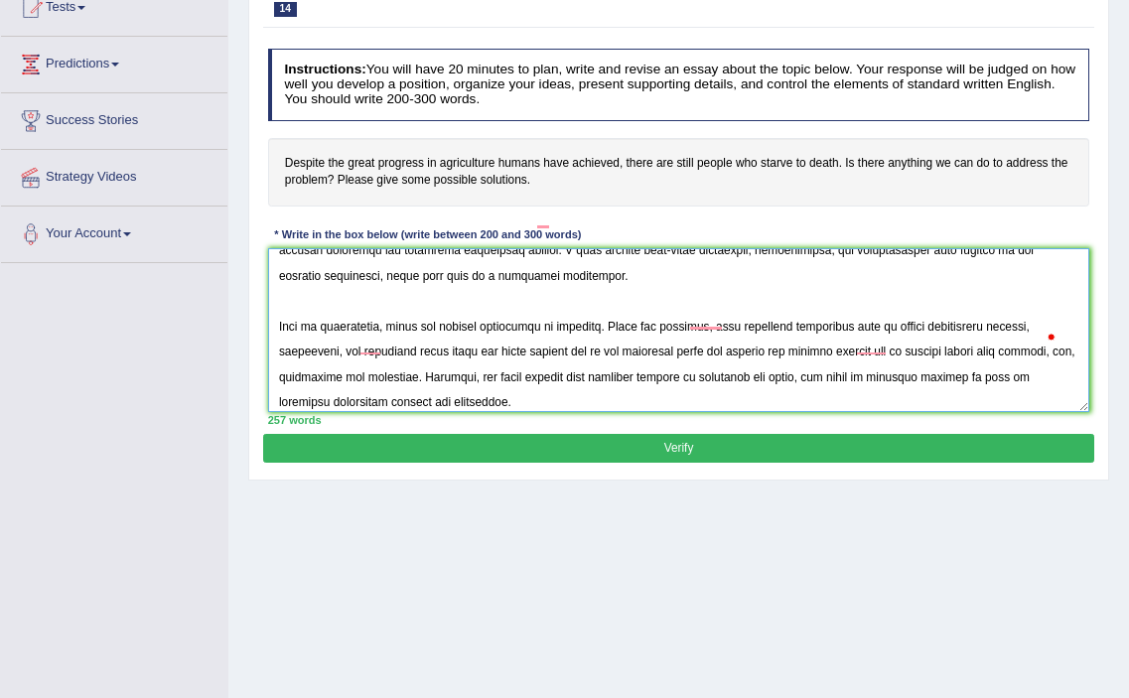
click at [876, 376] on textarea "To enrich screen reader interactions, please activate Accessibility in Grammarl…" at bounding box center [679, 330] width 822 height 164
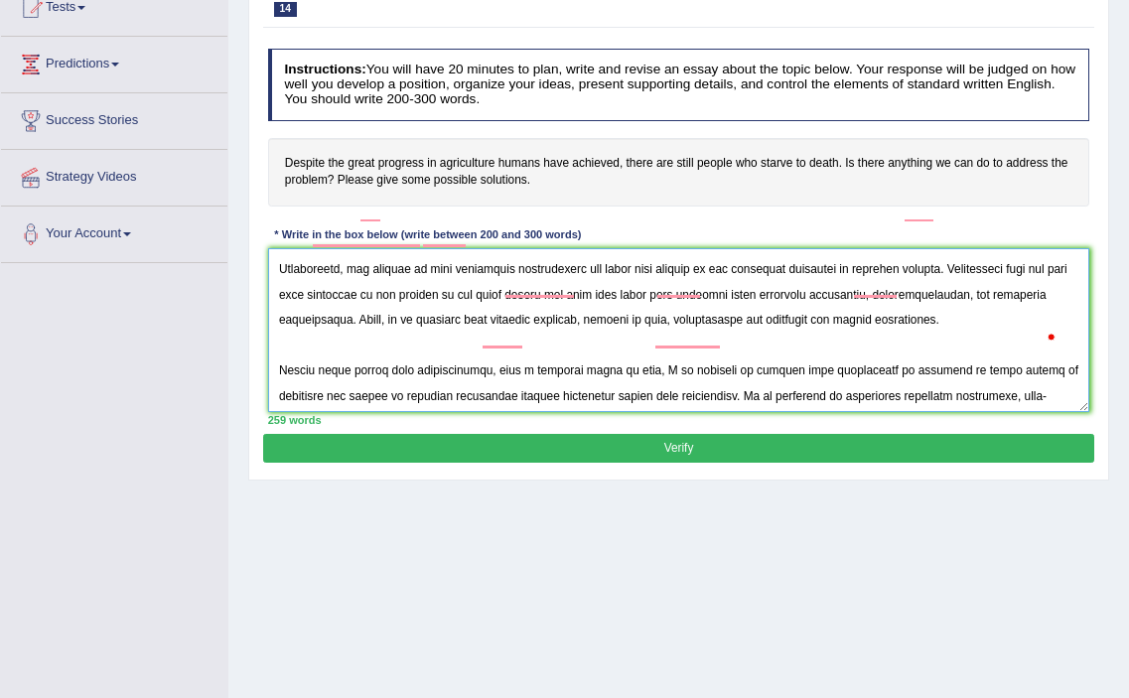
scroll to position [358, 0]
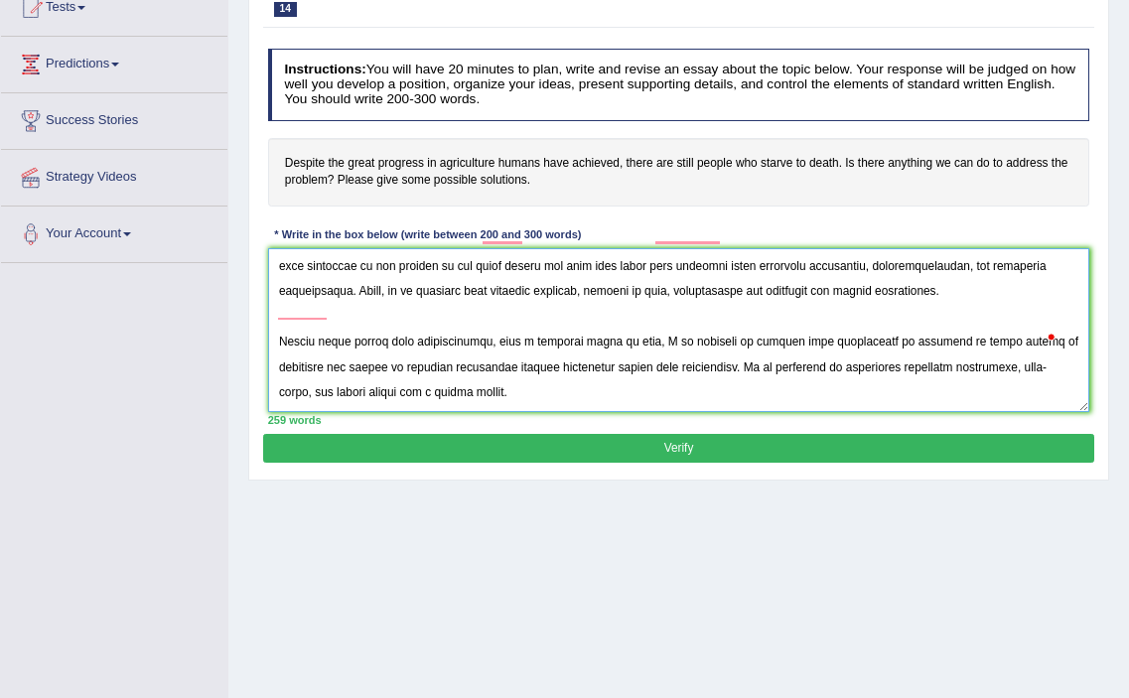
drag, startPoint x: 594, startPoint y: 401, endPoint x: 418, endPoint y: 399, distance: 175.8
click at [418, 399] on textarea "To enrich screen reader interactions, please activate Accessibility in Grammarl…" at bounding box center [679, 330] width 822 height 164
click at [741, 384] on textarea "To enrich screen reader interactions, please activate Accessibility in Grammarl…" at bounding box center [679, 330] width 822 height 164
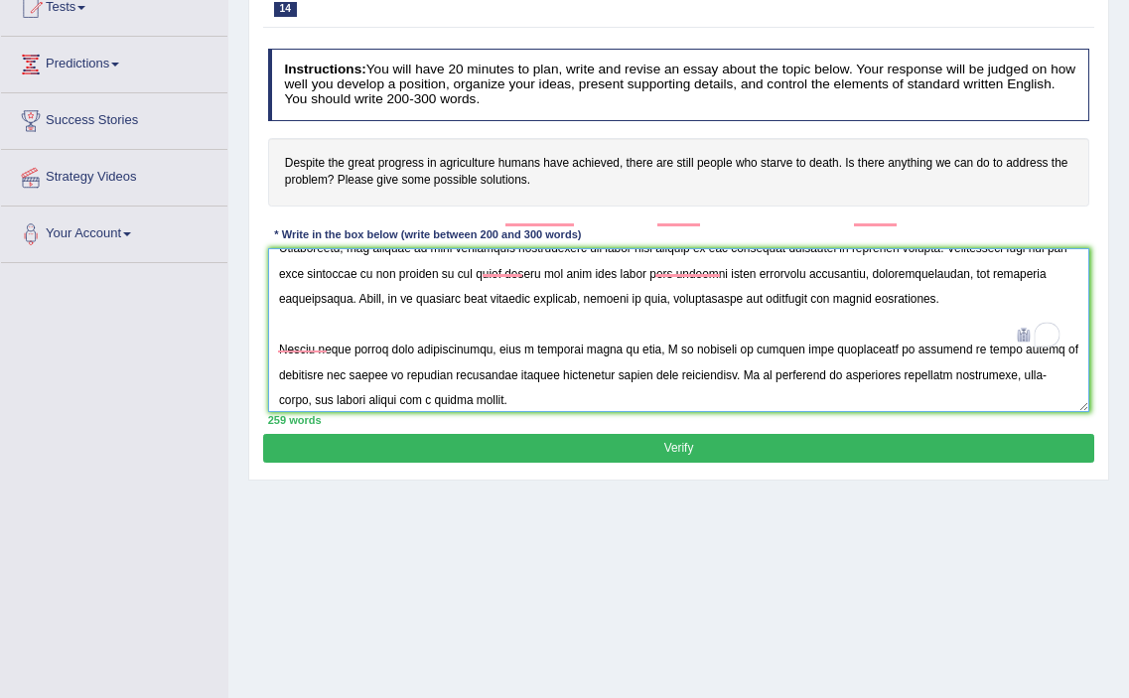
scroll to position [313, 0]
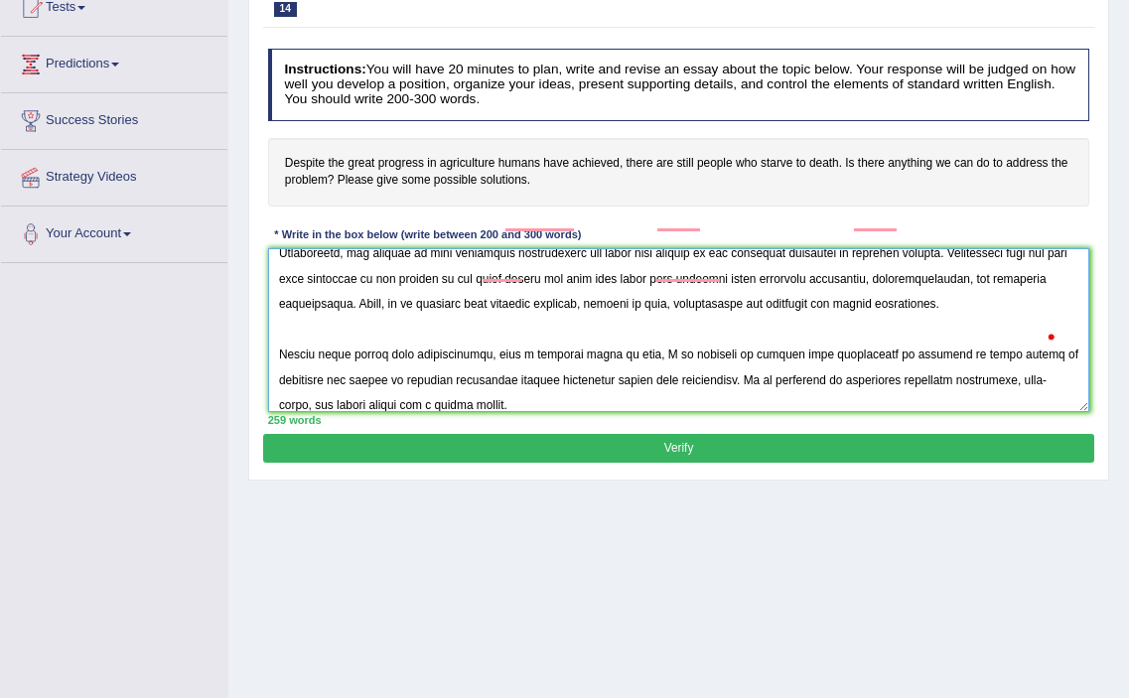
click at [939, 319] on textarea "To enrich screen reader interactions, please activate Accessibility in Grammarl…" at bounding box center [679, 330] width 822 height 164
click at [1023, 323] on textarea "To enrich screen reader interactions, please activate Accessibility in Grammarl…" at bounding box center [679, 330] width 822 height 164
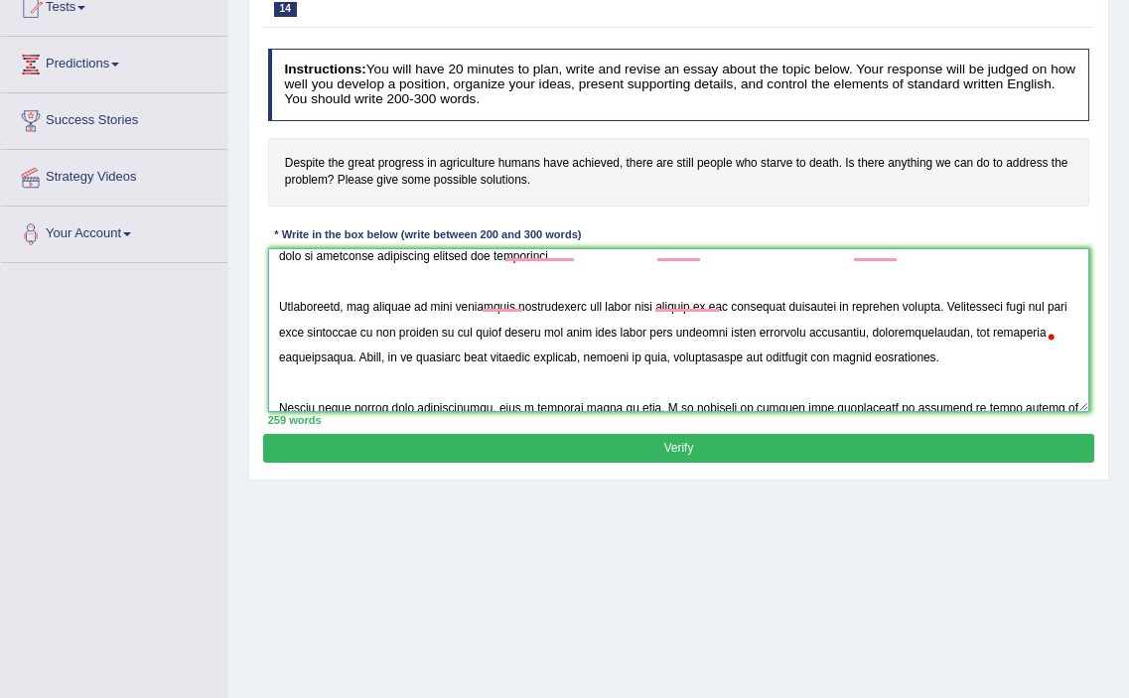
scroll to position [249, 0]
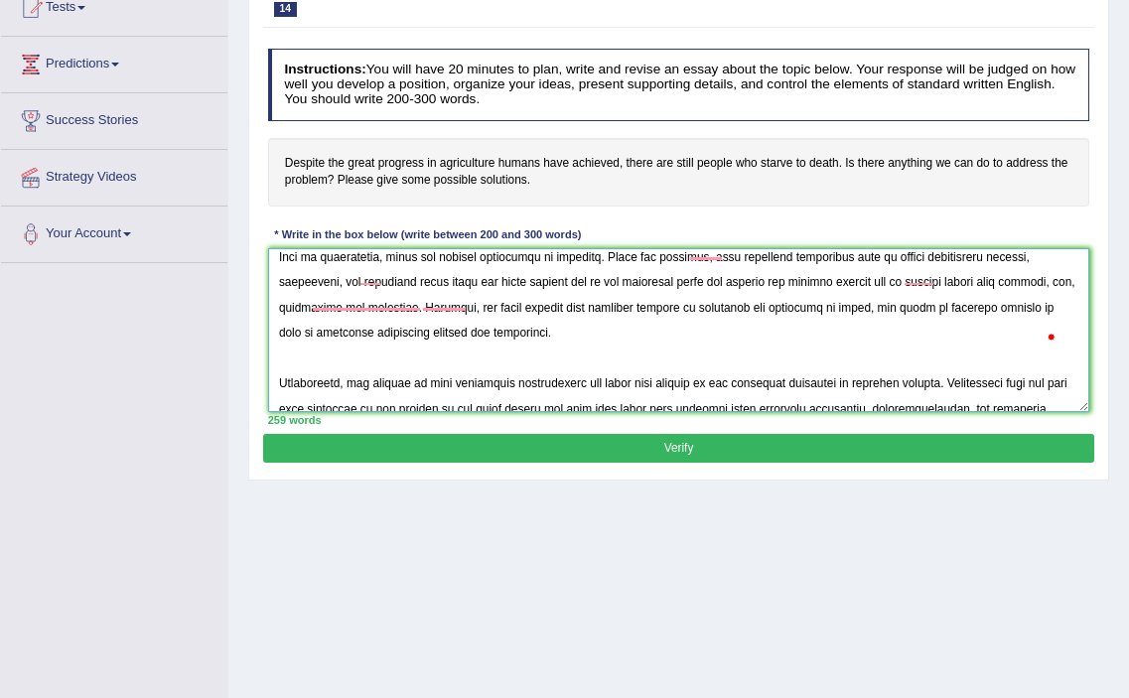
drag, startPoint x: 952, startPoint y: 306, endPoint x: 987, endPoint y: 325, distance: 40.4
click at [987, 325] on textarea "To enrich screen reader interactions, please activate Accessibility in Grammarl…" at bounding box center [679, 330] width 822 height 164
click at [898, 382] on textarea "To enrich screen reader interactions, please activate Accessibility in Grammarl…" at bounding box center [679, 330] width 822 height 164
click at [543, 386] on textarea "To enrich screen reader interactions, please activate Accessibility in Grammarl…" at bounding box center [679, 330] width 822 height 164
click at [707, 392] on textarea "To enrich screen reader interactions, please activate Accessibility in Grammarl…" at bounding box center [679, 330] width 822 height 164
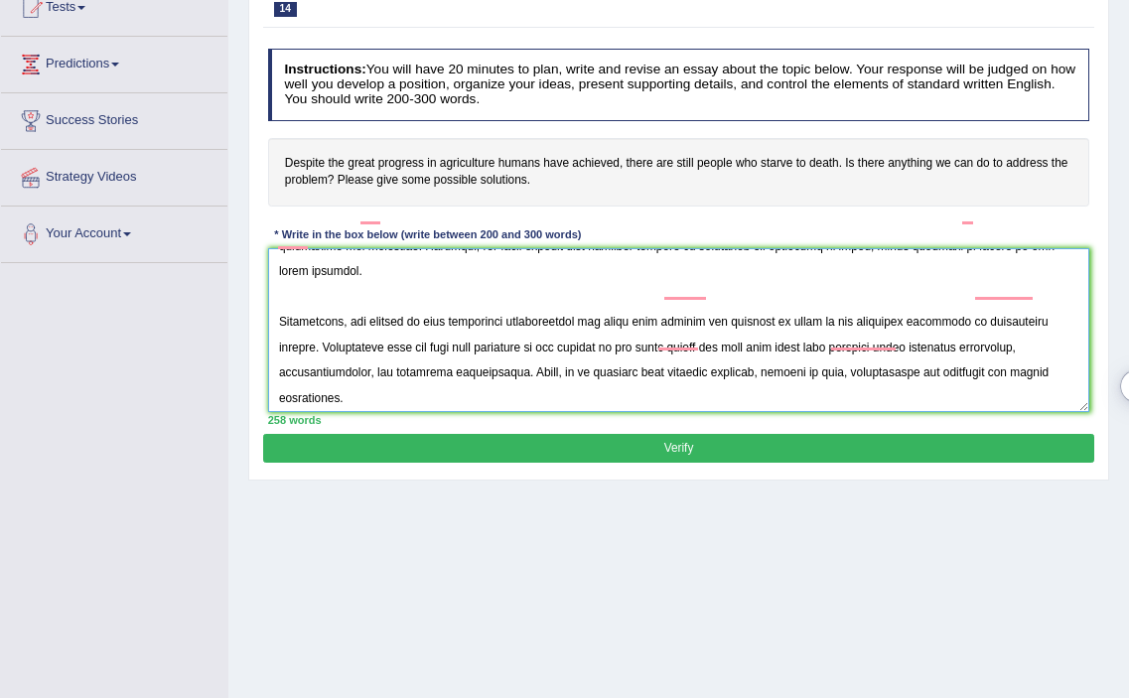
scroll to position [238, 0]
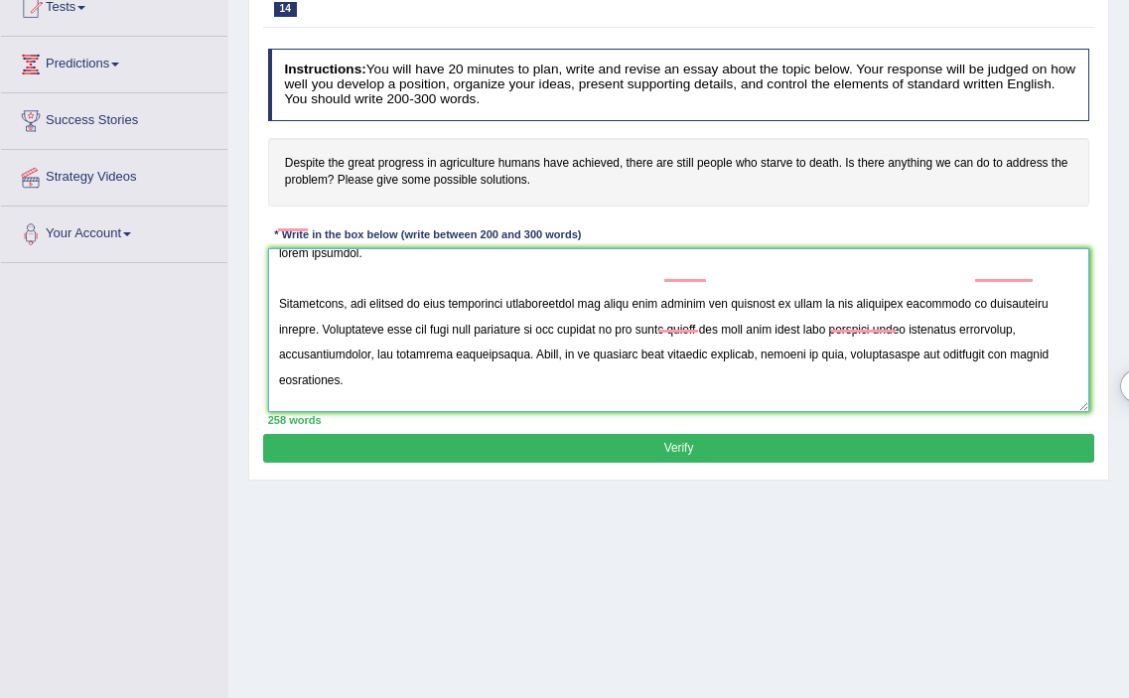
click at [516, 355] on textarea "To enrich screen reader interactions, please activate Accessibility in Grammarl…" at bounding box center [679, 330] width 822 height 164
click at [824, 357] on textarea "To enrich screen reader interactions, please activate Accessibility in Grammarl…" at bounding box center [679, 330] width 822 height 164
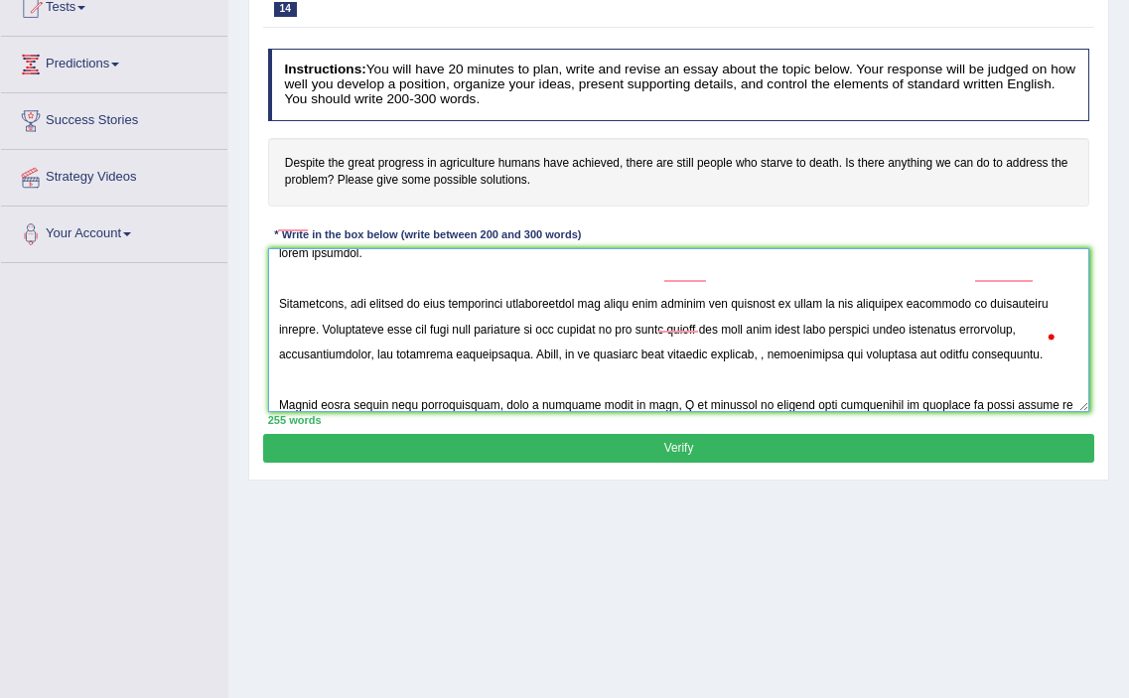
click at [827, 354] on textarea "To enrich screen reader interactions, please activate Accessibility in Grammarl…" at bounding box center [679, 330] width 822 height 164
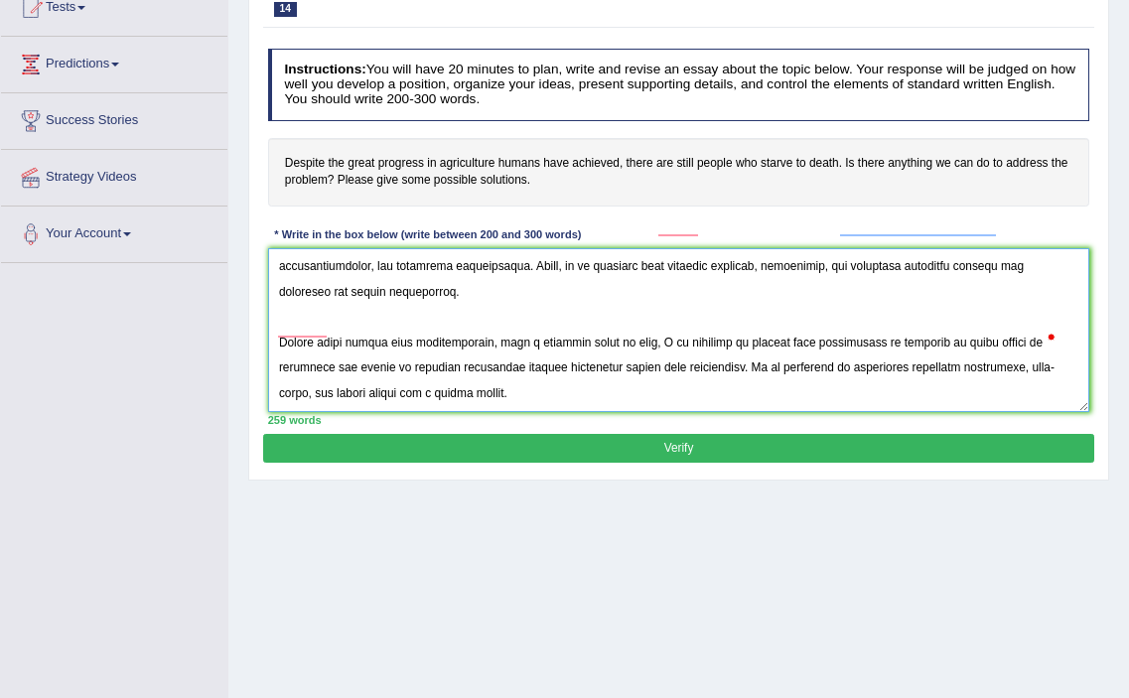
scroll to position [372, 0]
click at [924, 329] on textarea "To enrich screen reader interactions, please activate Accessibility in Grammarl…" at bounding box center [679, 330] width 822 height 164
drag, startPoint x: 879, startPoint y: 331, endPoint x: 936, endPoint y: 328, distance: 56.7
click at [936, 328] on textarea "To enrich screen reader interactions, please activate Accessibility in Grammarl…" at bounding box center [679, 330] width 822 height 164
drag, startPoint x: 446, startPoint y: 354, endPoint x: 795, endPoint y: 336, distance: 349.1
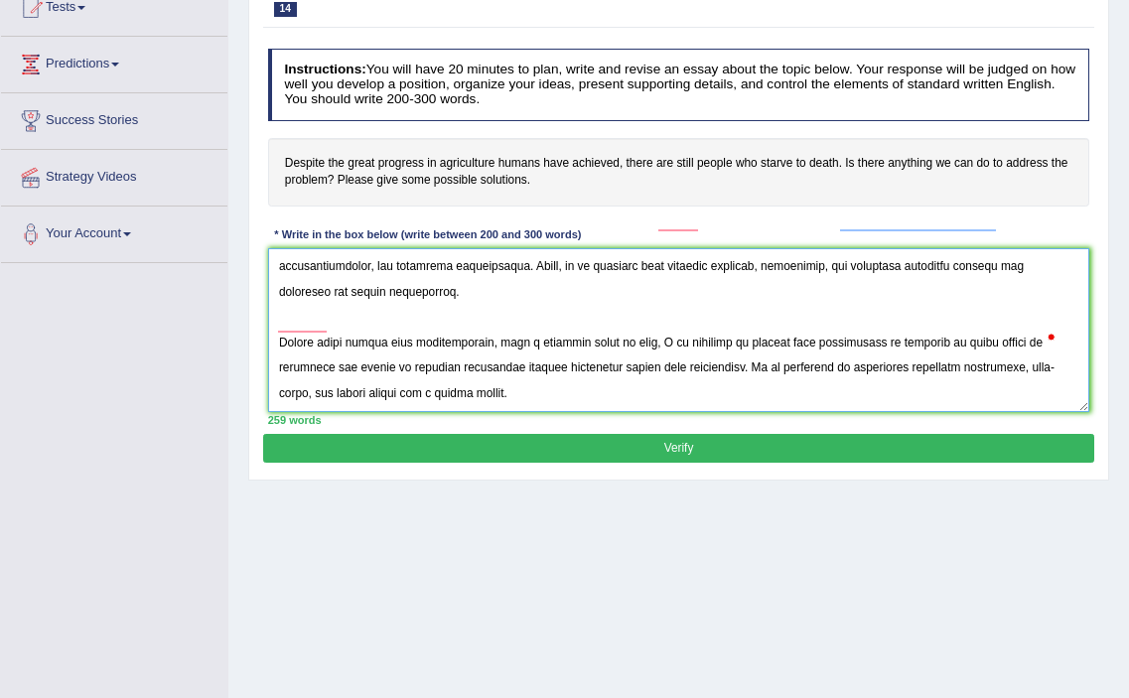
click at [795, 336] on textarea "To enrich screen reader interactions, please activate Accessibility in Grammarl…" at bounding box center [679, 330] width 822 height 164
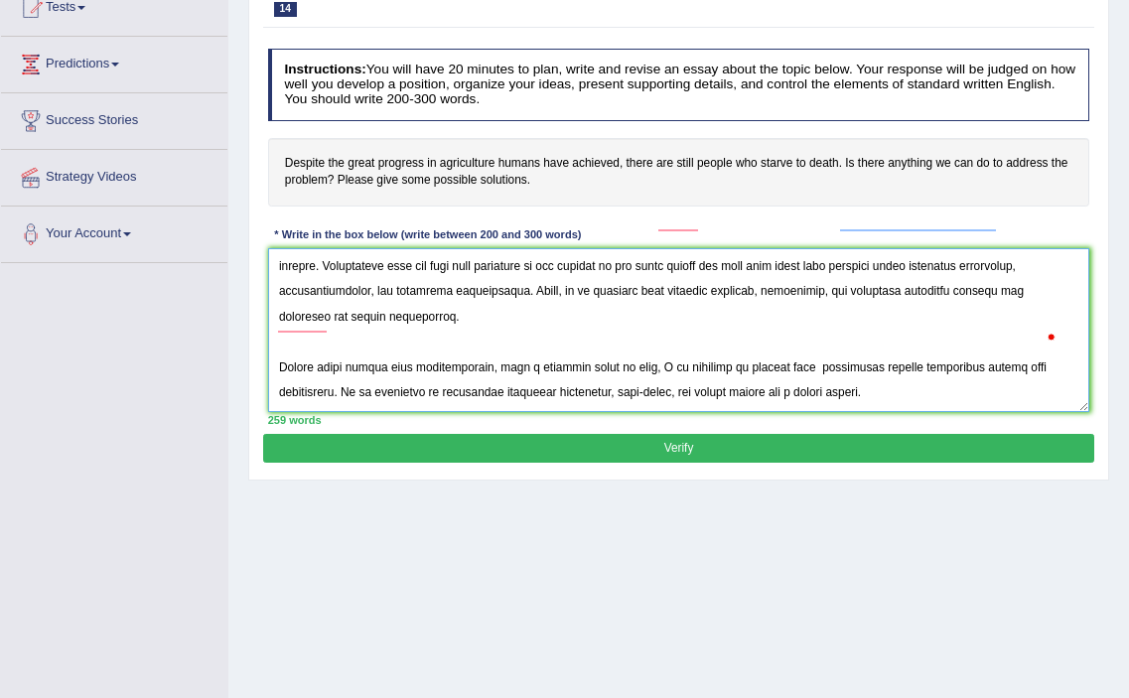
scroll to position [358, 0]
click at [798, 344] on textarea "To enrich screen reader interactions, please activate Accessibility in Grammarl…" at bounding box center [679, 330] width 822 height 164
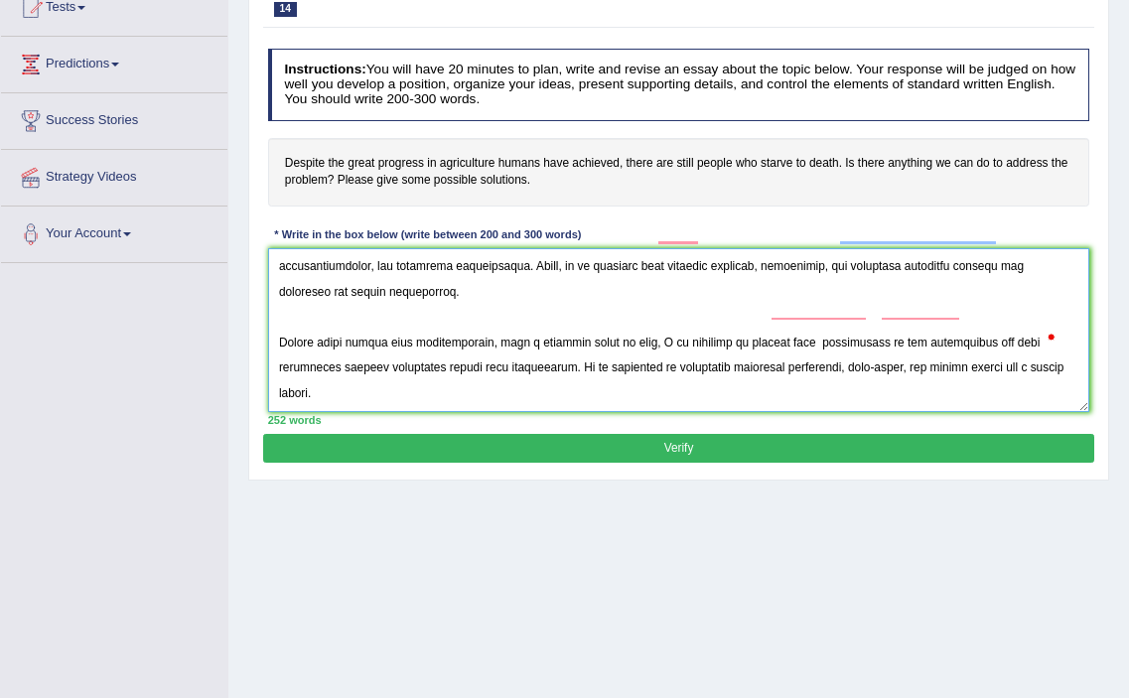
scroll to position [372, 0]
type textarea "In the current era of scientific and technological progress, we find ourselves …"
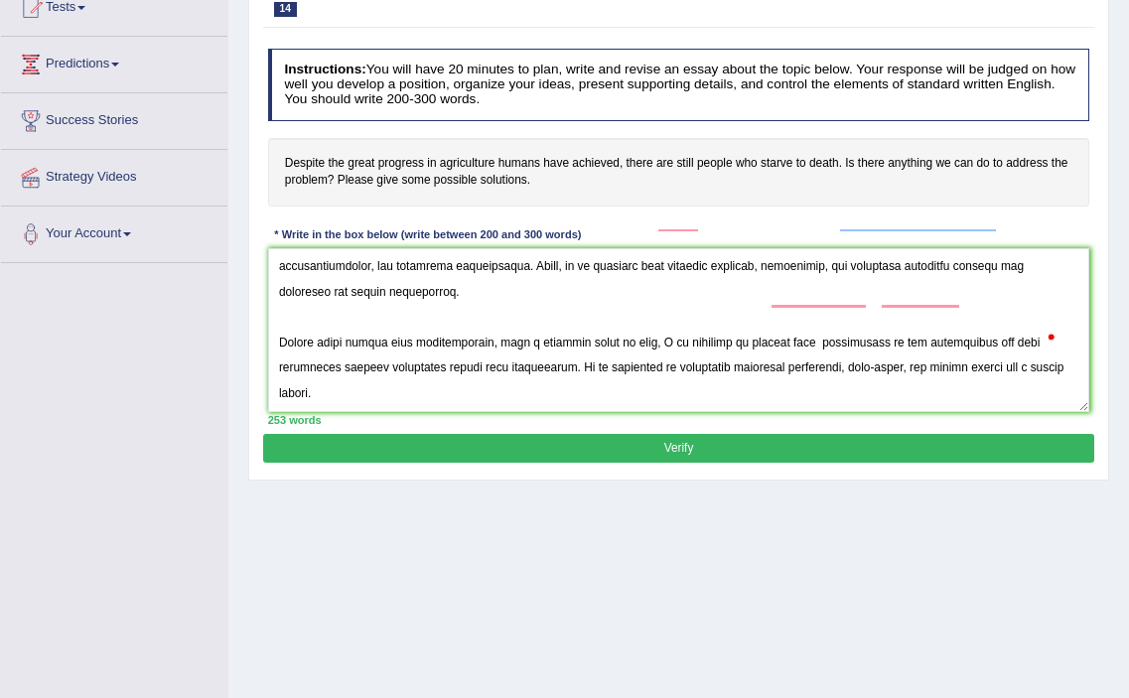
click at [581, 460] on button "Verify" at bounding box center [678, 448] width 830 height 29
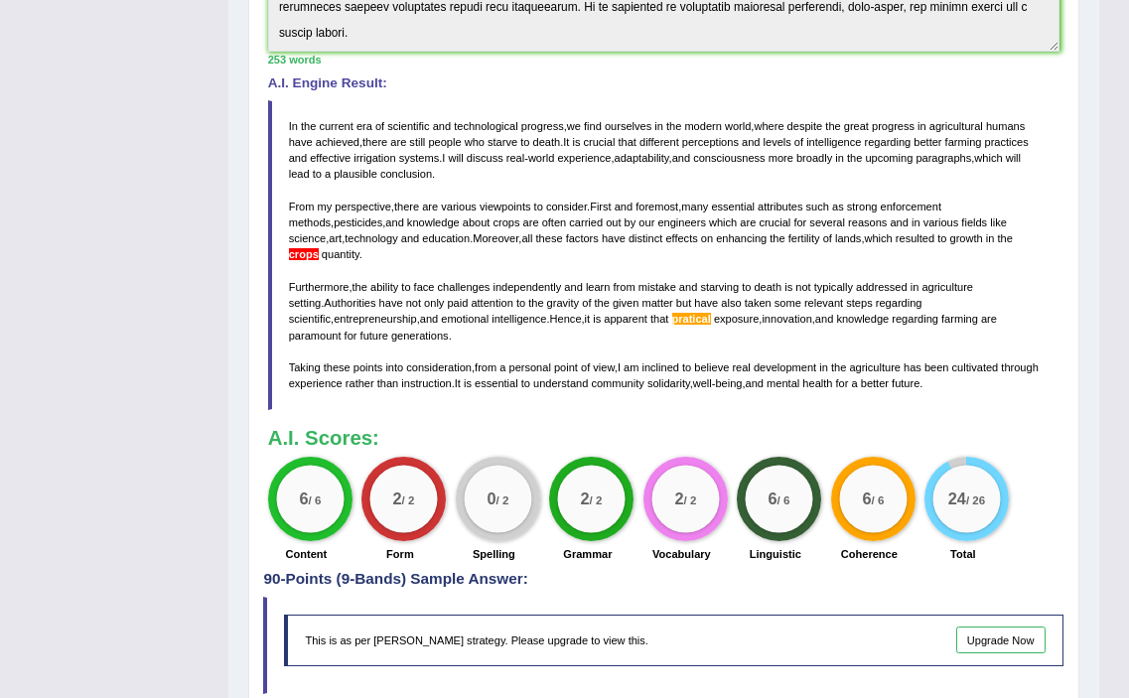
scroll to position [554, 0]
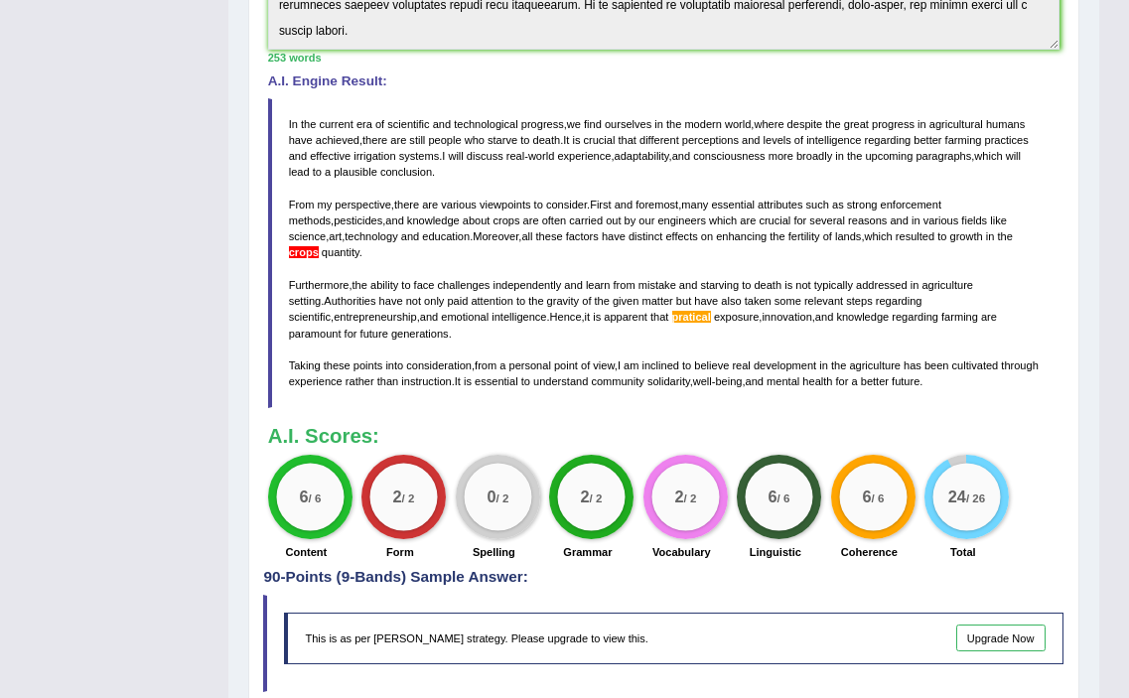
click at [319, 246] on span "crops" at bounding box center [304, 252] width 30 height 12
click at [672, 315] on span "pratical" at bounding box center [691, 317] width 39 height 12
